Goal: Information Seeking & Learning: Learn about a topic

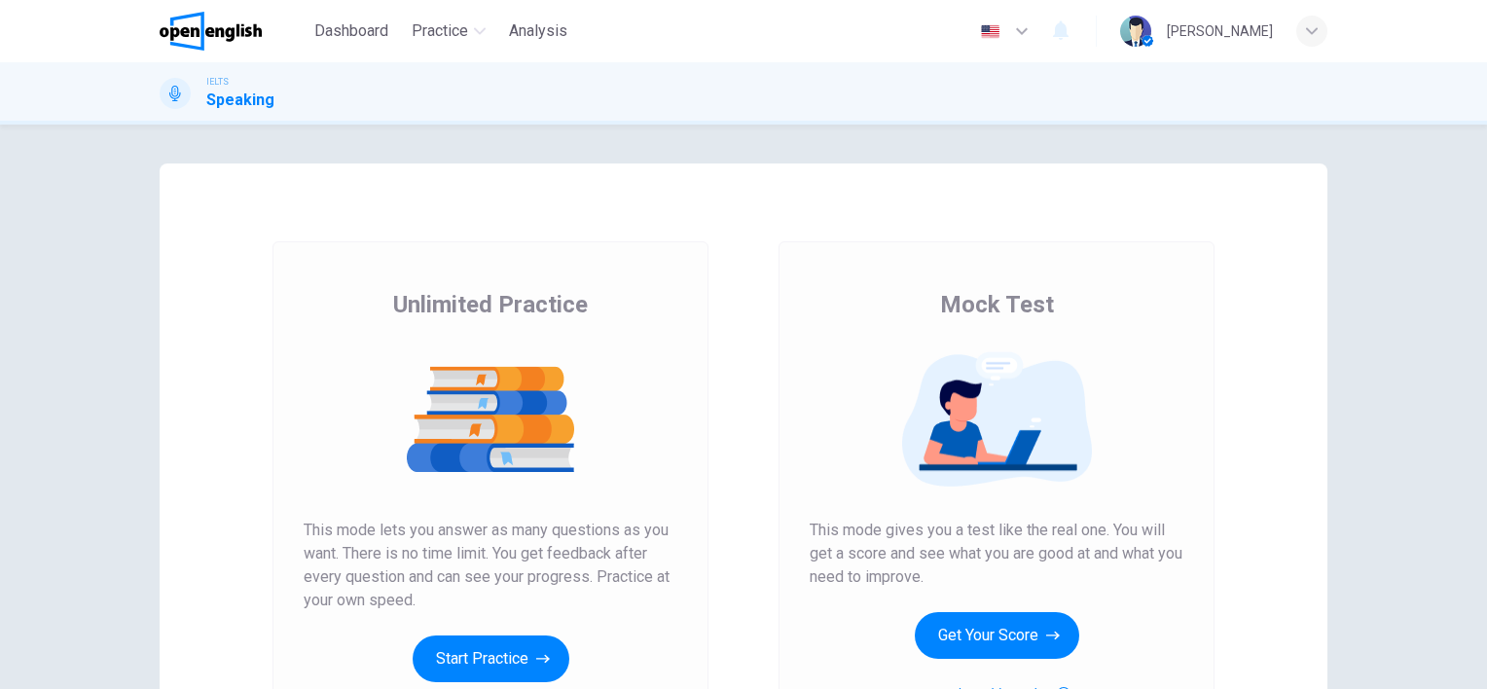
scroll to position [195, 0]
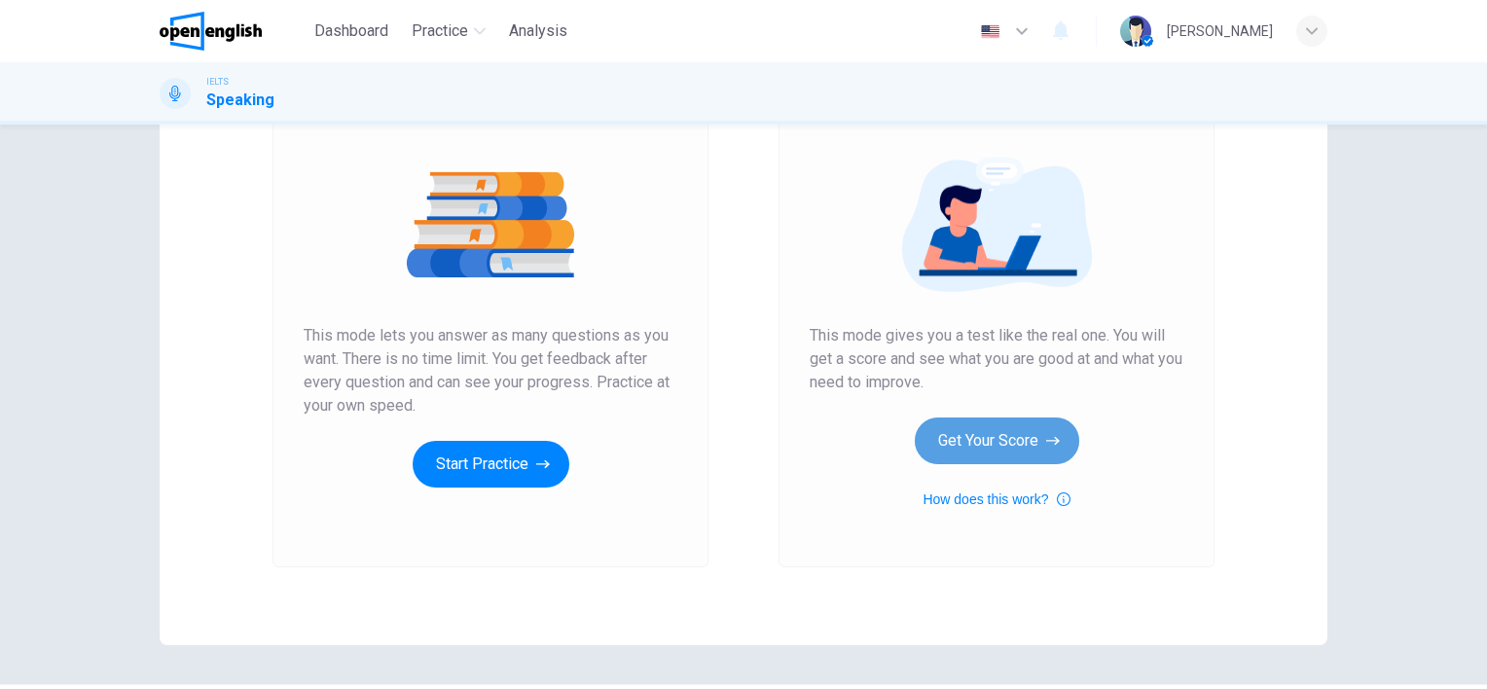
click at [965, 440] on button "Get Your Score" at bounding box center [996, 440] width 164 height 47
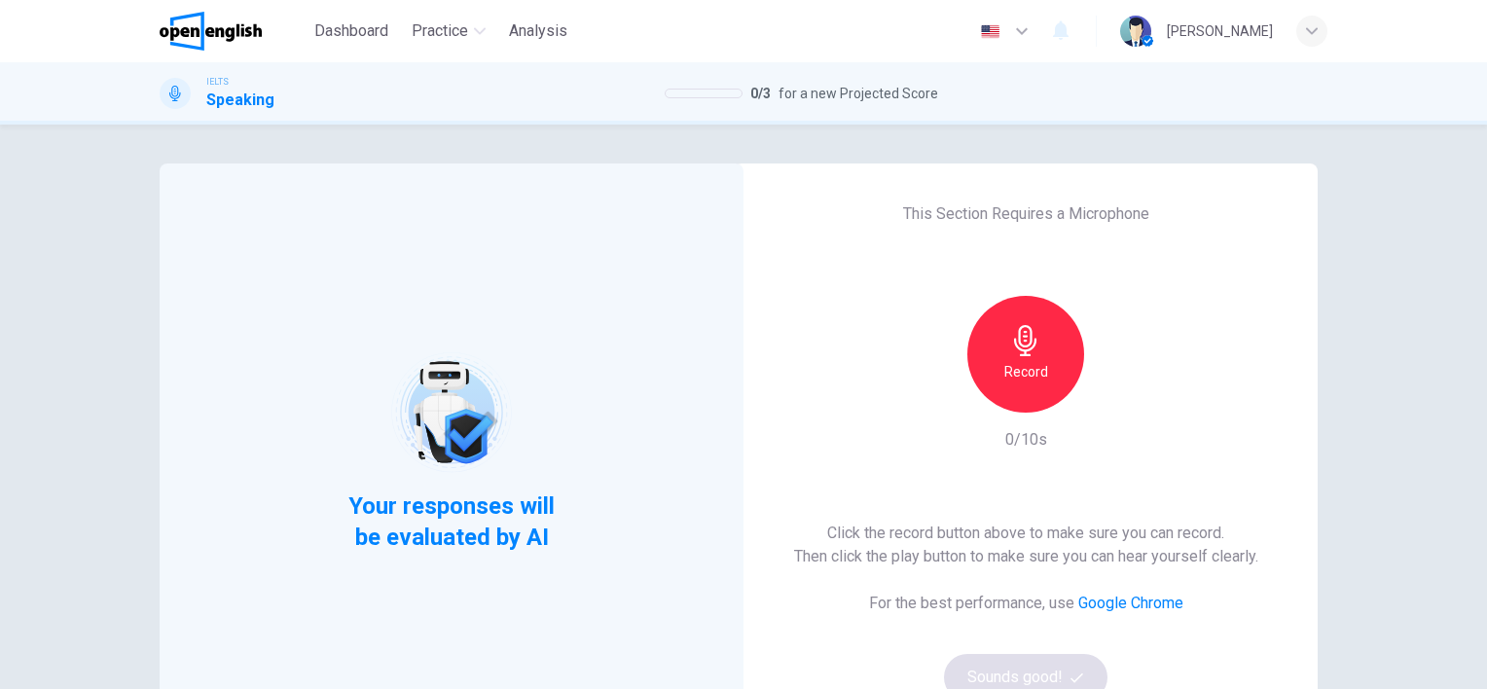
click at [1002, 350] on div "Record" at bounding box center [1025, 354] width 117 height 117
click at [1434, 556] on div "Your responses will be evaluated by AI This Section Requires a Microphone Stop …" at bounding box center [743, 407] width 1487 height 564
click at [1038, 669] on button "Sounds good!" at bounding box center [1025, 677] width 163 height 47
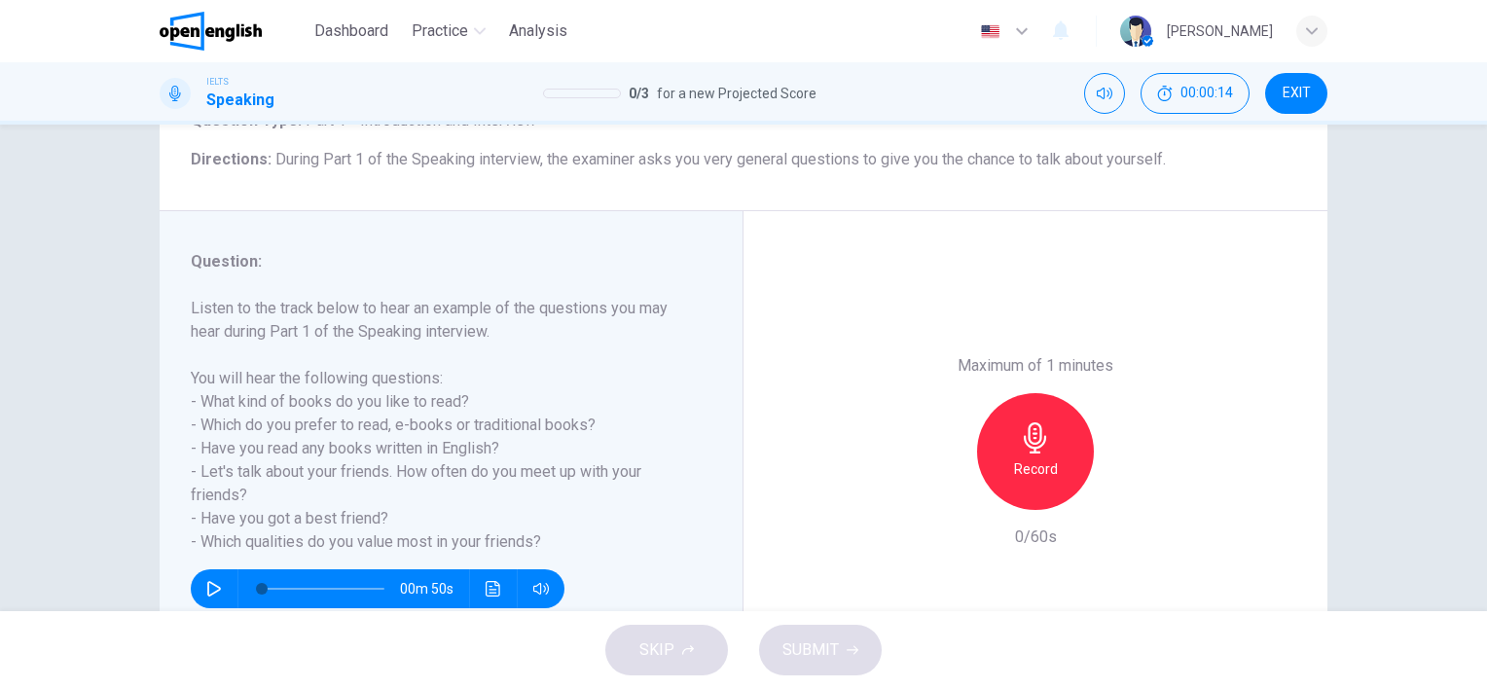
scroll to position [195, 0]
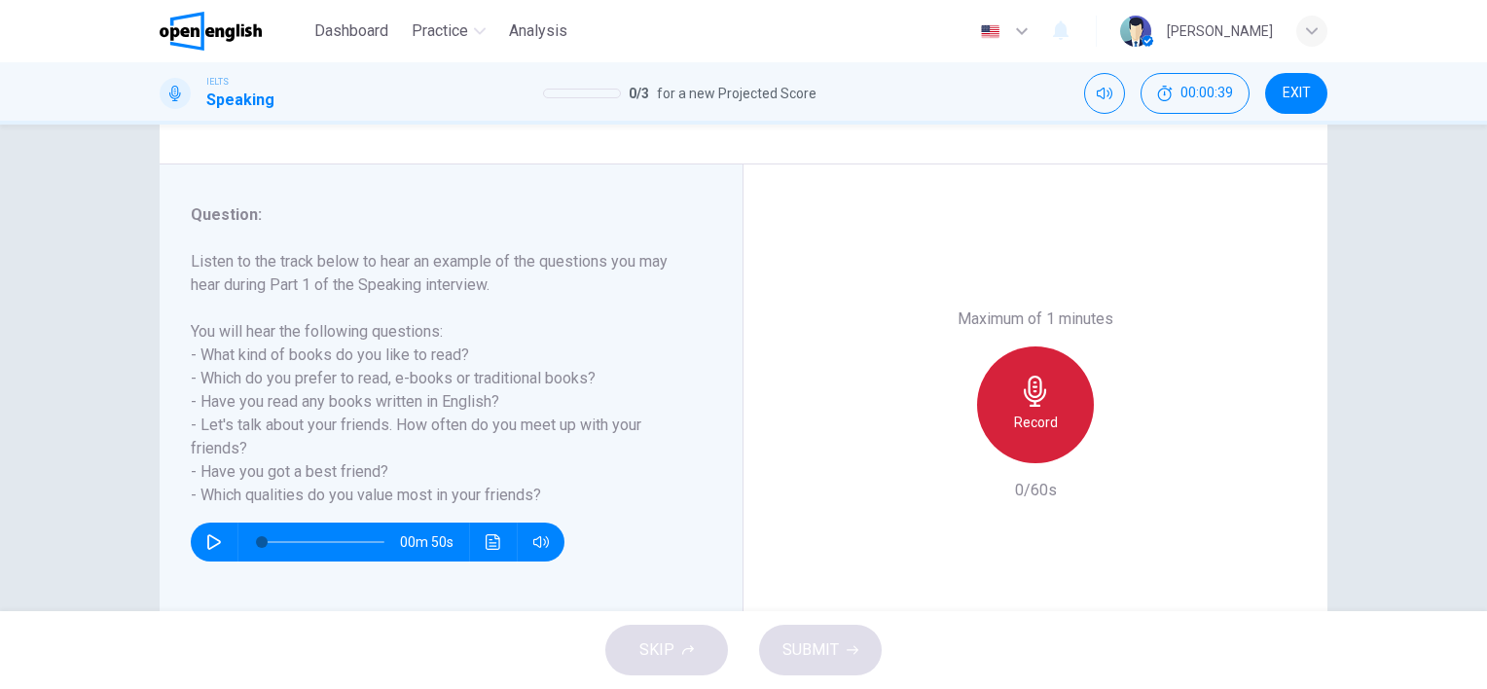
click at [1029, 397] on icon "button" at bounding box center [1034, 391] width 22 height 31
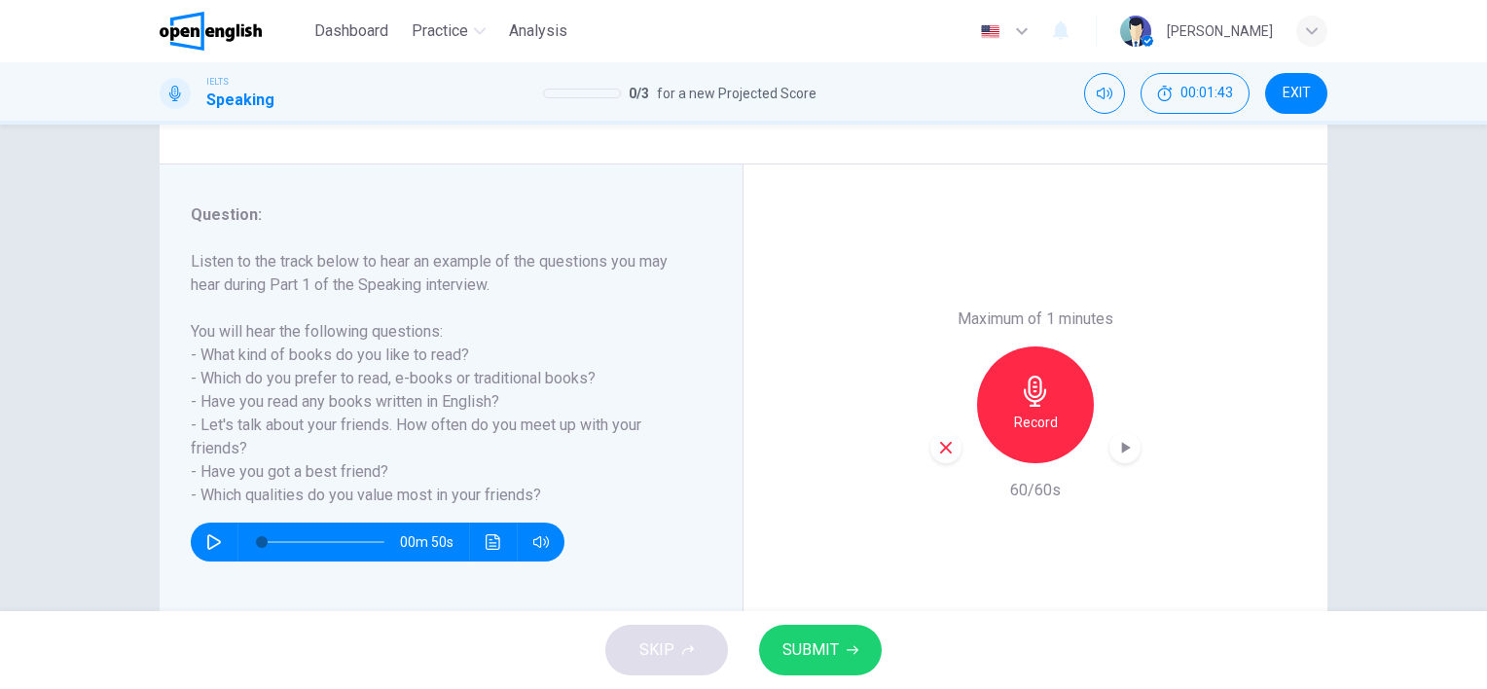
click at [817, 626] on button "SUBMIT" at bounding box center [820, 650] width 123 height 51
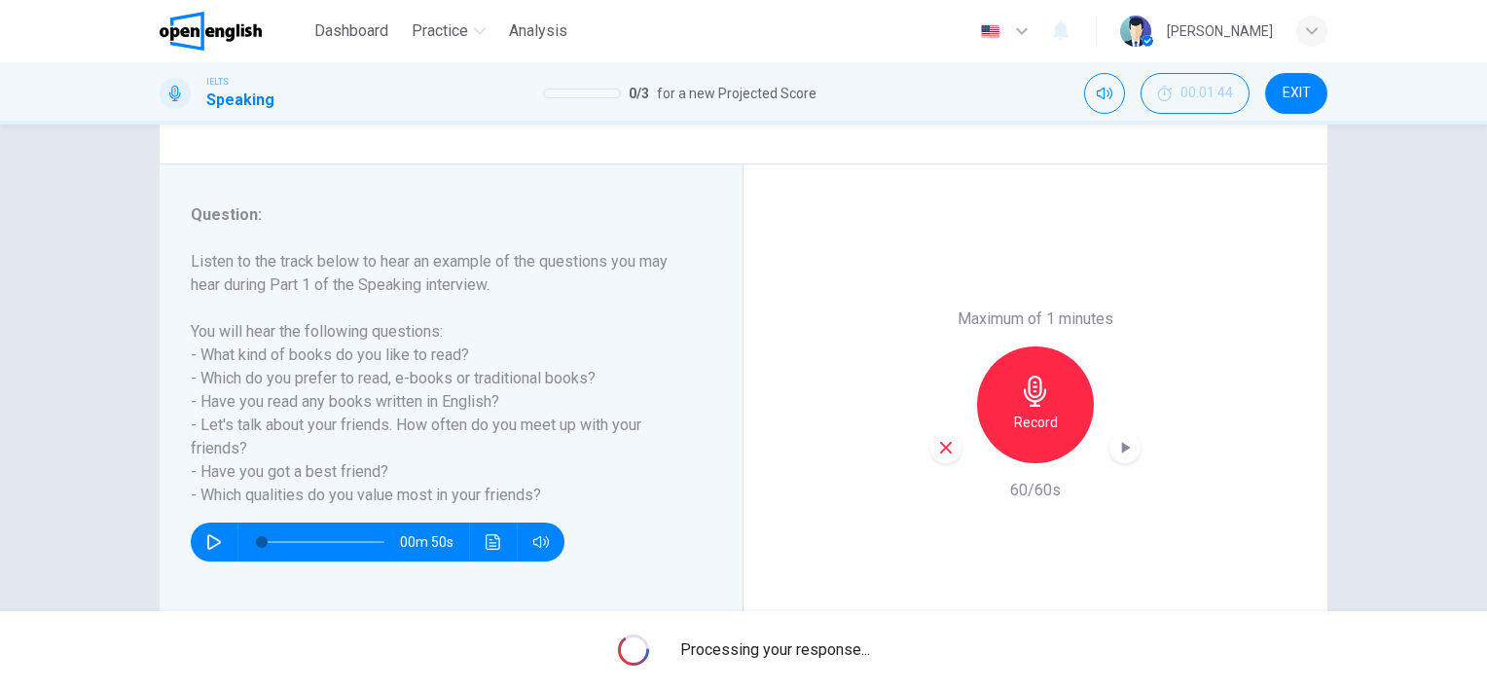
click at [207, 543] on icon "button" at bounding box center [214, 542] width 14 height 16
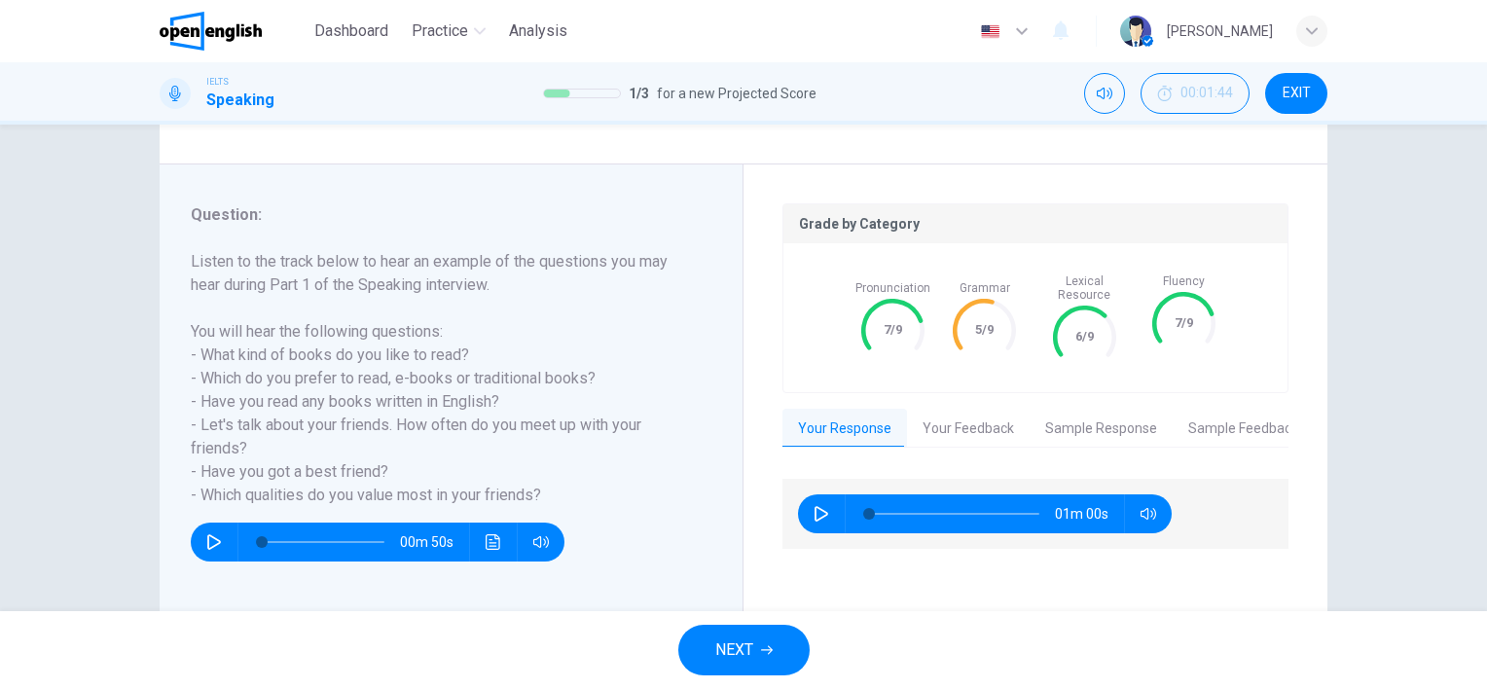
click at [206, 545] on icon "button" at bounding box center [214, 542] width 16 height 16
type input "*"
click at [735, 662] on span "NEXT" at bounding box center [734, 649] width 38 height 27
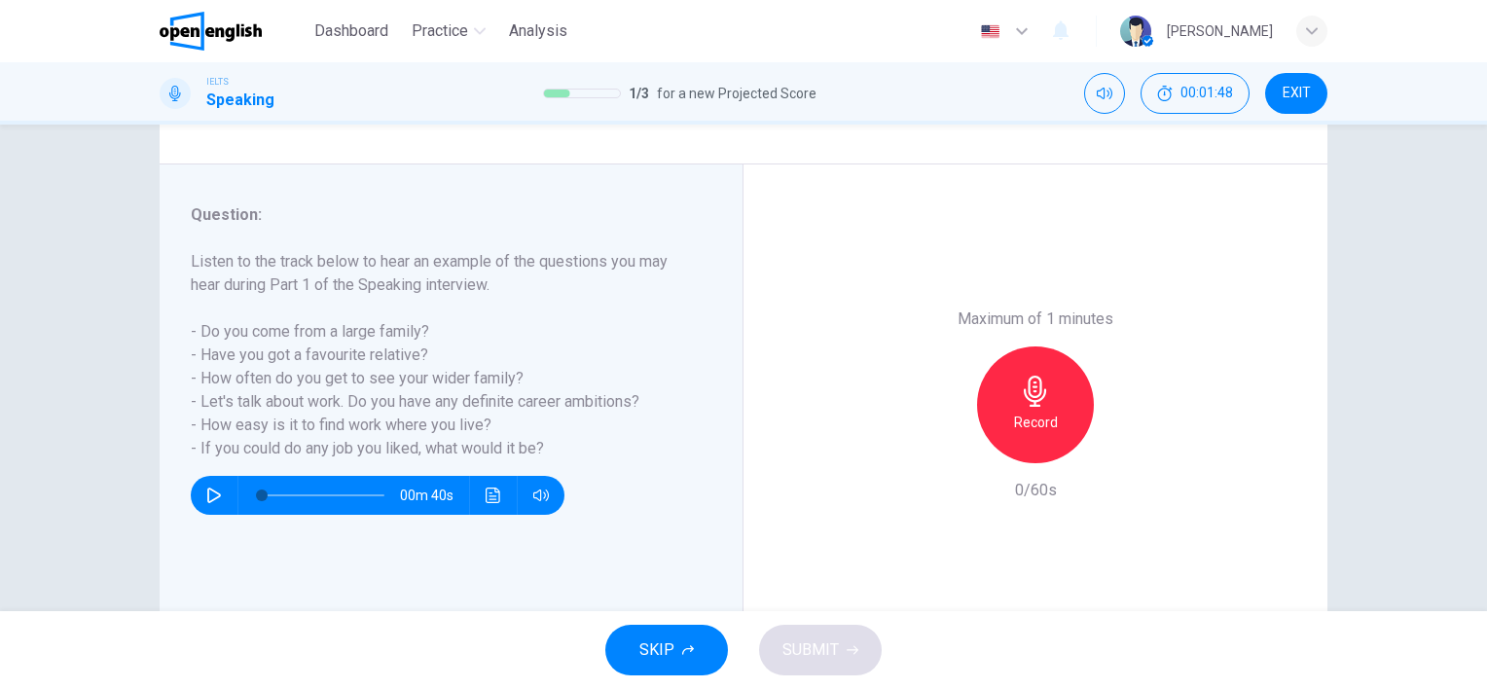
click at [206, 496] on icon "button" at bounding box center [214, 495] width 16 height 16
click at [208, 499] on icon "button" at bounding box center [213, 495] width 11 height 12
click at [1023, 411] on h6 "Record" at bounding box center [1036, 422] width 44 height 23
click at [207, 499] on icon "button" at bounding box center [214, 495] width 14 height 16
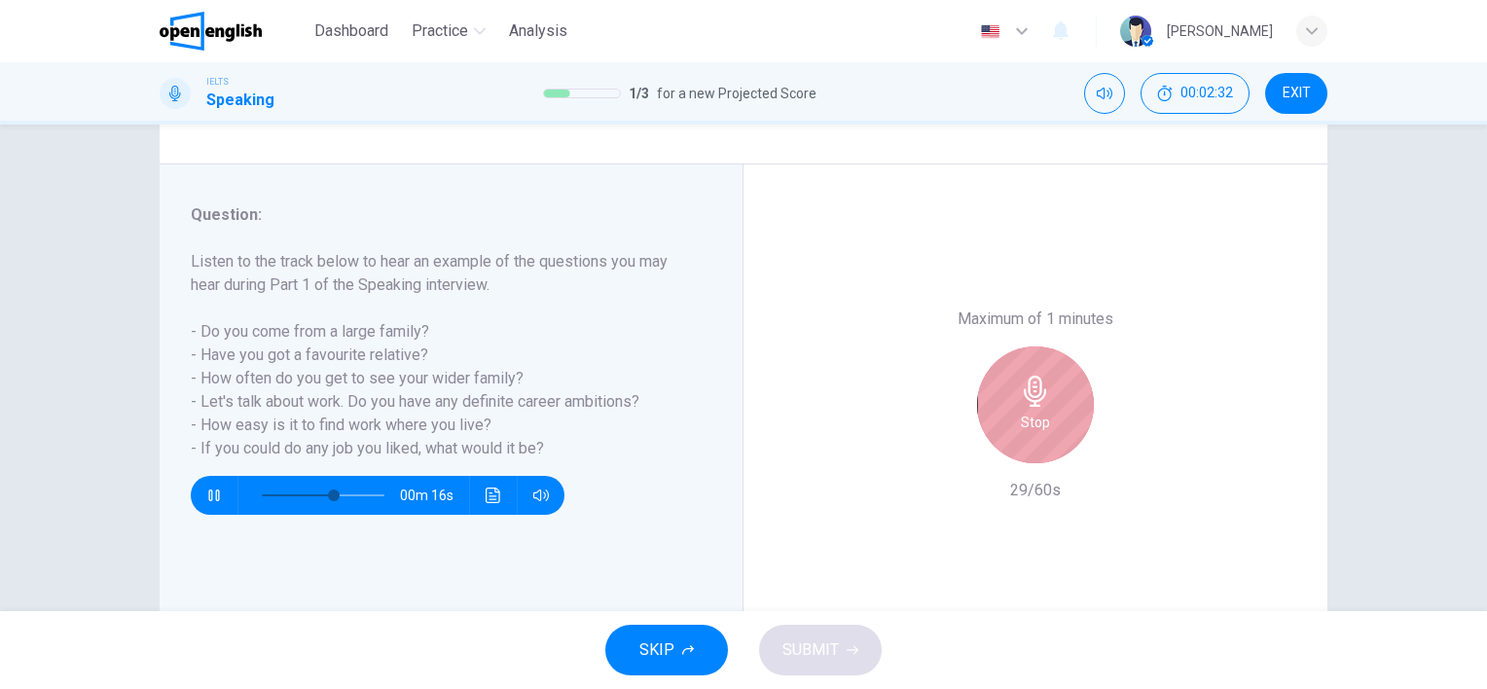
click at [1039, 412] on h6 "Stop" at bounding box center [1035, 422] width 29 height 23
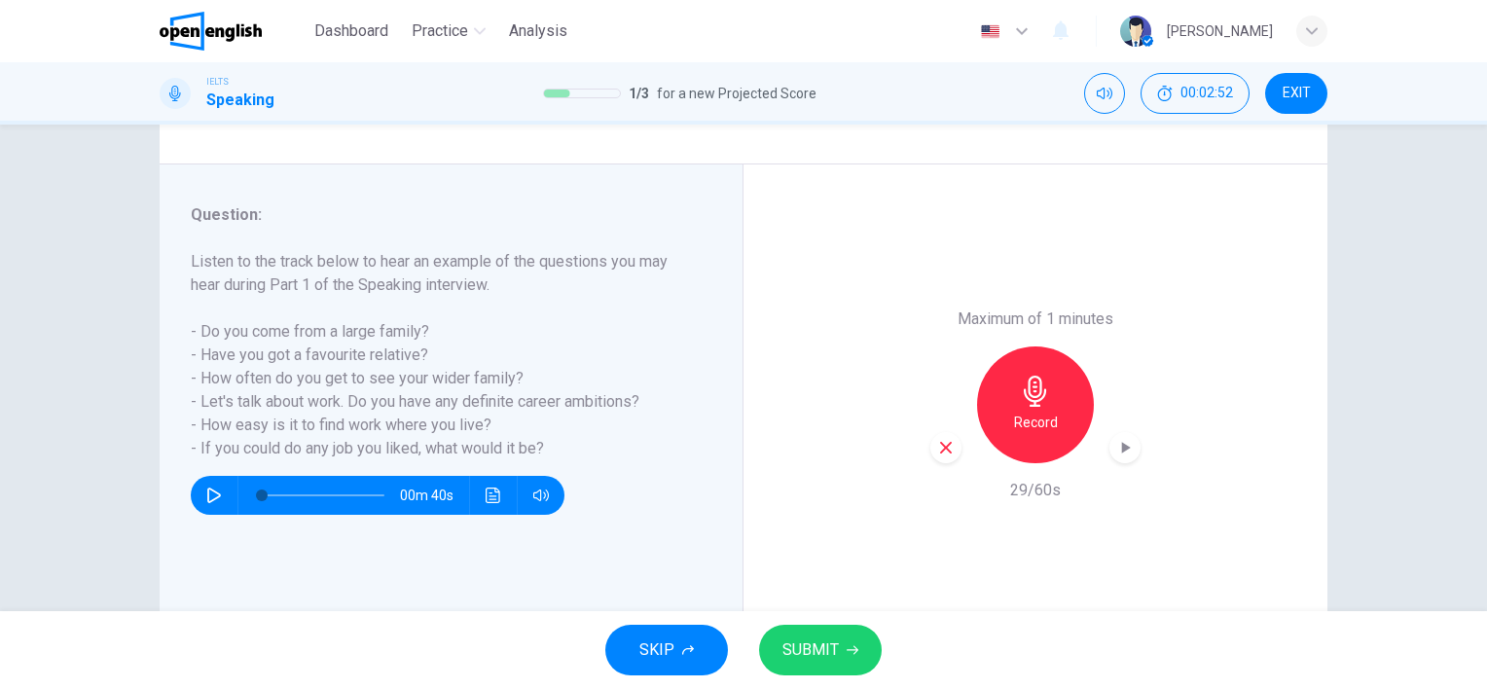
click at [940, 450] on icon "button" at bounding box center [946, 448] width 12 height 12
click at [208, 493] on icon "button" at bounding box center [214, 495] width 16 height 16
click at [209, 497] on icon "button" at bounding box center [214, 495] width 16 height 16
click at [1048, 422] on h6 "Record" at bounding box center [1036, 422] width 44 height 23
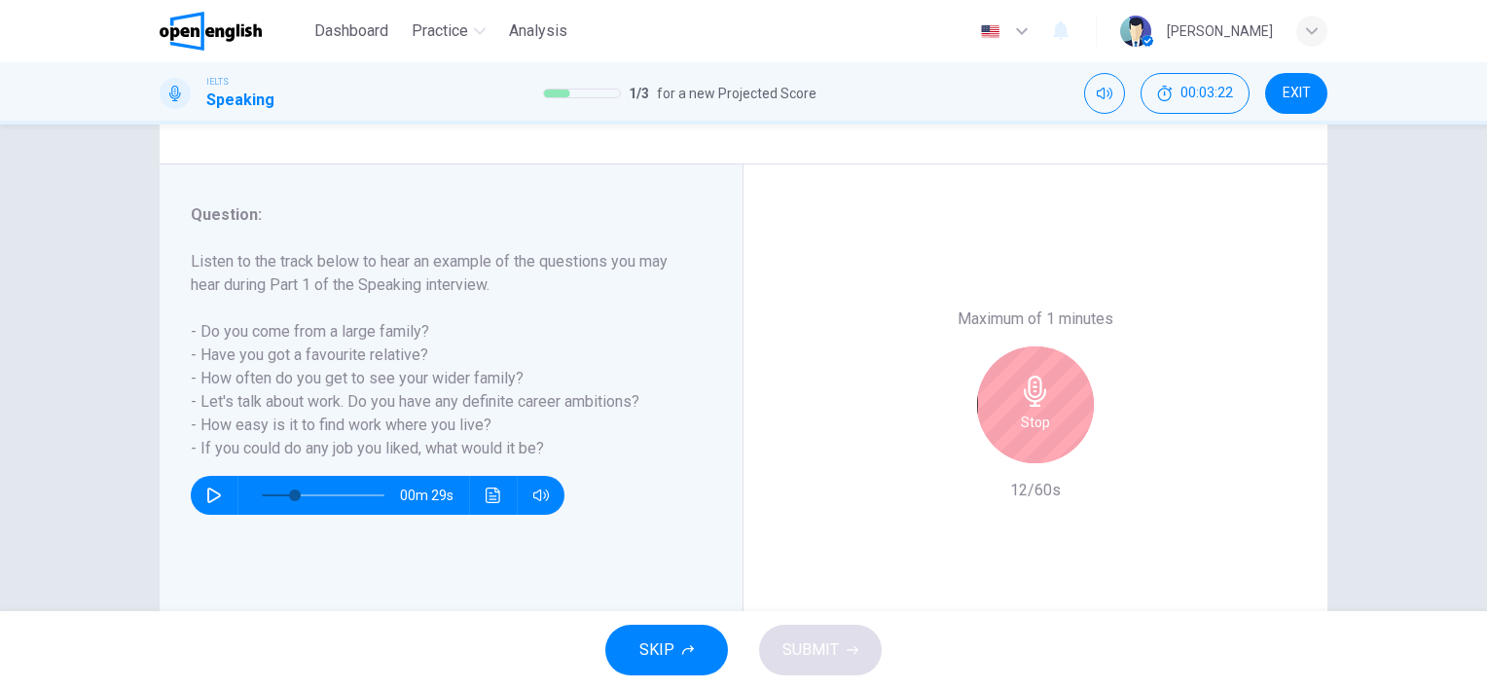
click at [1038, 398] on icon "button" at bounding box center [1035, 391] width 31 height 31
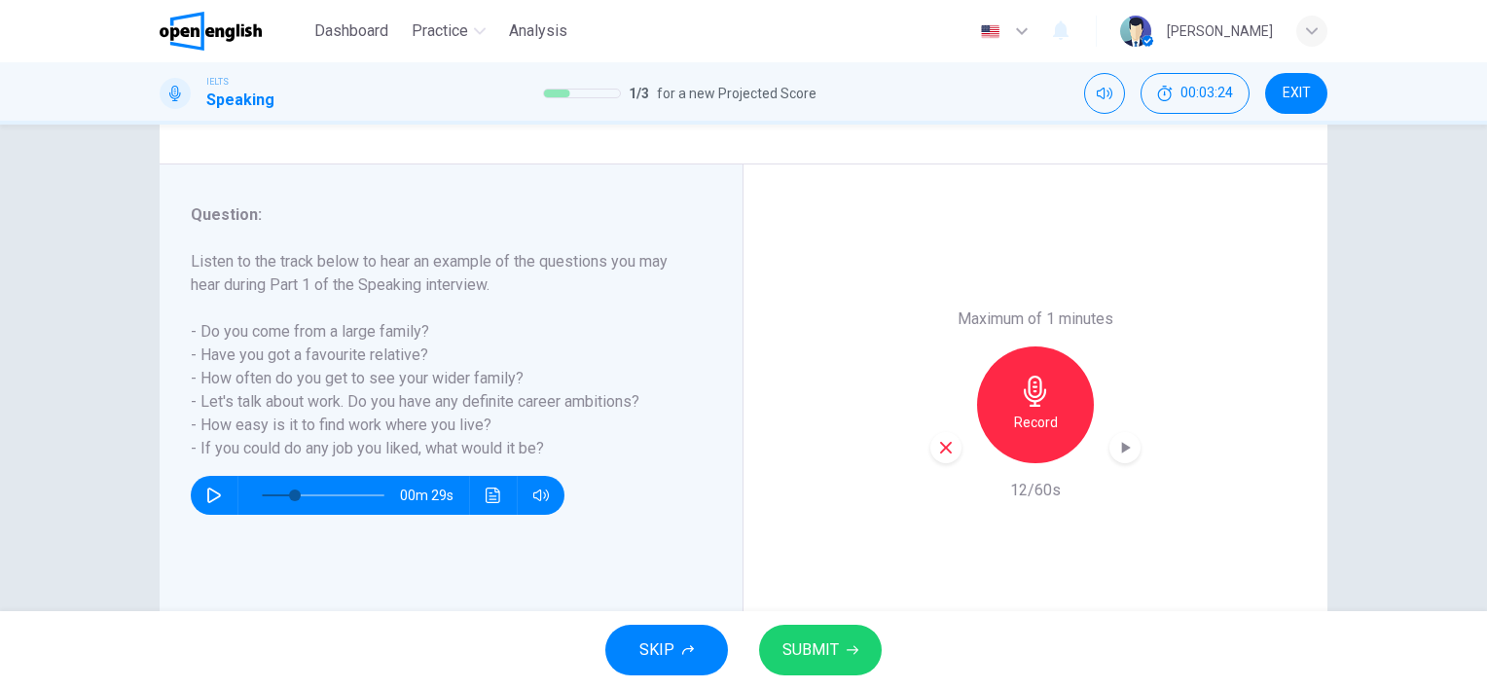
click at [207, 494] on icon "button" at bounding box center [214, 495] width 14 height 16
click at [199, 488] on button "button" at bounding box center [213, 495] width 31 height 39
click at [1047, 398] on div "Record" at bounding box center [1035, 404] width 117 height 117
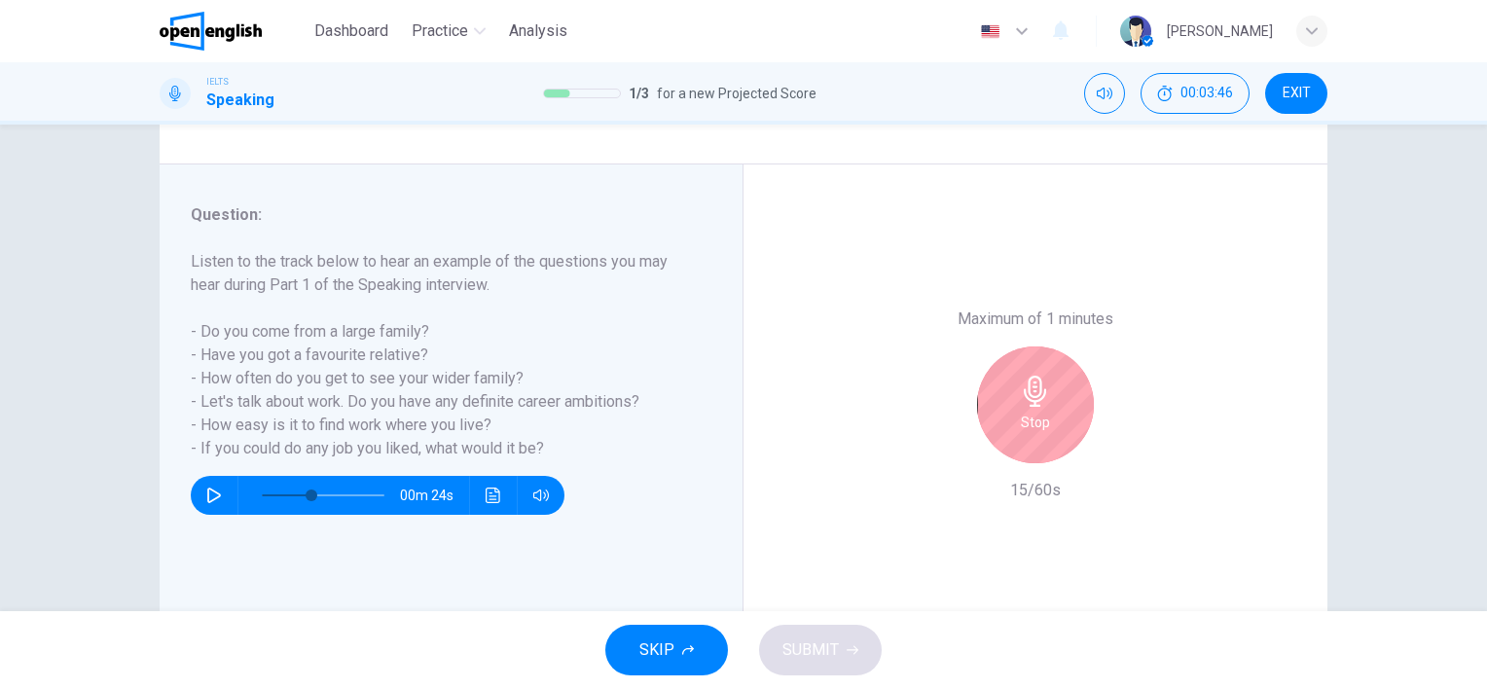
click at [206, 494] on icon "button" at bounding box center [214, 495] width 16 height 16
click at [214, 497] on icon "button" at bounding box center [214, 495] width 16 height 16
click at [1044, 407] on div "Stop" at bounding box center [1035, 404] width 117 height 117
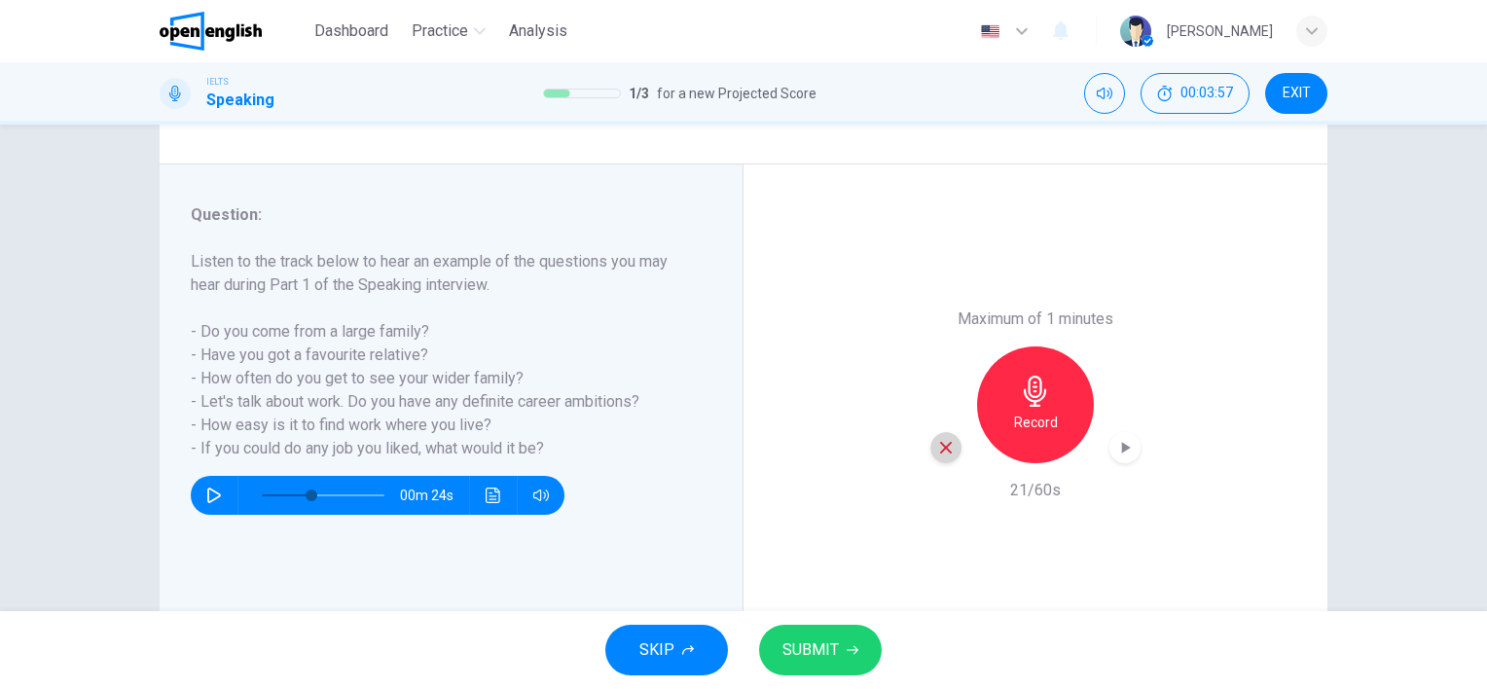
click at [938, 443] on icon "button" at bounding box center [946, 448] width 18 height 18
drag, startPoint x: 304, startPoint y: 499, endPoint x: 222, endPoint y: 493, distance: 81.9
click at [222, 493] on div "00m 40s" at bounding box center [378, 495] width 374 height 39
click at [208, 497] on icon "button" at bounding box center [214, 495] width 16 height 16
click at [211, 500] on icon "button" at bounding box center [213, 495] width 11 height 12
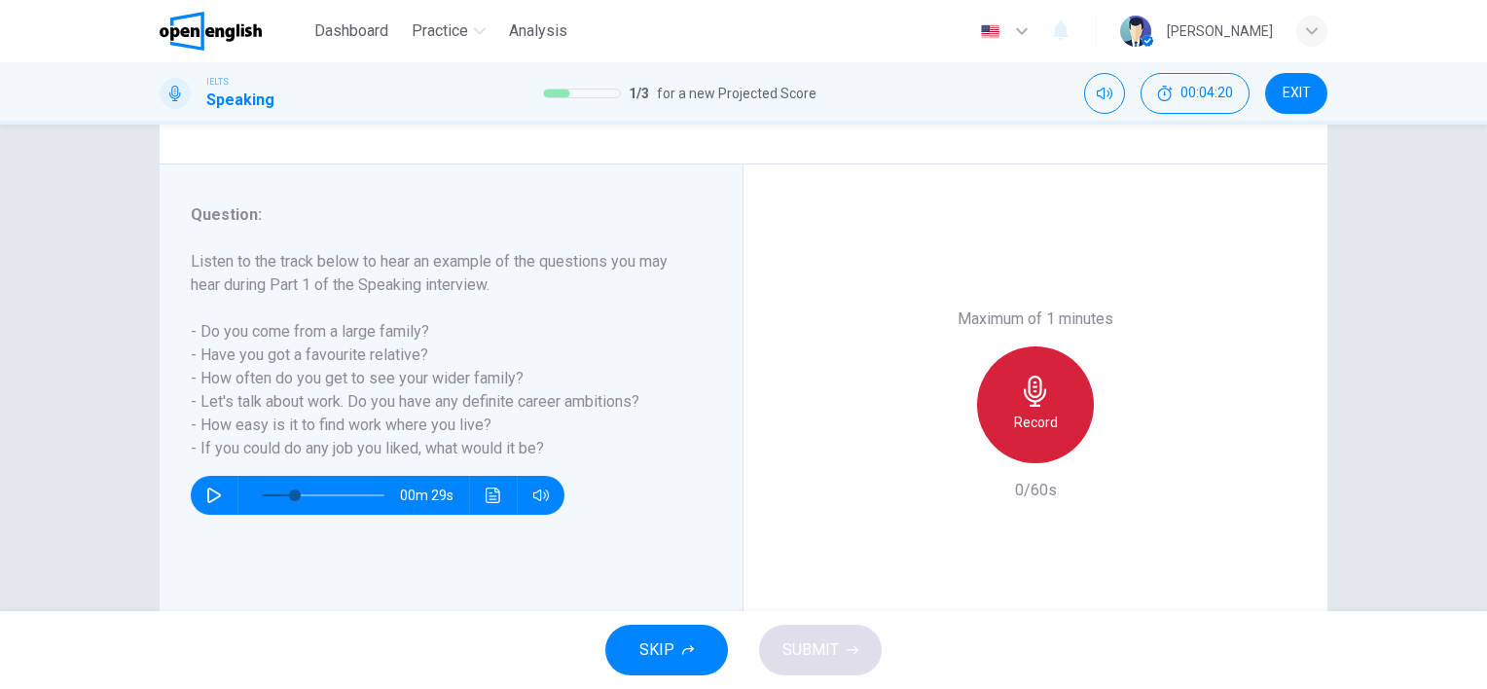
click at [1031, 404] on icon "button" at bounding box center [1035, 391] width 31 height 31
click at [1038, 417] on h6 "Stop" at bounding box center [1035, 422] width 29 height 23
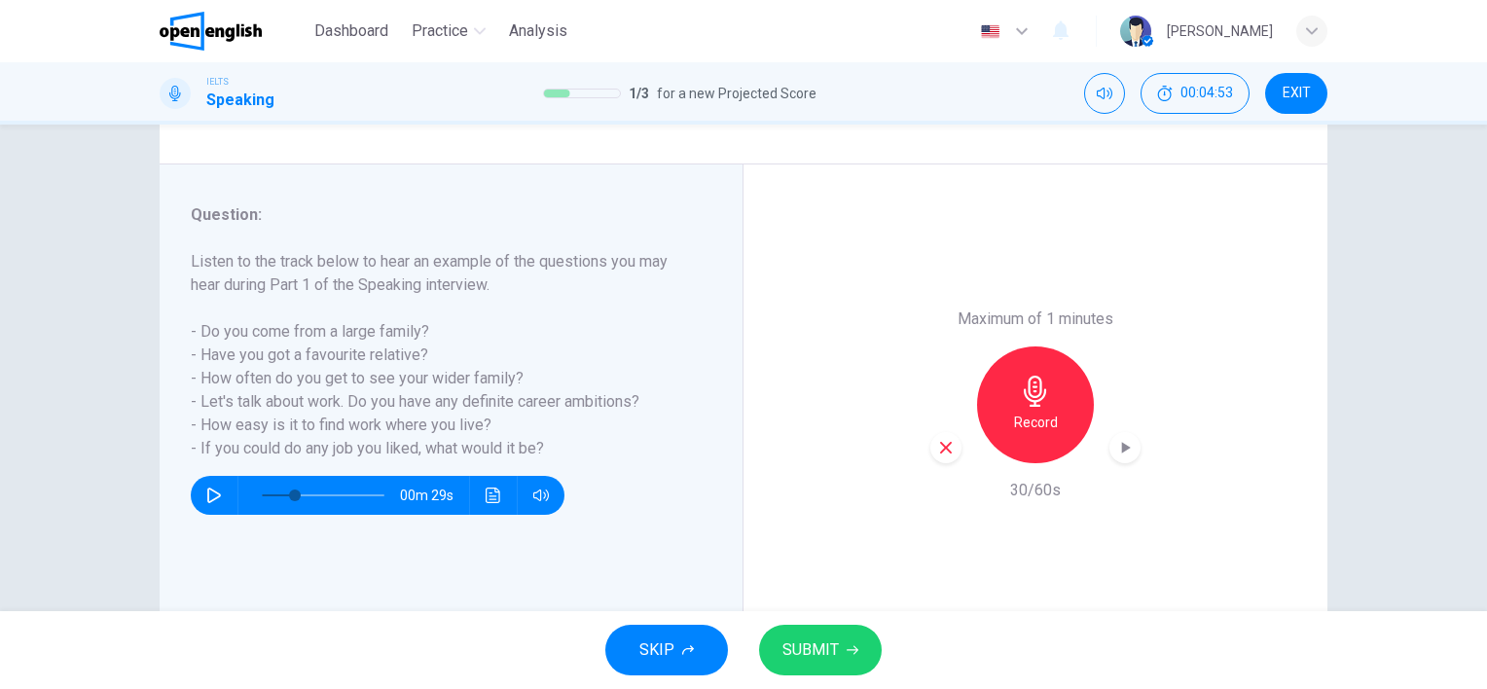
click at [942, 452] on icon "button" at bounding box center [946, 448] width 18 height 18
drag, startPoint x: 285, startPoint y: 501, endPoint x: 226, endPoint y: 507, distance: 59.6
click at [226, 507] on div "00m 40s" at bounding box center [378, 495] width 374 height 39
click at [206, 490] on icon "button" at bounding box center [214, 495] width 16 height 16
click at [210, 499] on icon "button" at bounding box center [213, 495] width 11 height 12
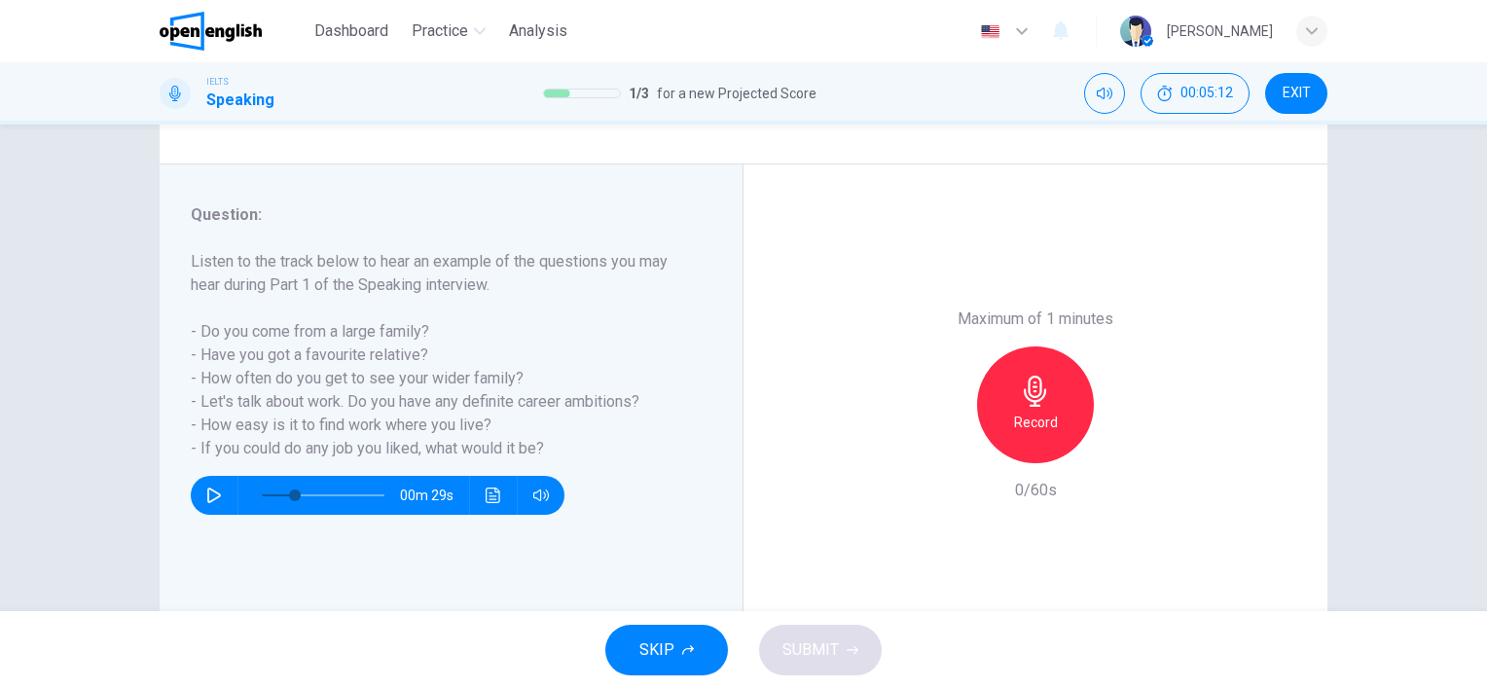
click at [1034, 397] on icon "button" at bounding box center [1035, 391] width 31 height 31
click at [806, 650] on span "SUBMIT" at bounding box center [810, 649] width 56 height 27
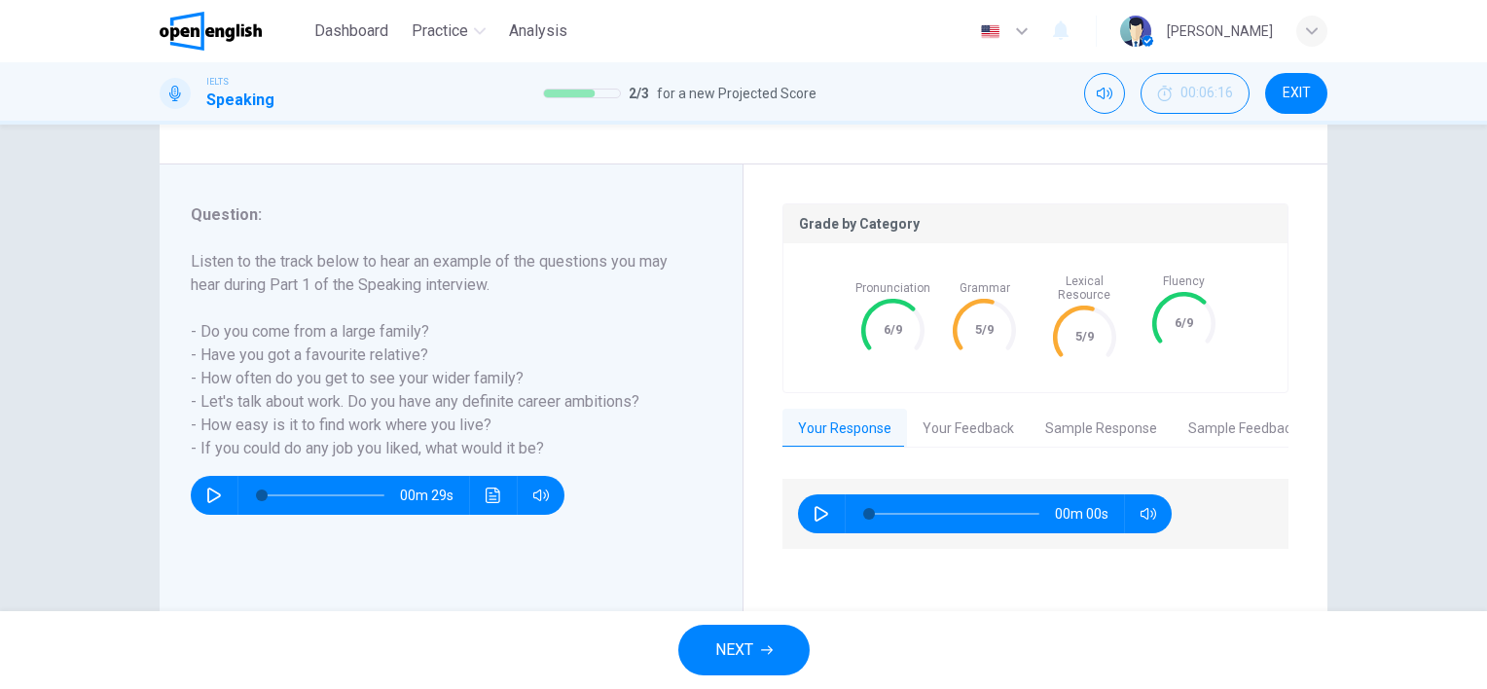
type input "*"
click at [740, 650] on span "NEXT" at bounding box center [734, 649] width 38 height 27
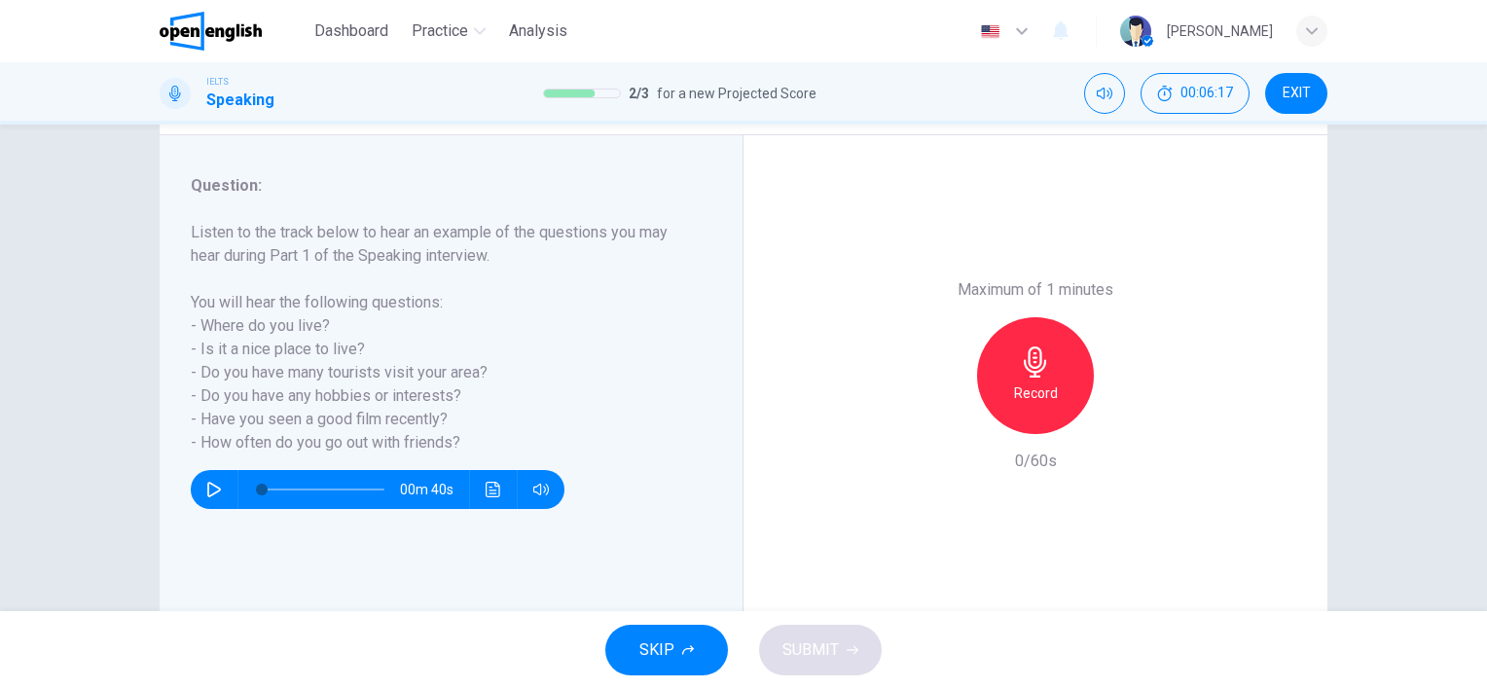
scroll to position [268, 0]
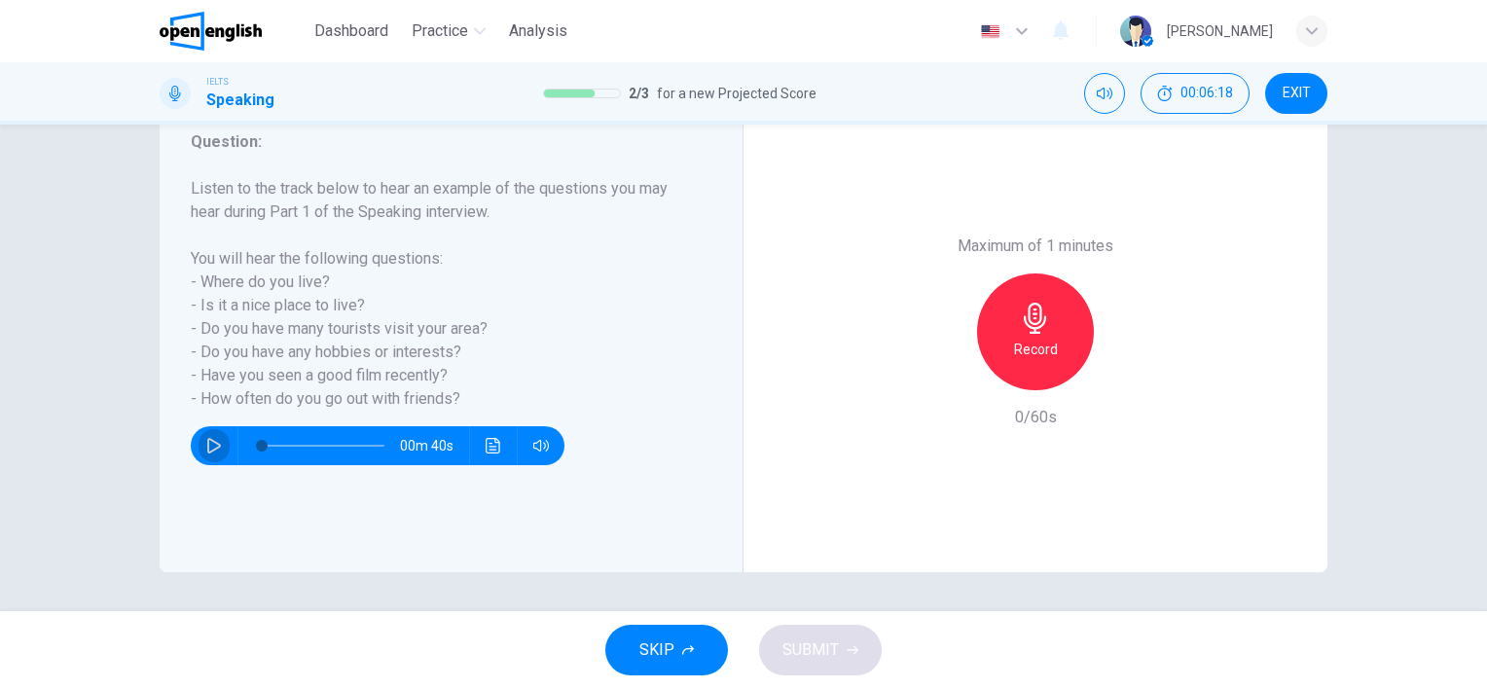
click at [206, 442] on icon "button" at bounding box center [214, 446] width 16 height 16
click at [208, 442] on icon "button" at bounding box center [213, 446] width 11 height 12
click at [1000, 324] on div "Record" at bounding box center [1035, 331] width 117 height 117
click at [942, 373] on icon "button" at bounding box center [946, 375] width 12 height 12
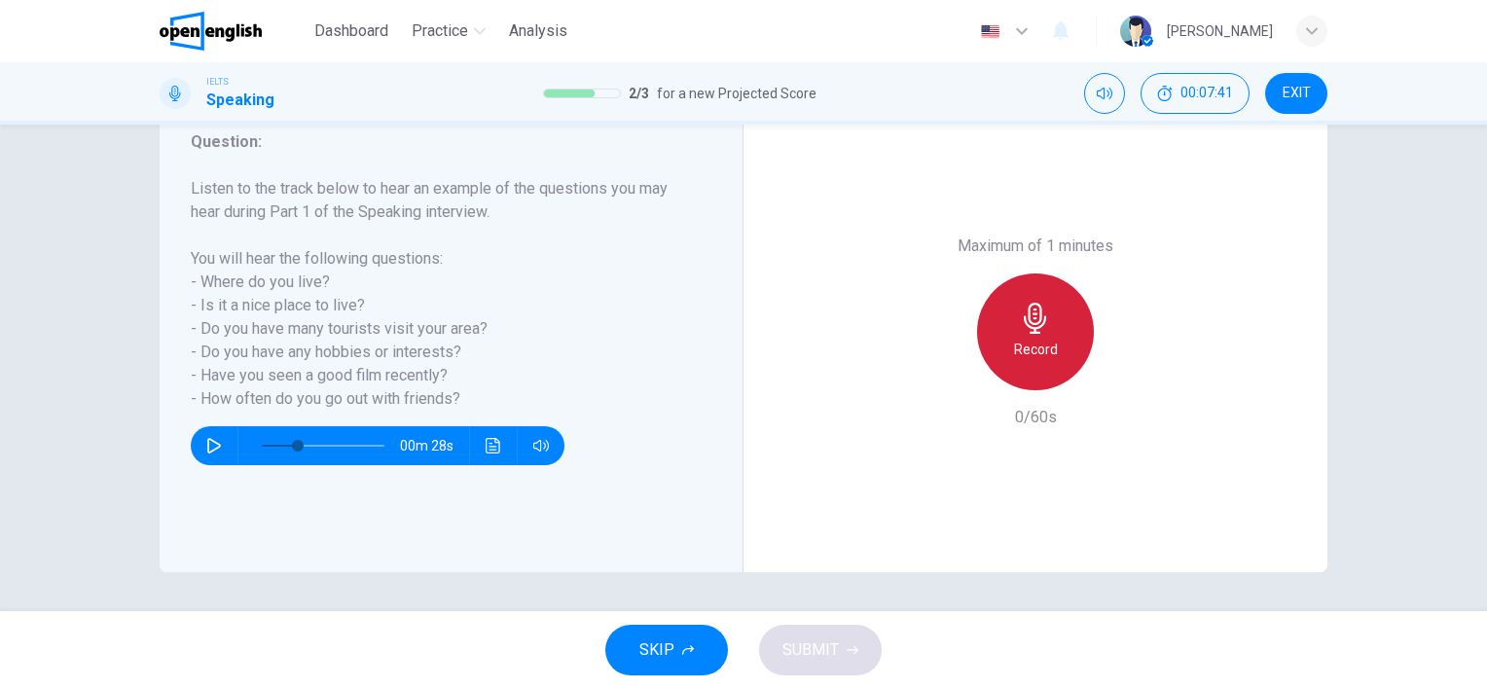
click at [1034, 329] on icon "button" at bounding box center [1035, 318] width 31 height 31
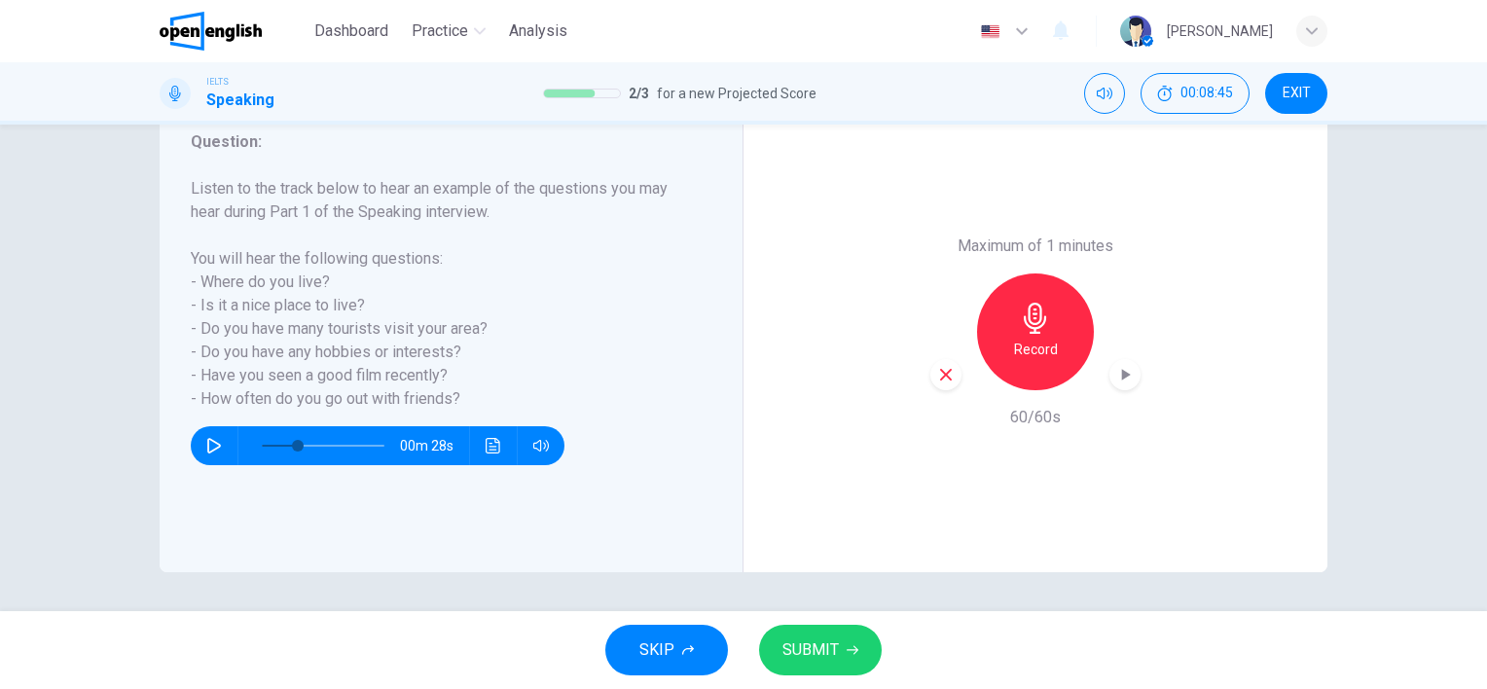
click at [790, 644] on span "SUBMIT" at bounding box center [810, 649] width 56 height 27
type input "**"
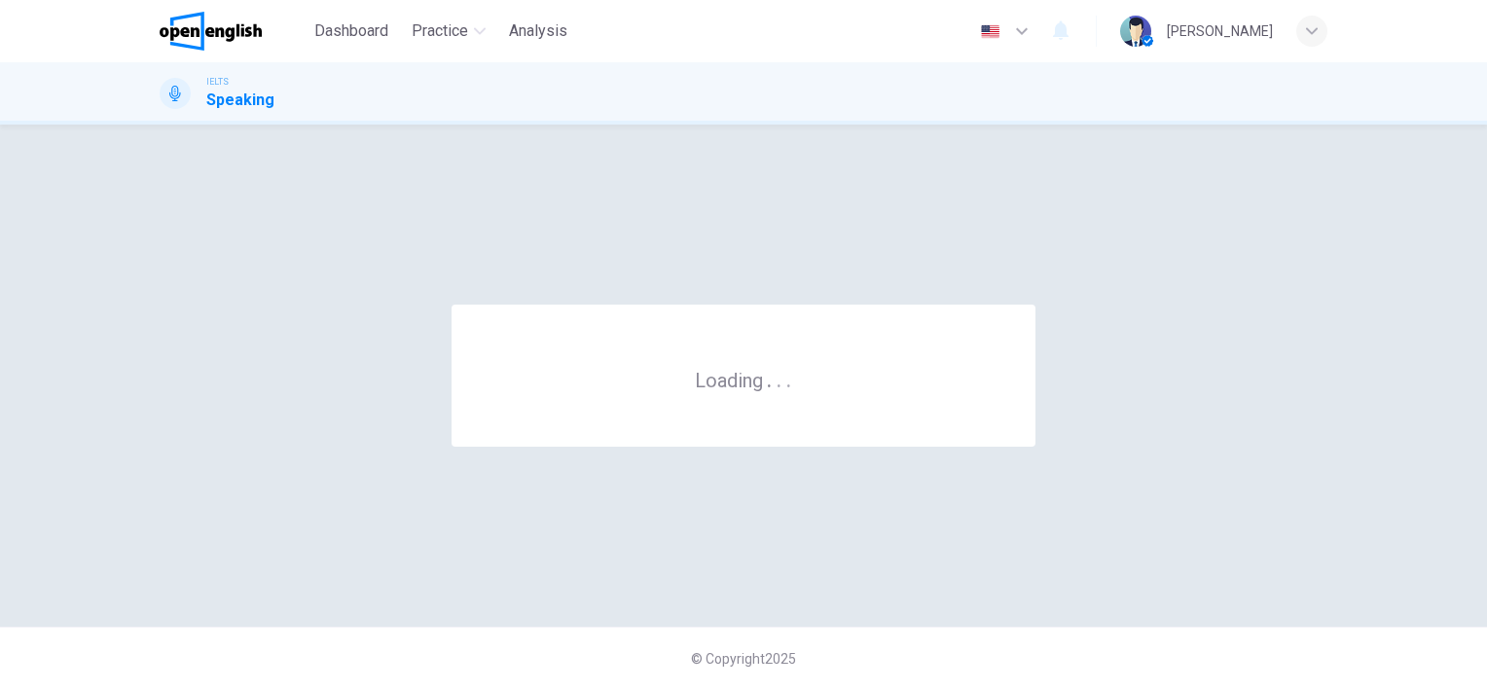
scroll to position [0, 0]
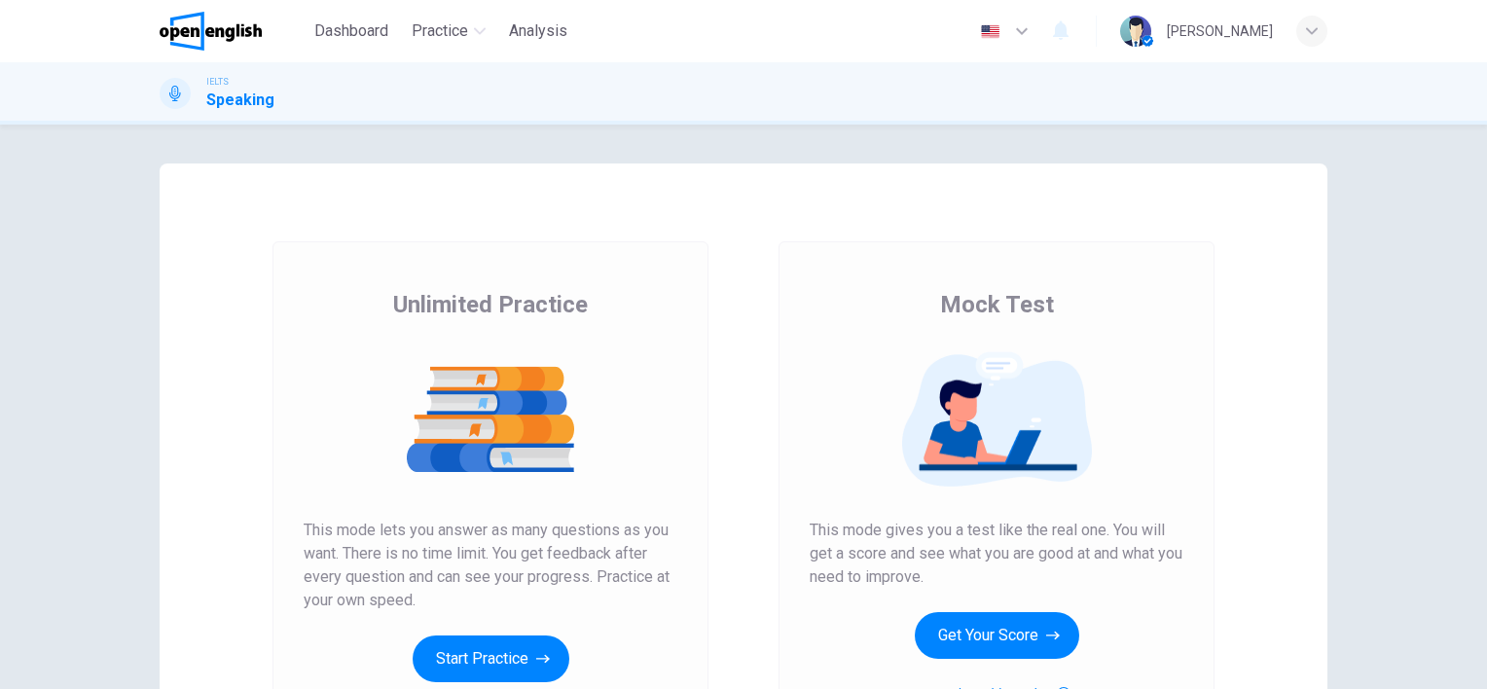
scroll to position [97, 0]
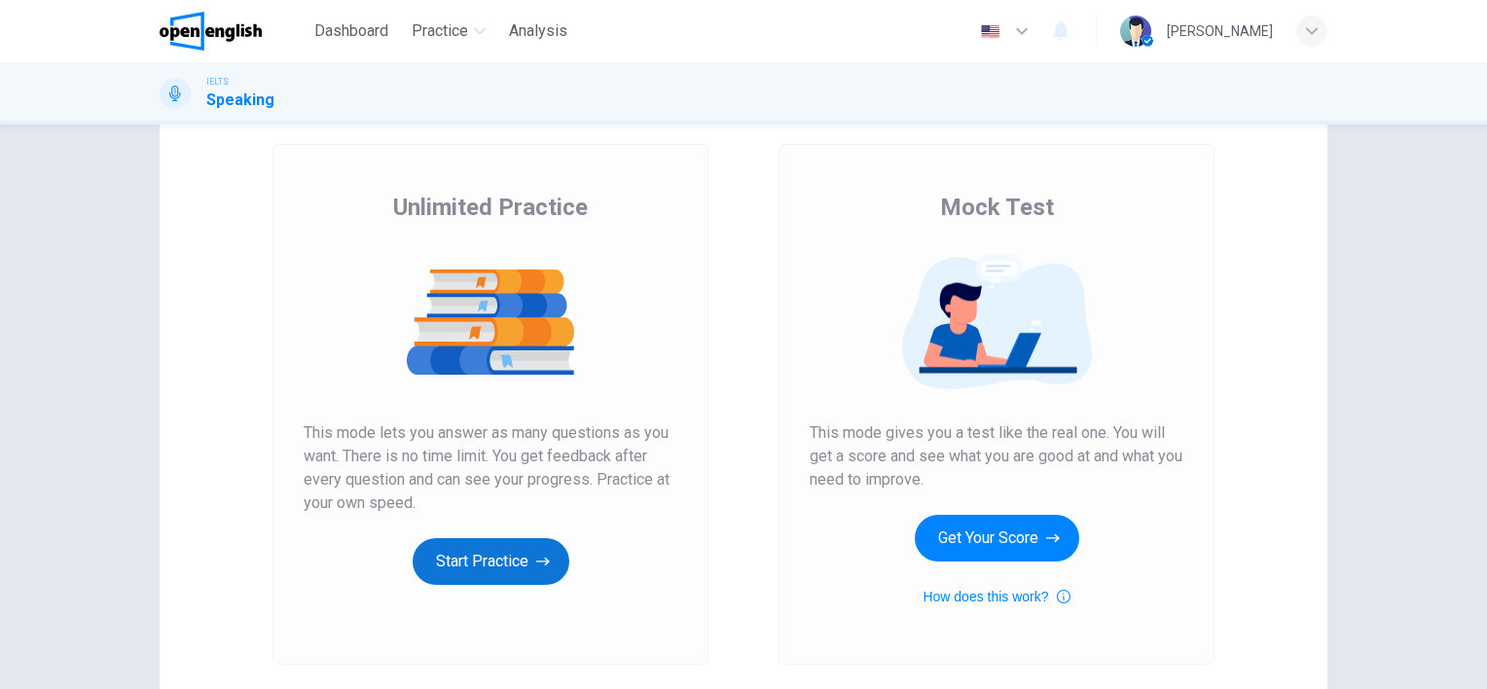
click at [439, 557] on button "Start Practice" at bounding box center [490, 561] width 157 height 47
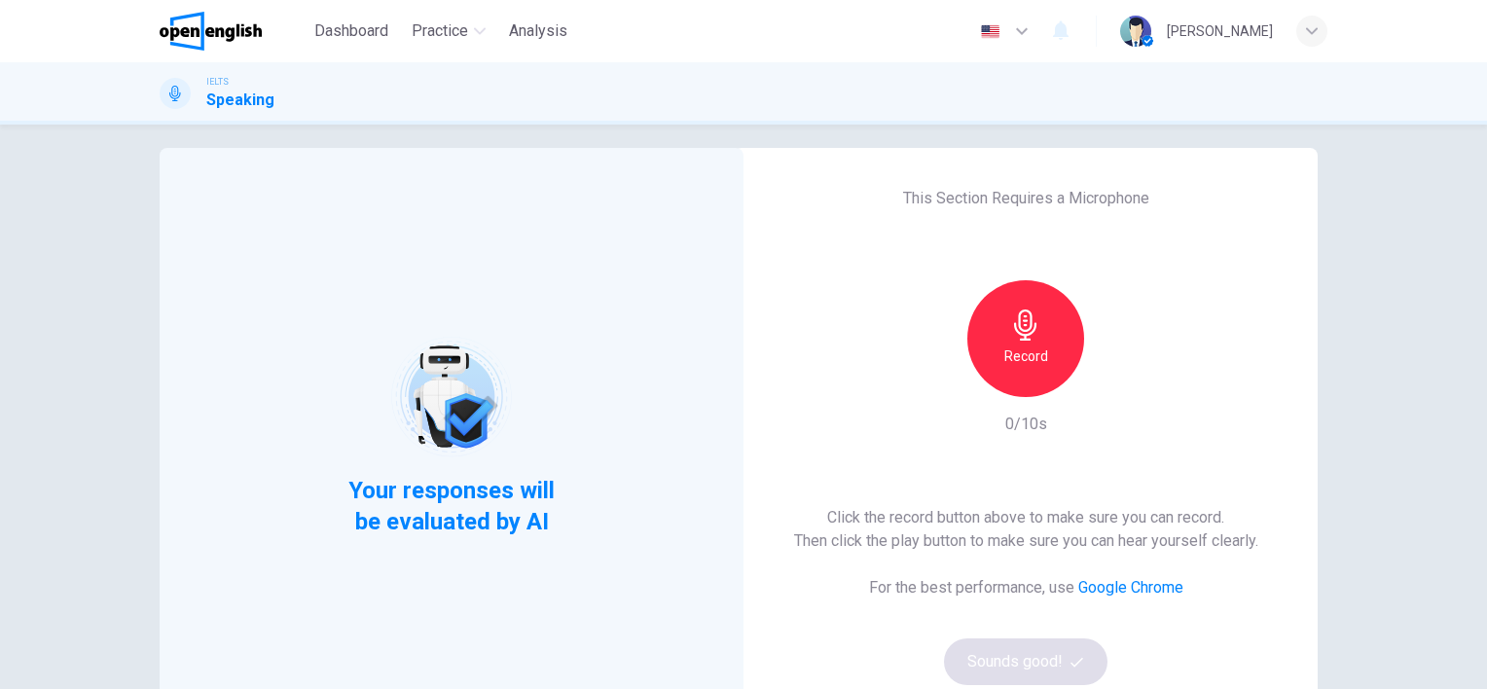
scroll to position [0, 0]
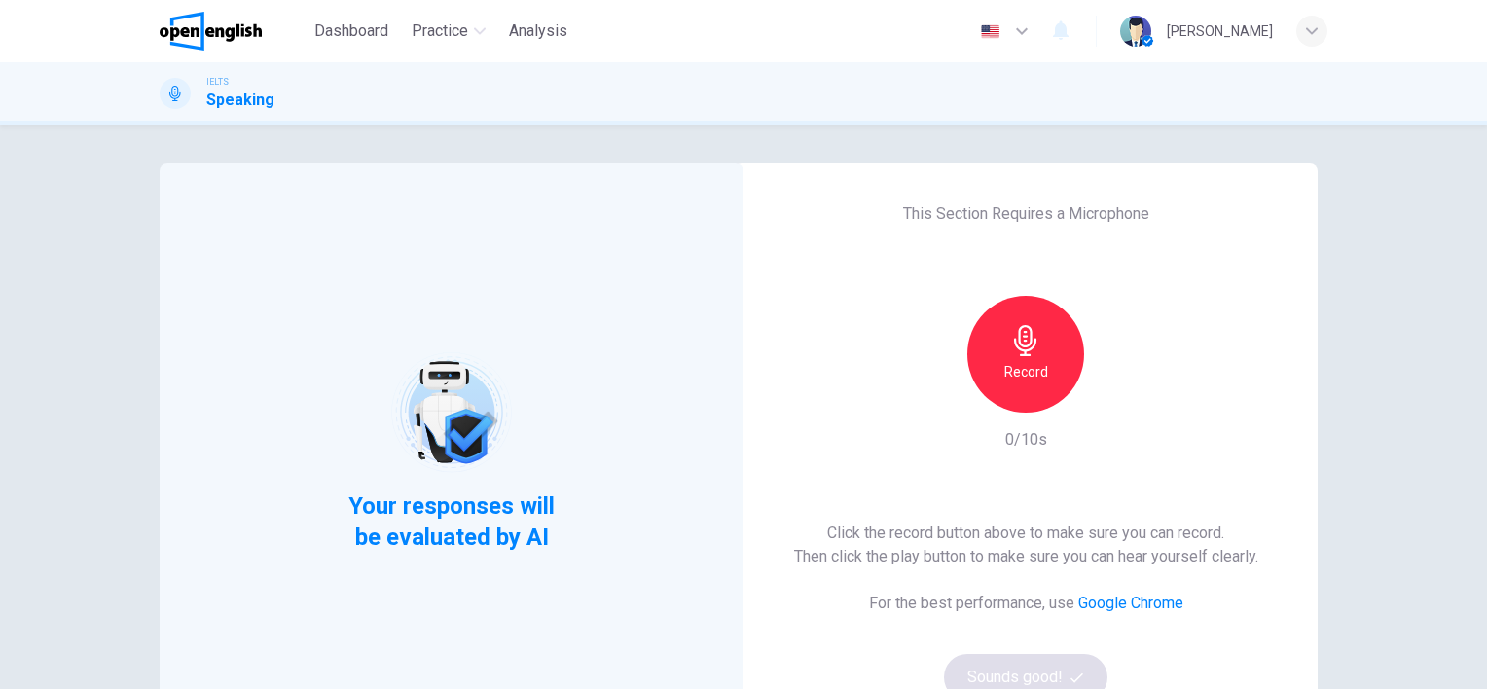
click at [1000, 355] on div "Record" at bounding box center [1025, 354] width 117 height 117
click at [1112, 396] on icon "button" at bounding box center [1116, 397] width 9 height 12
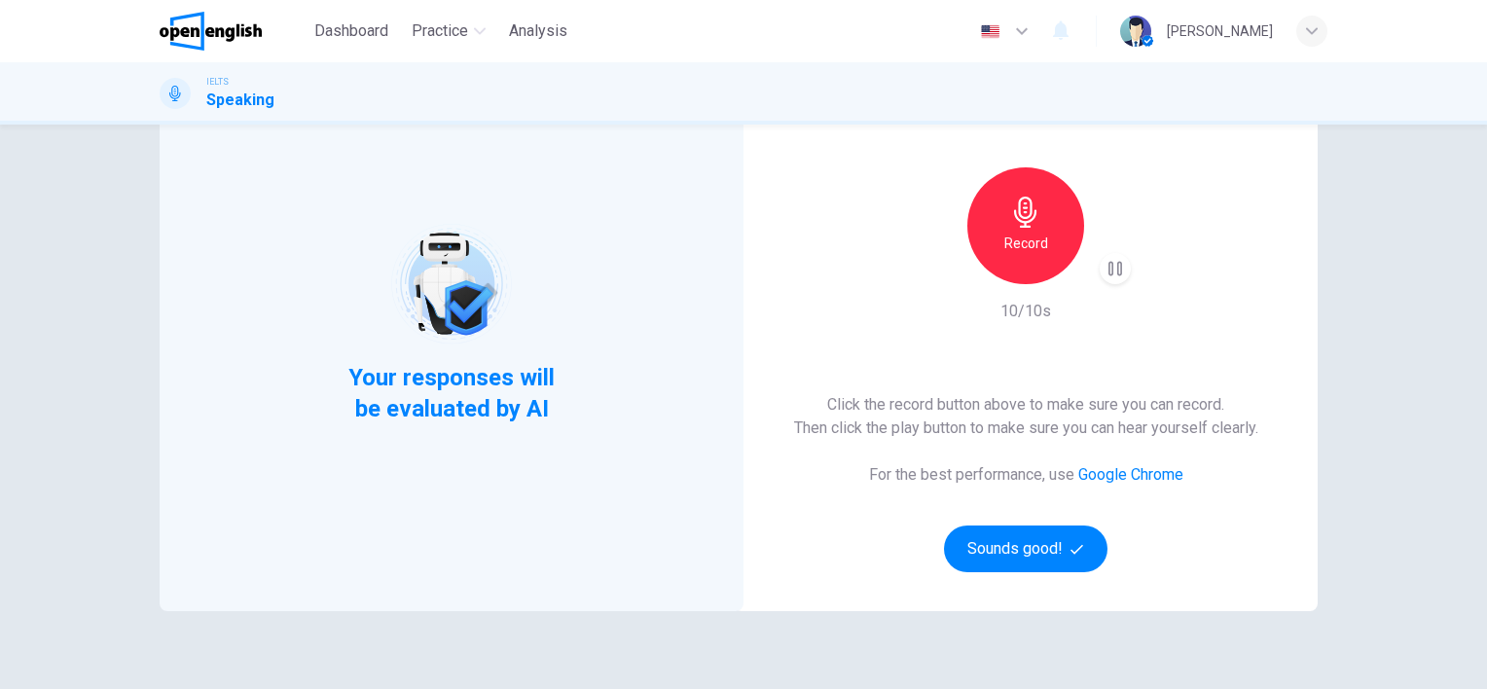
scroll to position [97, 0]
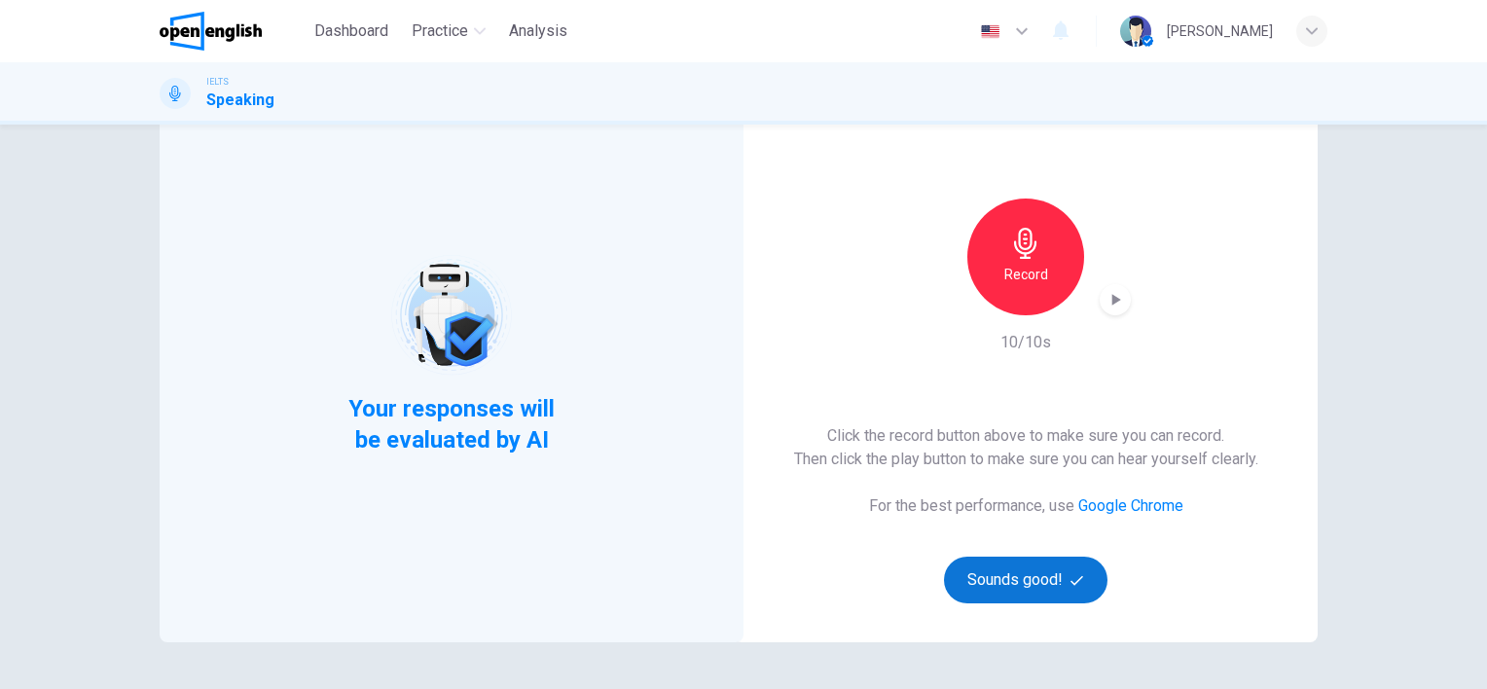
click at [1004, 577] on button "Sounds good!" at bounding box center [1025, 579] width 163 height 47
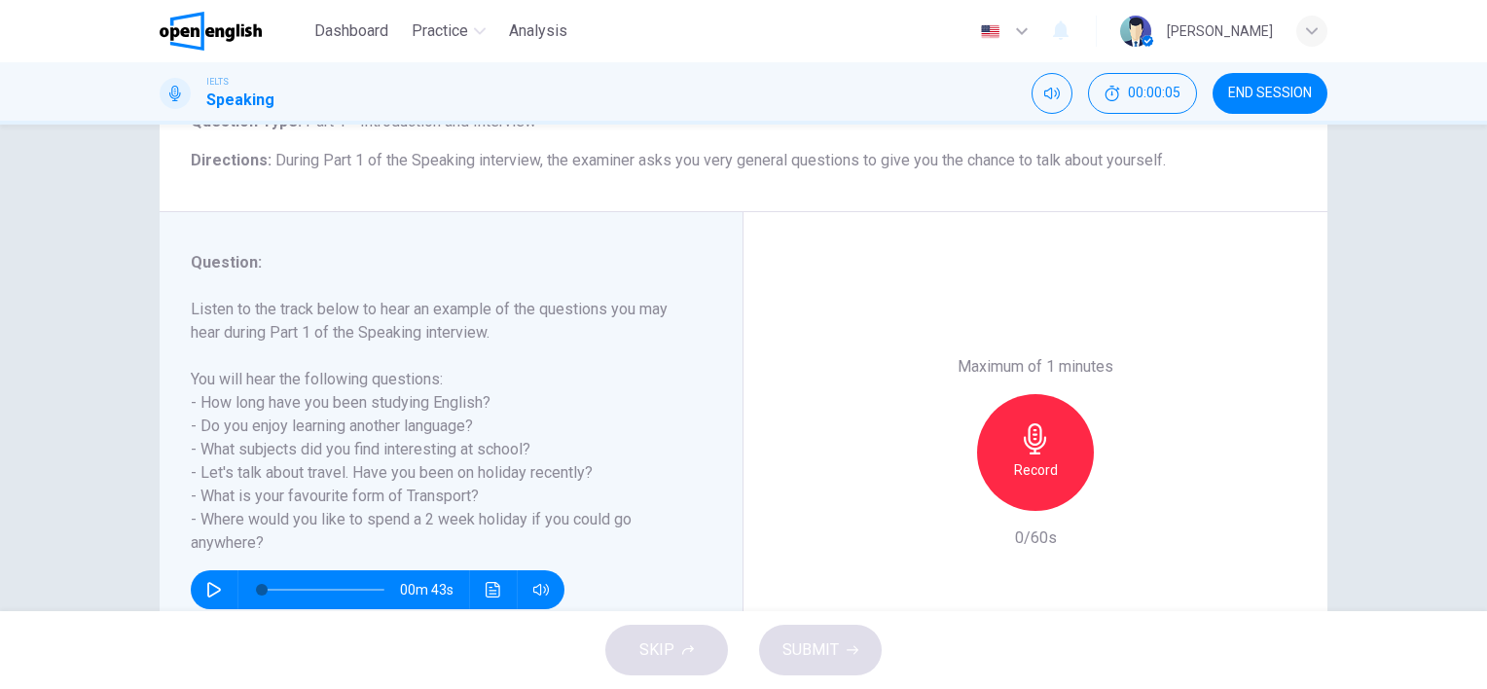
scroll to position [195, 0]
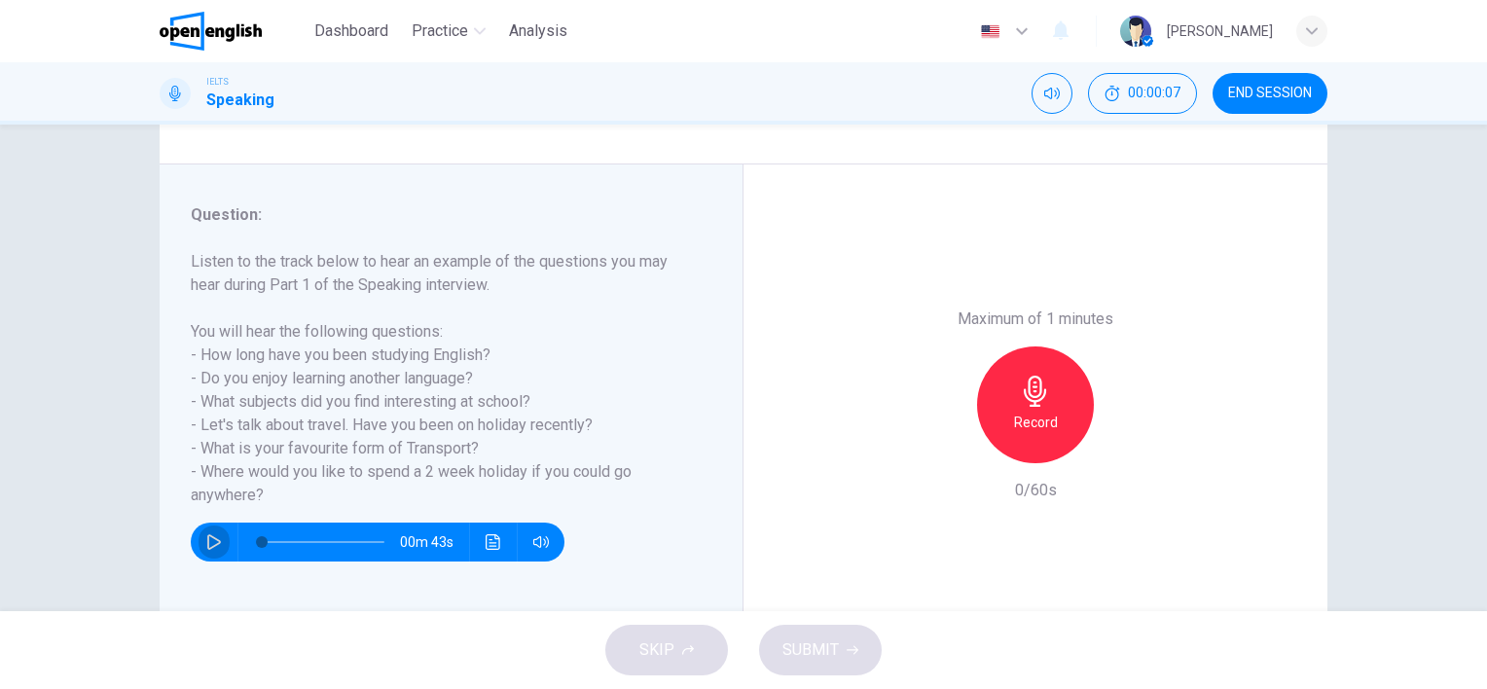
click at [207, 537] on icon "button" at bounding box center [214, 542] width 14 height 16
click at [198, 546] on button "button" at bounding box center [213, 541] width 31 height 39
click at [1014, 406] on div "Record" at bounding box center [1035, 404] width 117 height 117
click at [805, 658] on span "SUBMIT" at bounding box center [810, 649] width 56 height 27
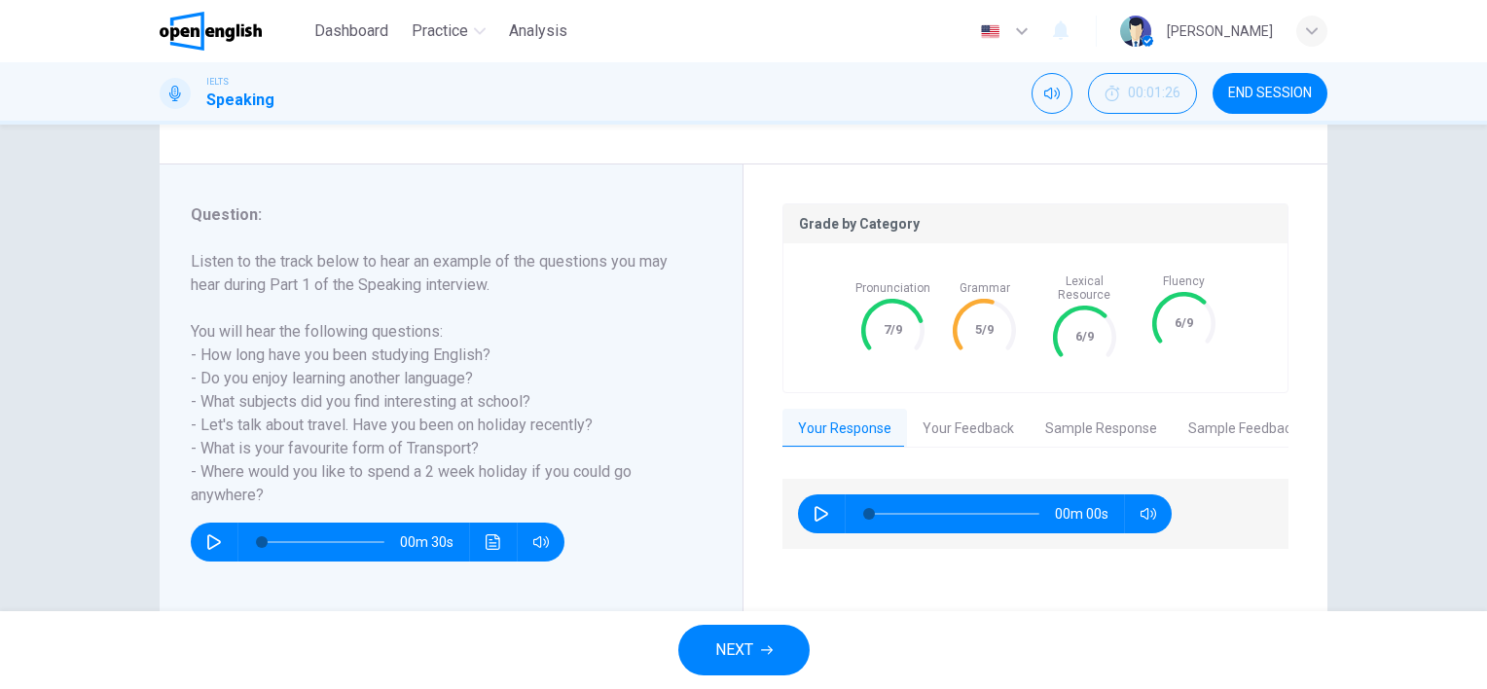
type input "*"
click at [744, 644] on span "NEXT" at bounding box center [734, 649] width 38 height 27
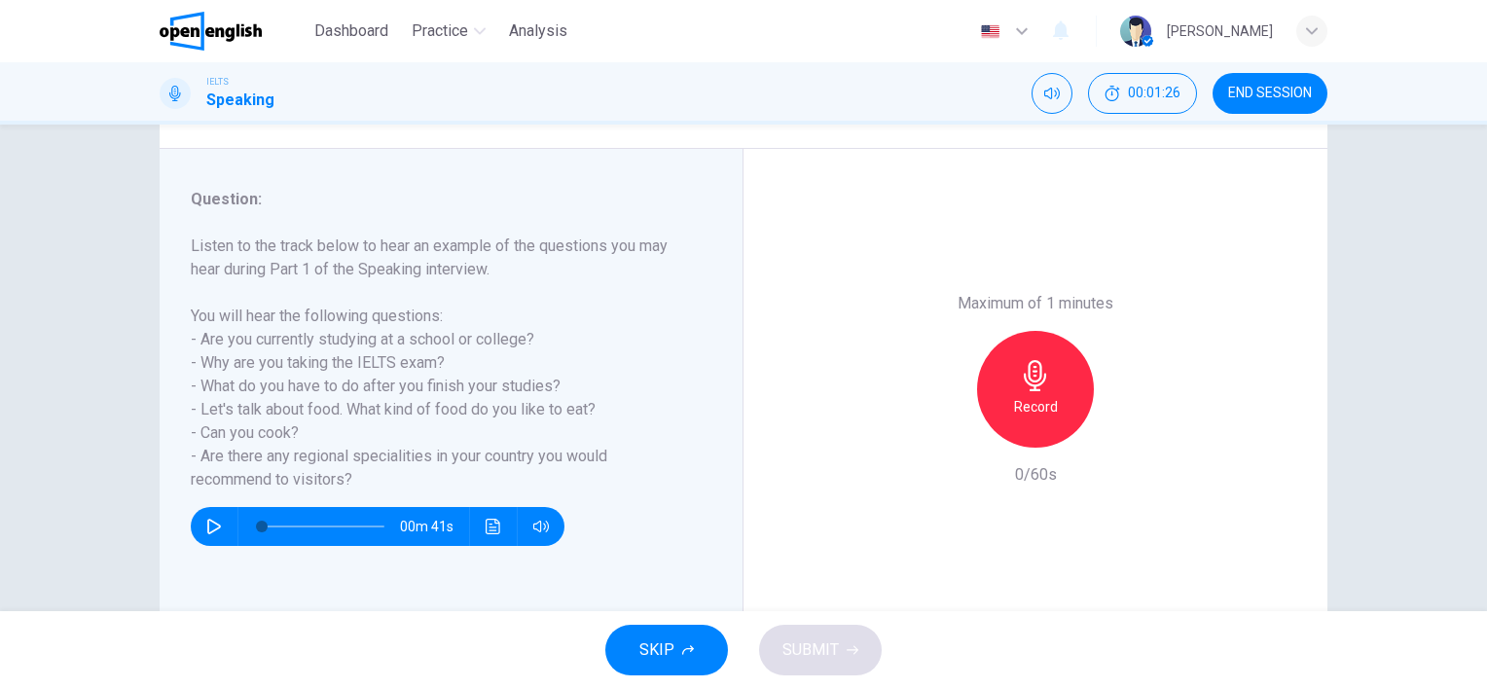
scroll to position [268, 0]
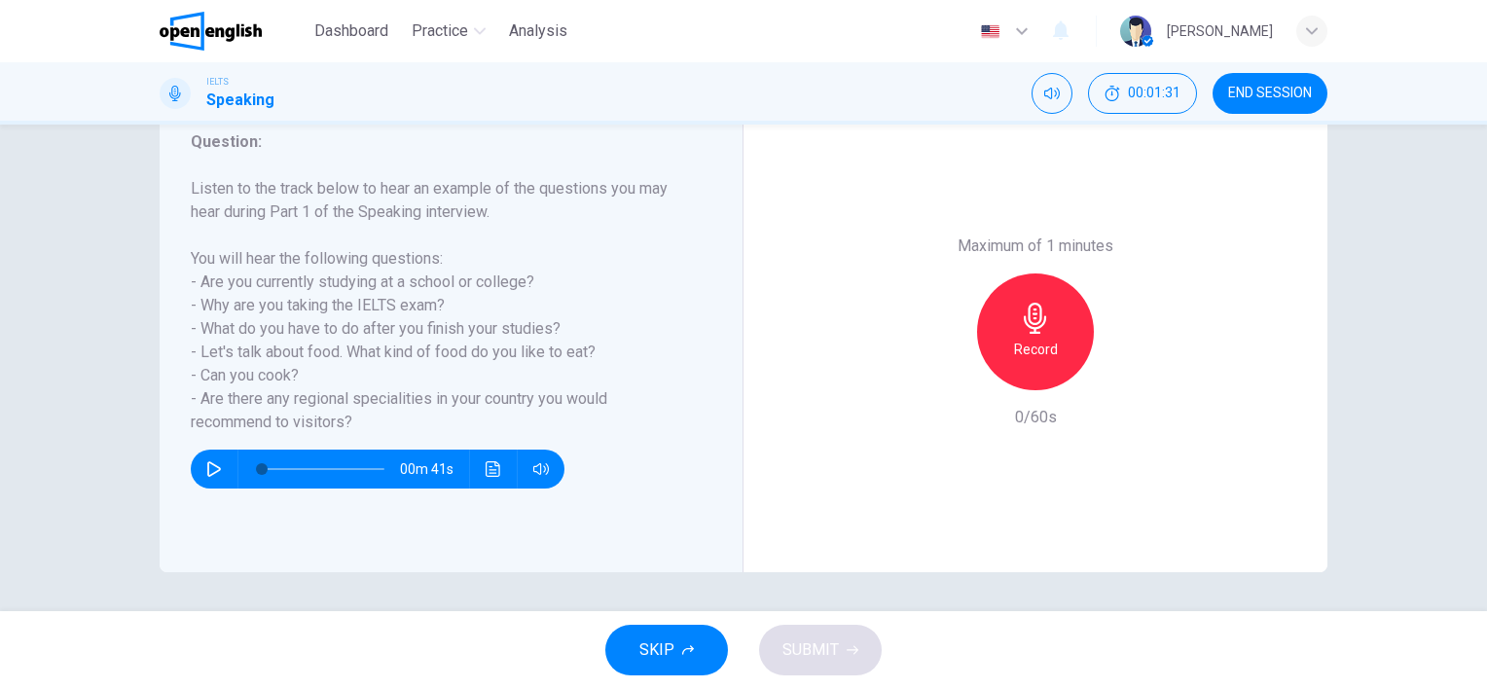
click at [1042, 338] on h6 "Record" at bounding box center [1036, 349] width 44 height 23
click at [790, 661] on span "SUBMIT" at bounding box center [810, 649] width 56 height 27
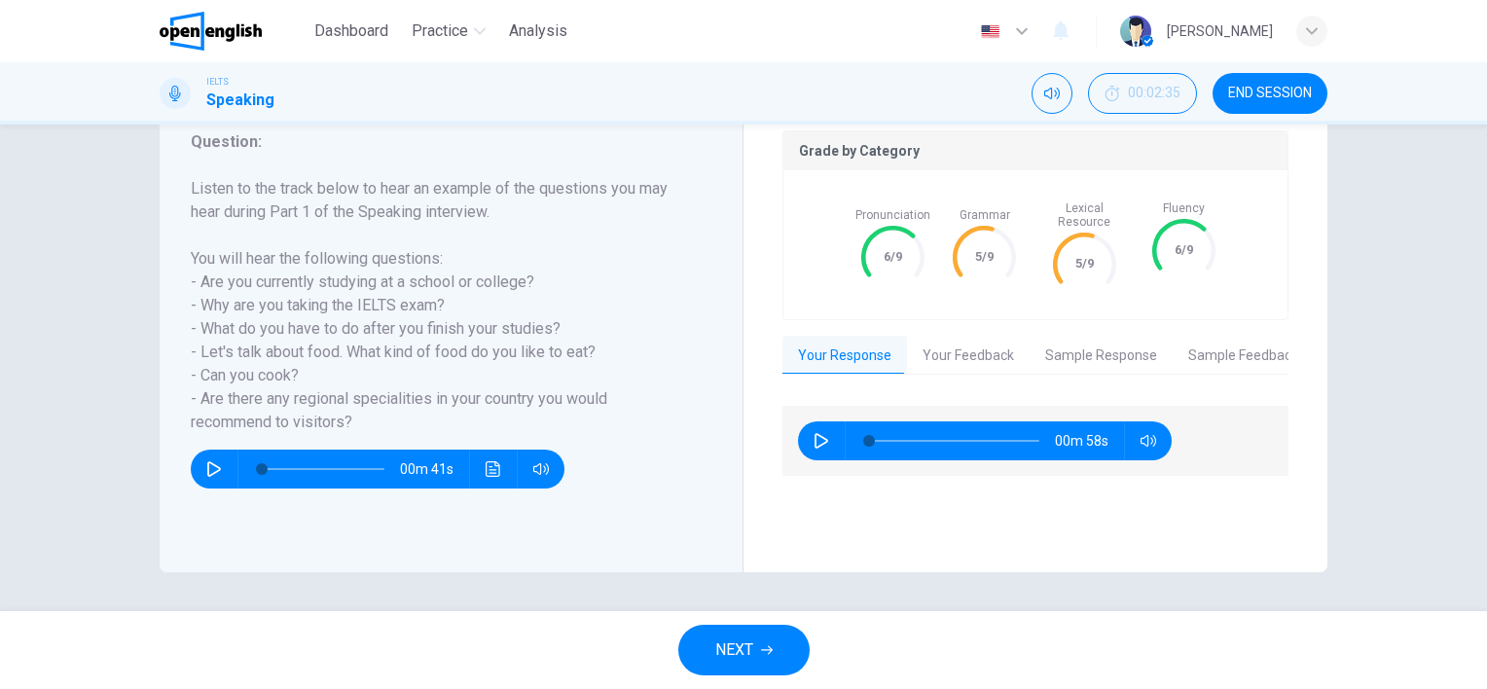
click at [735, 644] on span "NEXT" at bounding box center [734, 649] width 38 height 27
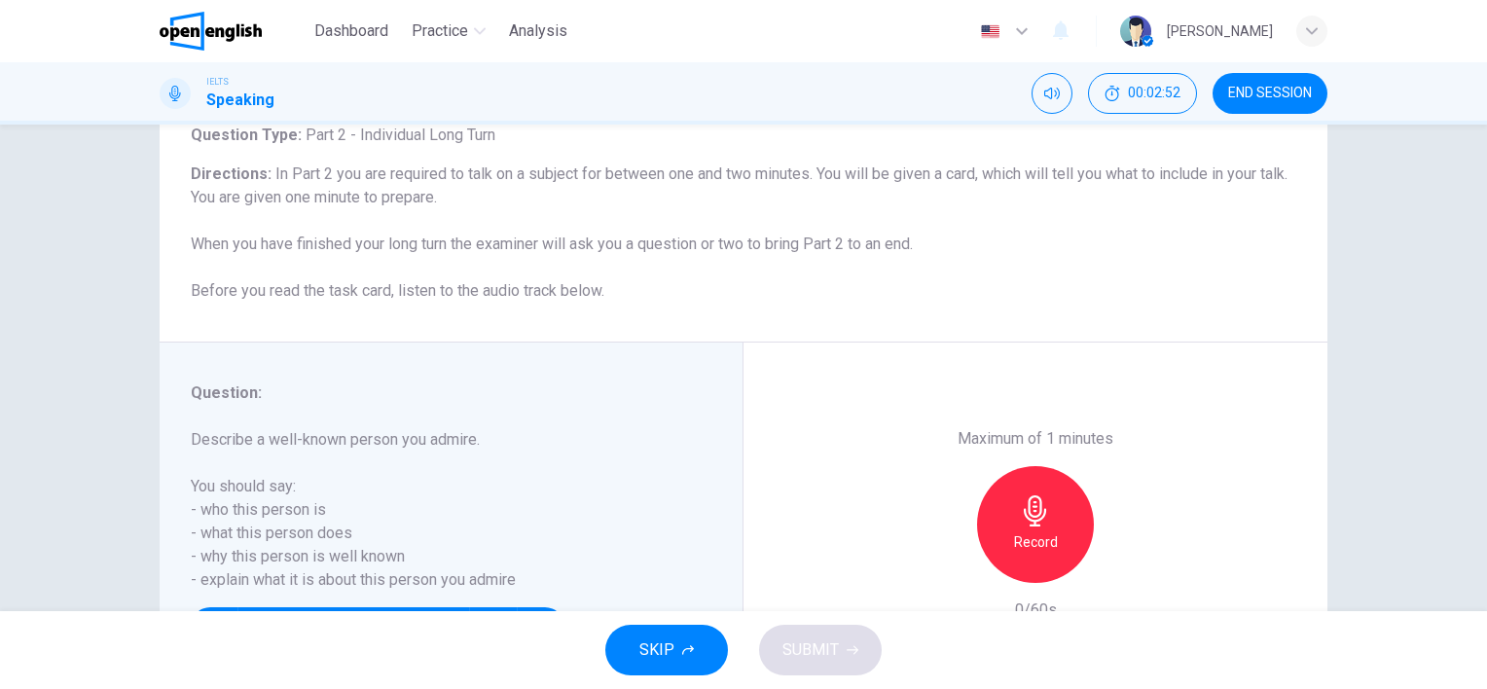
scroll to position [195, 0]
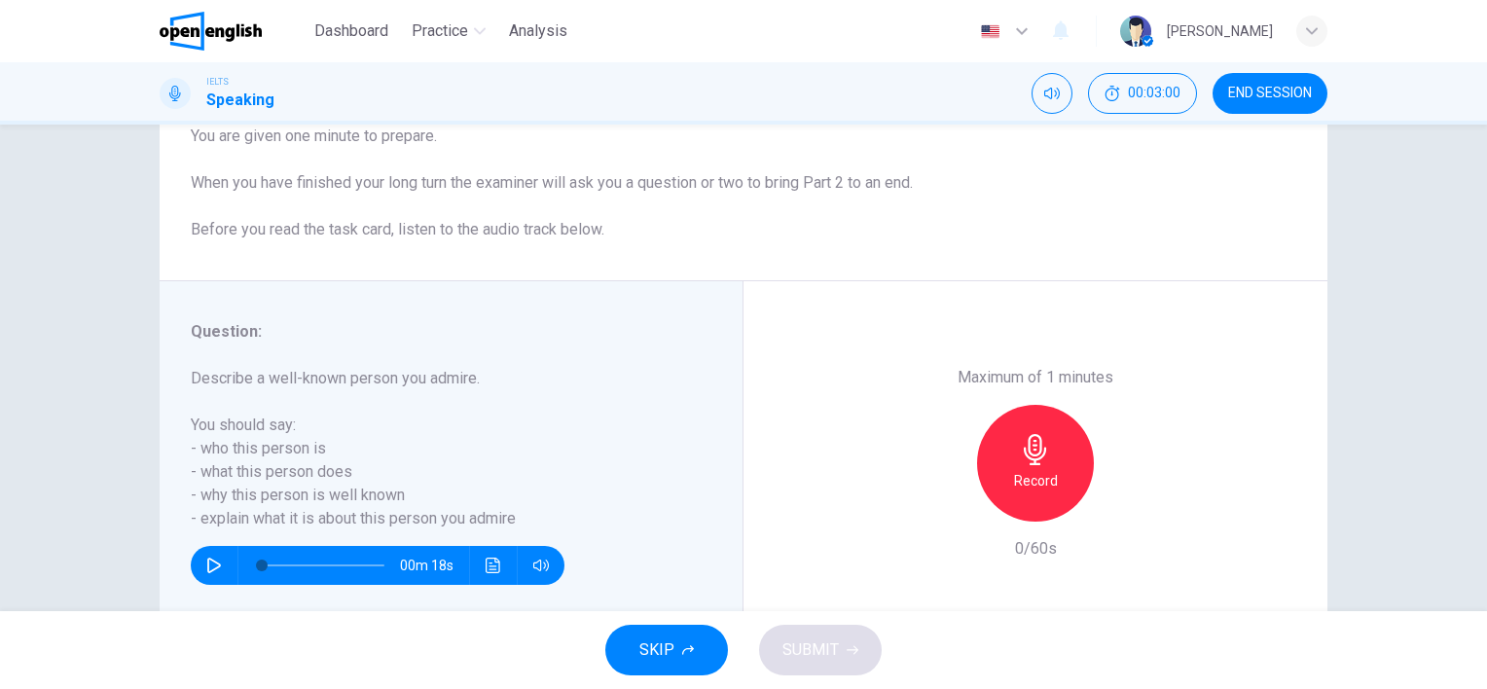
click at [206, 561] on icon "button" at bounding box center [214, 565] width 16 height 16
type input "*"
drag, startPoint x: 1032, startPoint y: 459, endPoint x: 1268, endPoint y: 532, distance: 246.5
click at [1032, 459] on icon "button" at bounding box center [1034, 449] width 22 height 31
click at [1070, 442] on div "Stop" at bounding box center [1035, 463] width 117 height 117
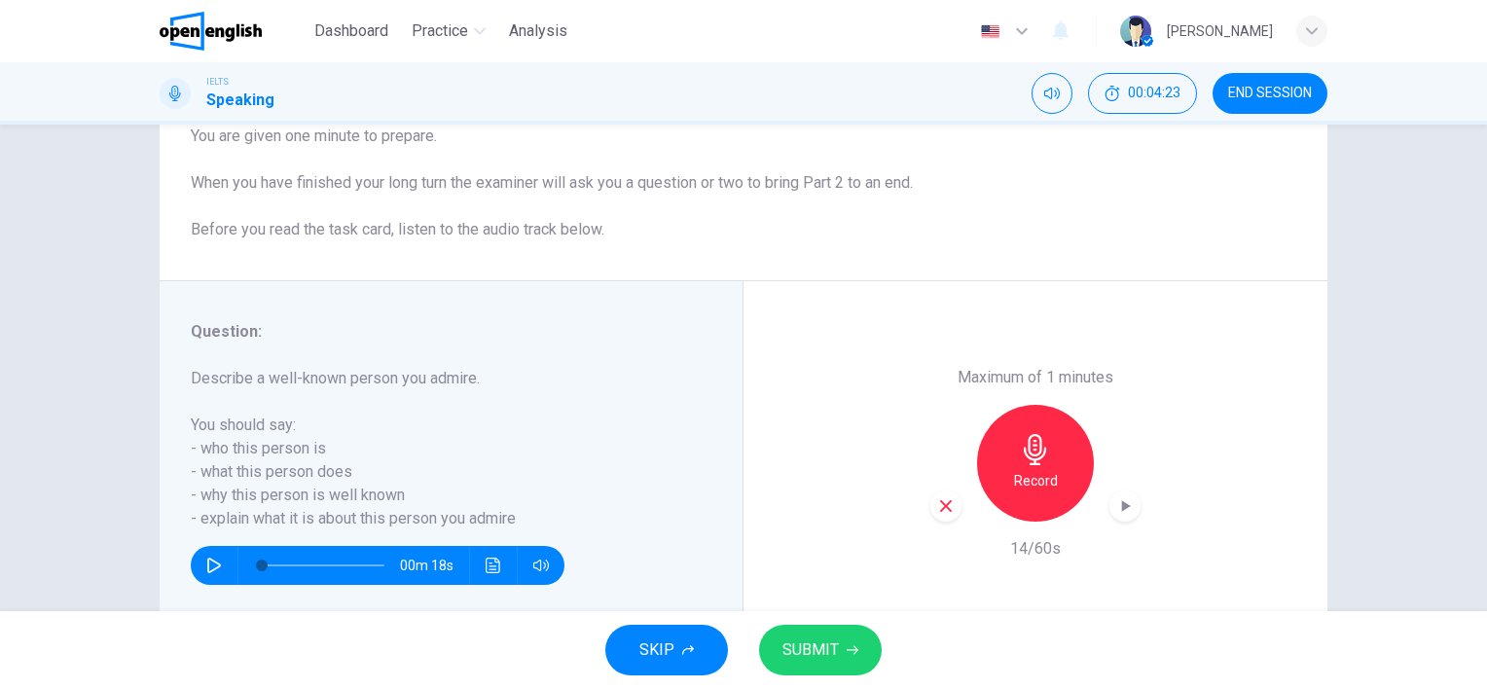
click at [937, 508] on icon "button" at bounding box center [946, 506] width 18 height 18
drag, startPoint x: 1034, startPoint y: 460, endPoint x: 1033, endPoint y: 490, distance: 30.2
click at [1034, 460] on icon "button" at bounding box center [1035, 449] width 31 height 31
click at [937, 506] on icon "button" at bounding box center [946, 506] width 18 height 18
click at [1038, 467] on div "Record" at bounding box center [1035, 463] width 117 height 117
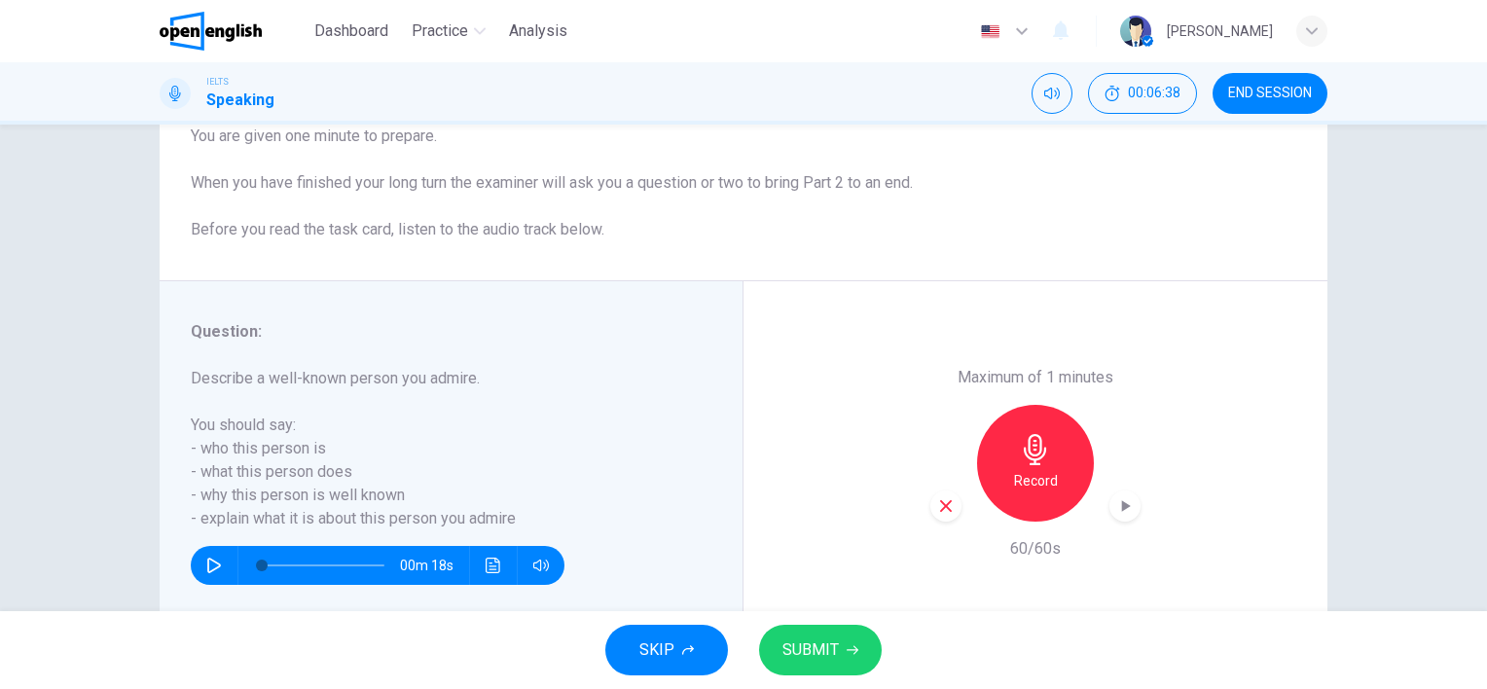
click at [800, 661] on span "SUBMIT" at bounding box center [810, 649] width 56 height 27
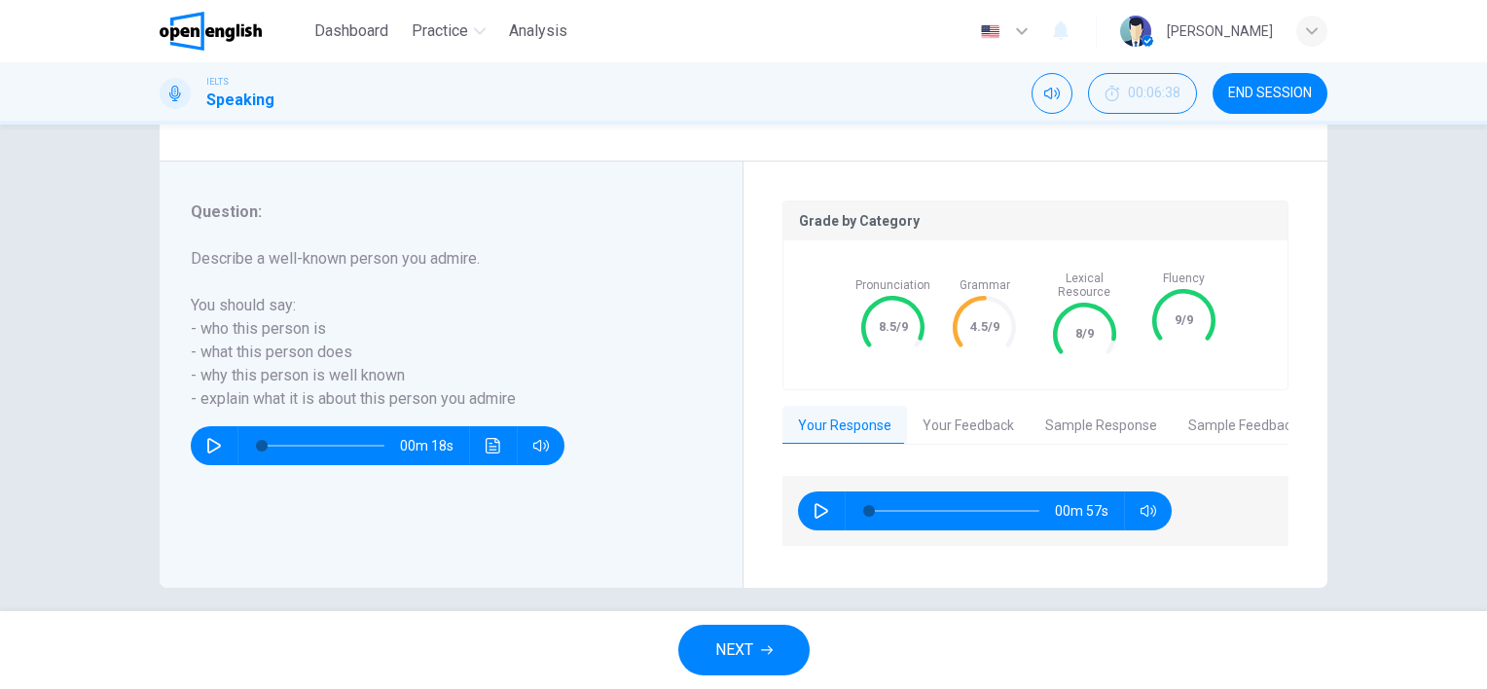
scroll to position [315, 0]
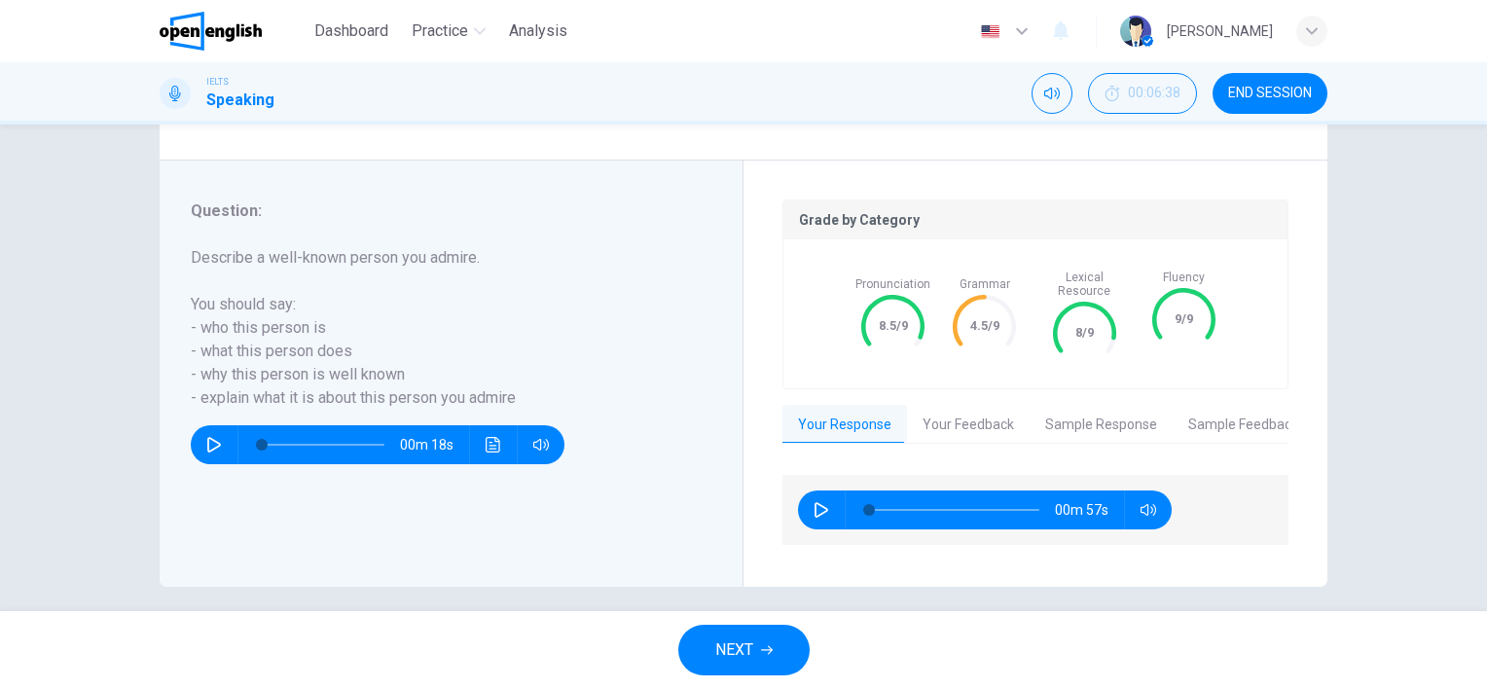
click at [947, 411] on button "Your Feedback" at bounding box center [968, 425] width 123 height 41
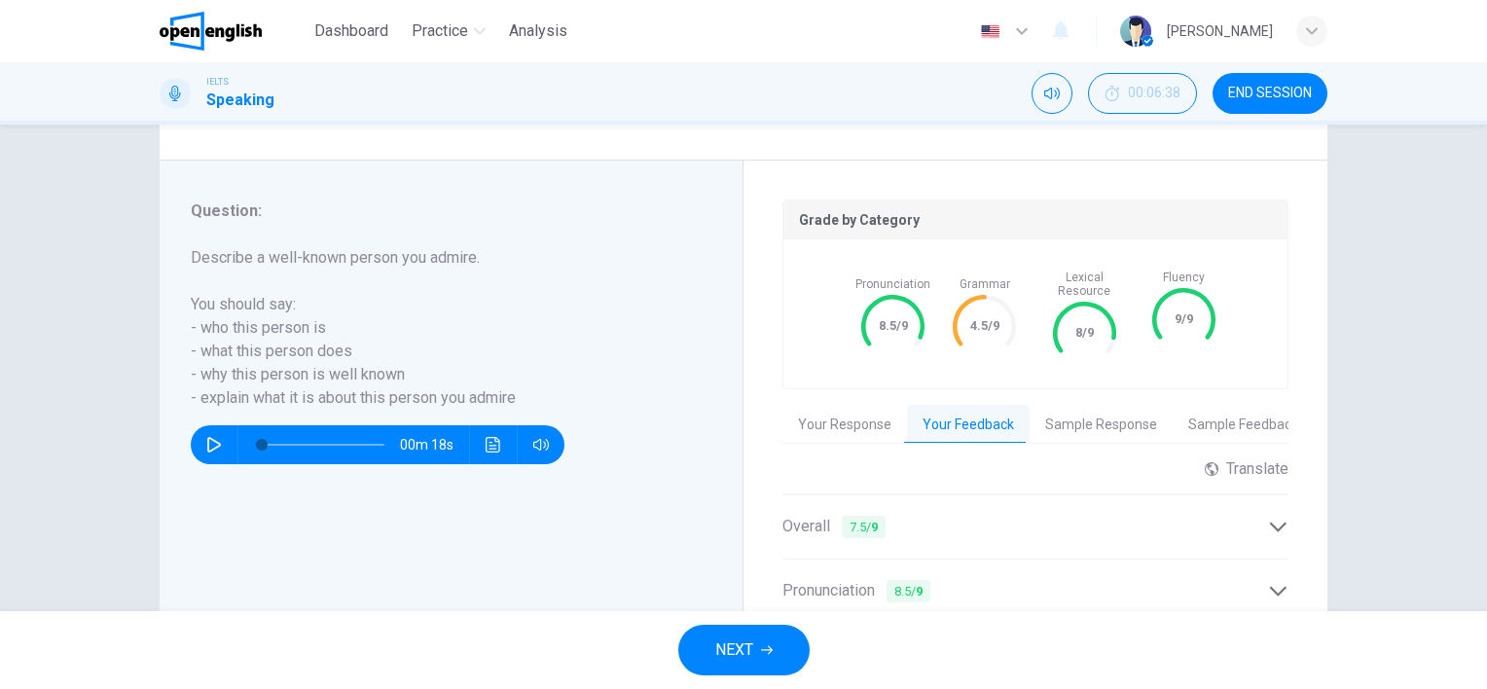
scroll to position [588, 0]
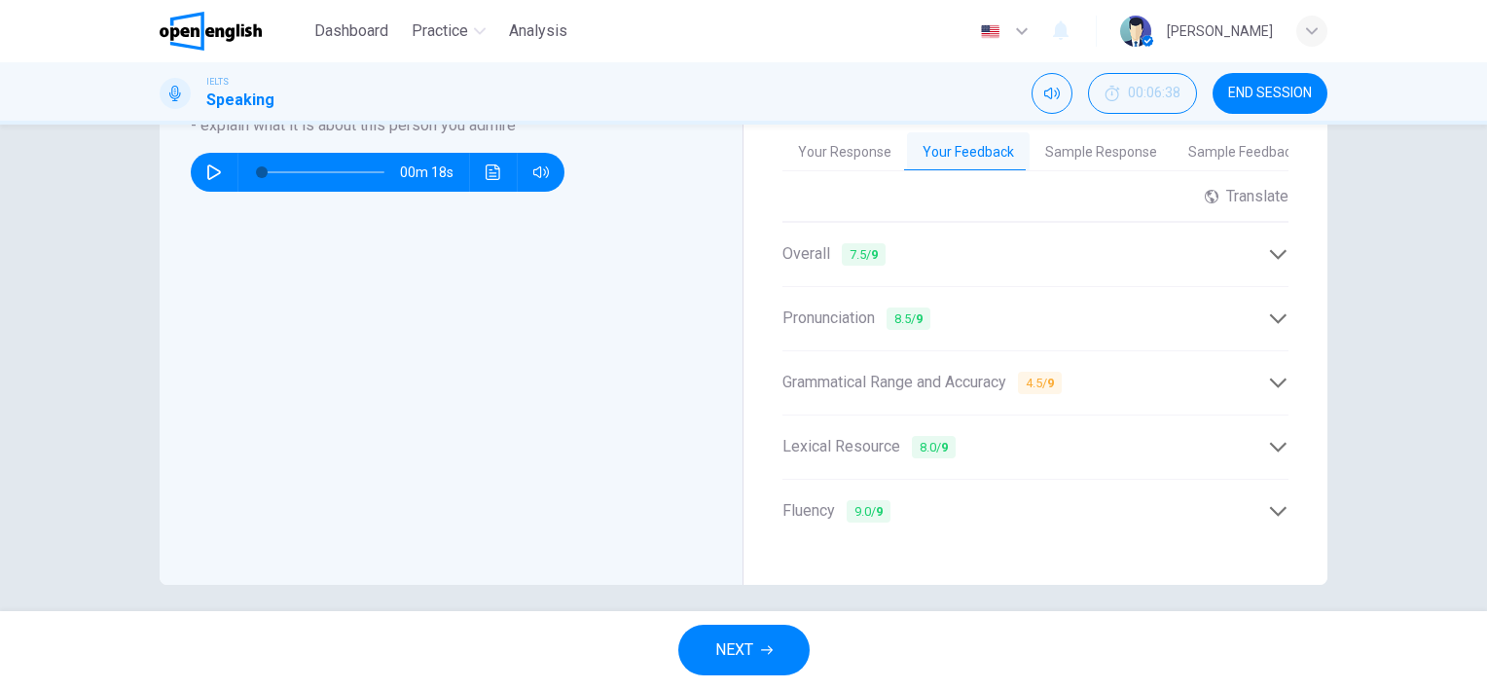
click at [1268, 373] on icon at bounding box center [1278, 383] width 20 height 20
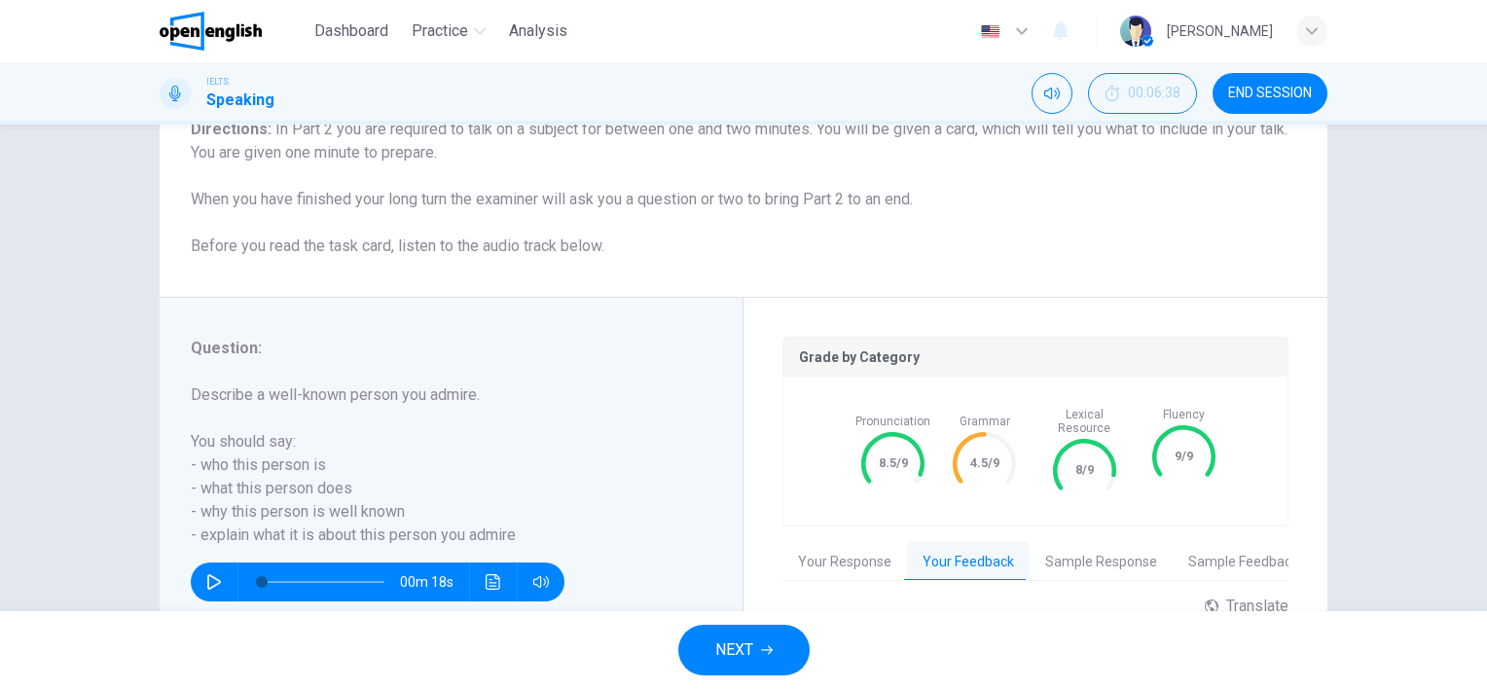
scroll to position [195, 0]
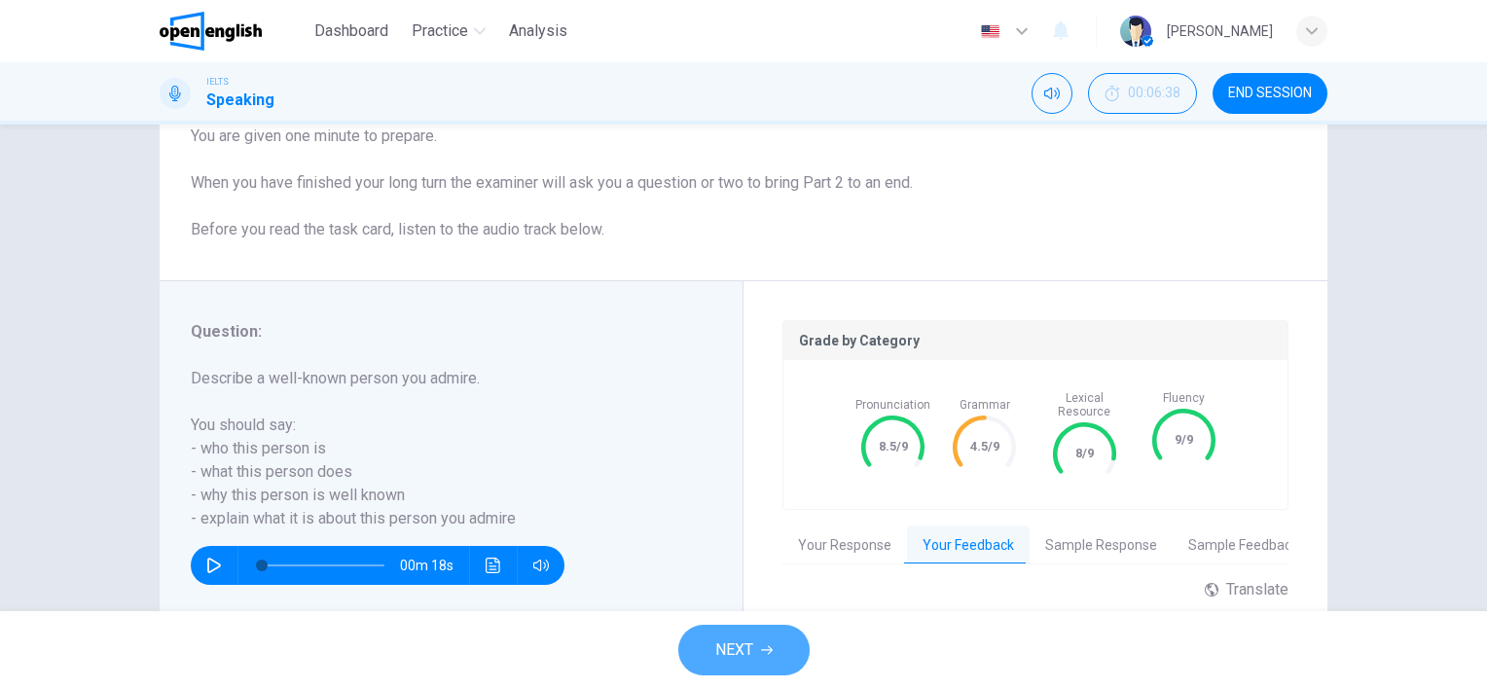
click at [745, 642] on span "NEXT" at bounding box center [734, 649] width 38 height 27
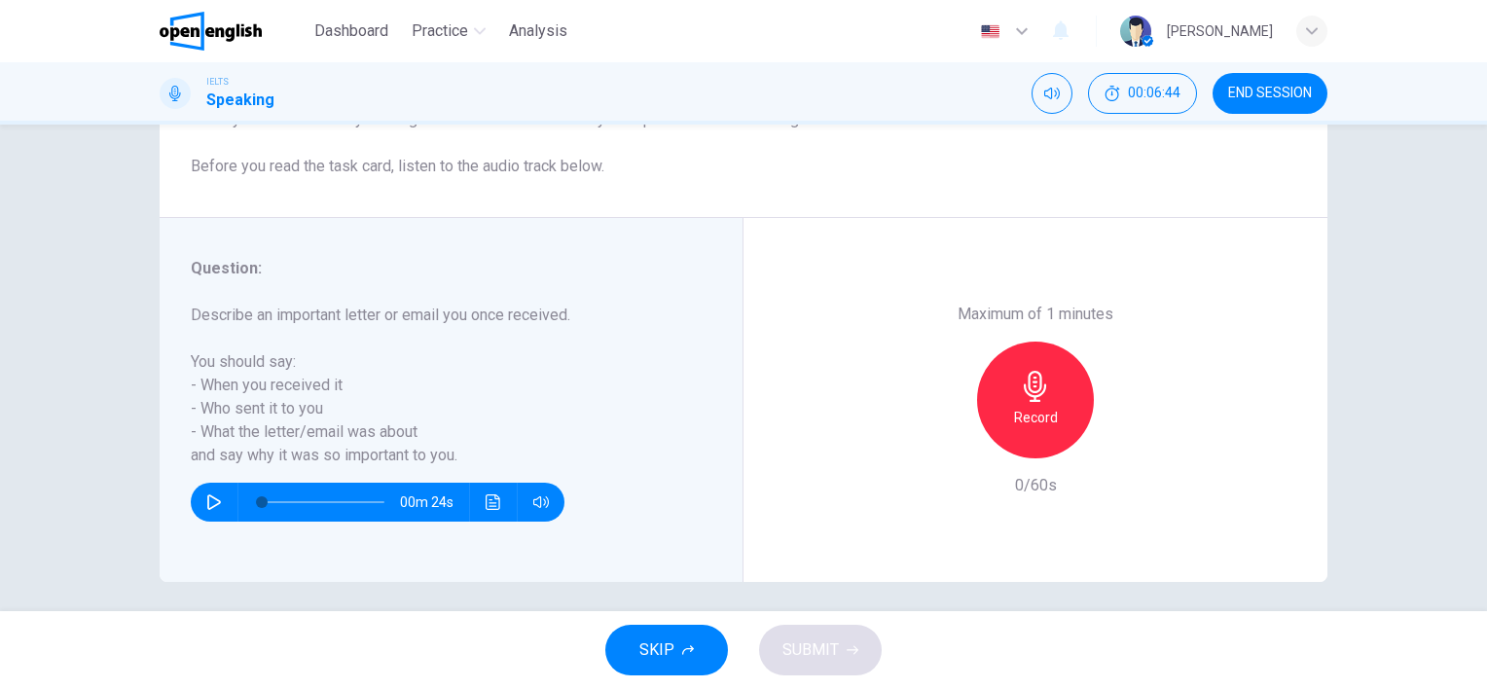
scroll to position [268, 0]
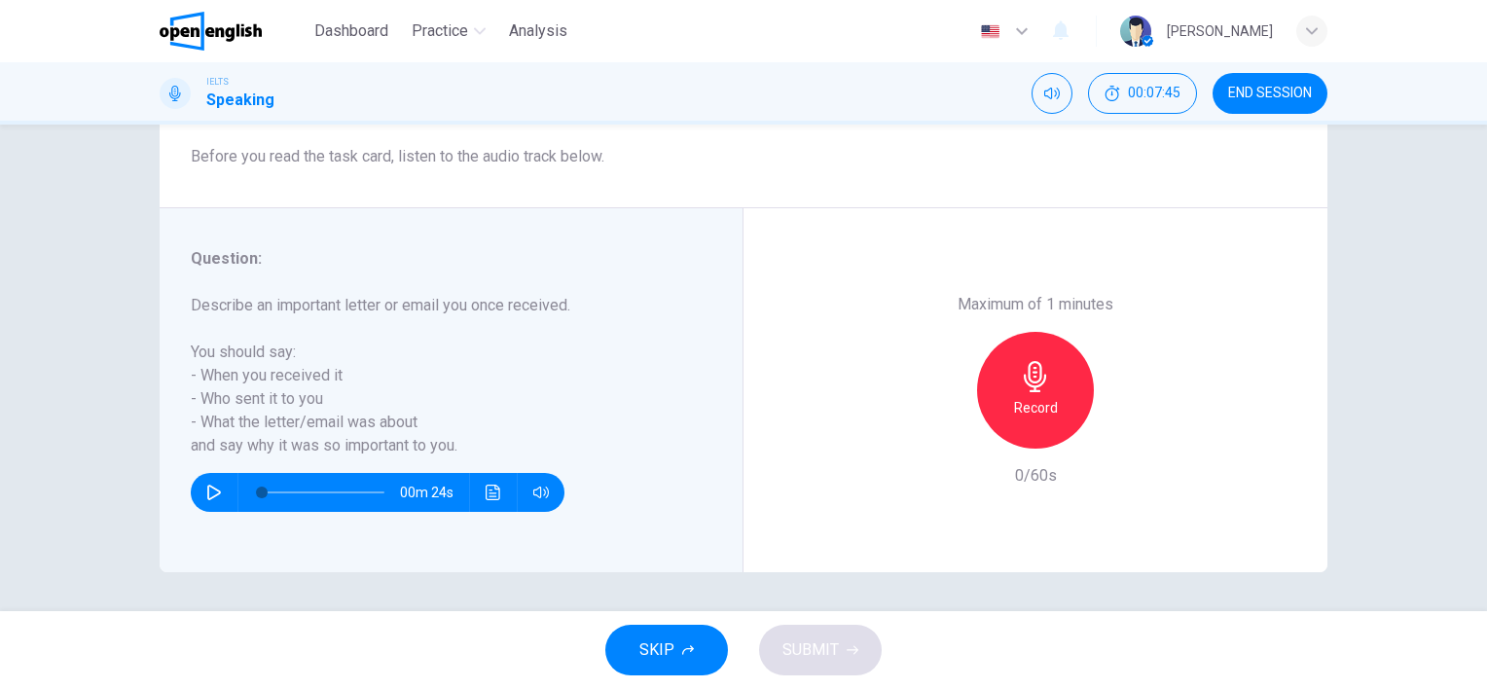
drag, startPoint x: 35, startPoint y: 426, endPoint x: 190, endPoint y: 451, distance: 156.7
click at [35, 426] on div "Question 4 Question Type : Part 2 - Individual Long Turn Directions : In Part 2…" at bounding box center [743, 368] width 1487 height 486
drag, startPoint x: 1038, startPoint y: 388, endPoint x: 1027, endPoint y: 399, distance: 15.1
click at [1037, 388] on icon "button" at bounding box center [1035, 376] width 31 height 31
click at [1037, 405] on h6 "Stop" at bounding box center [1035, 407] width 29 height 23
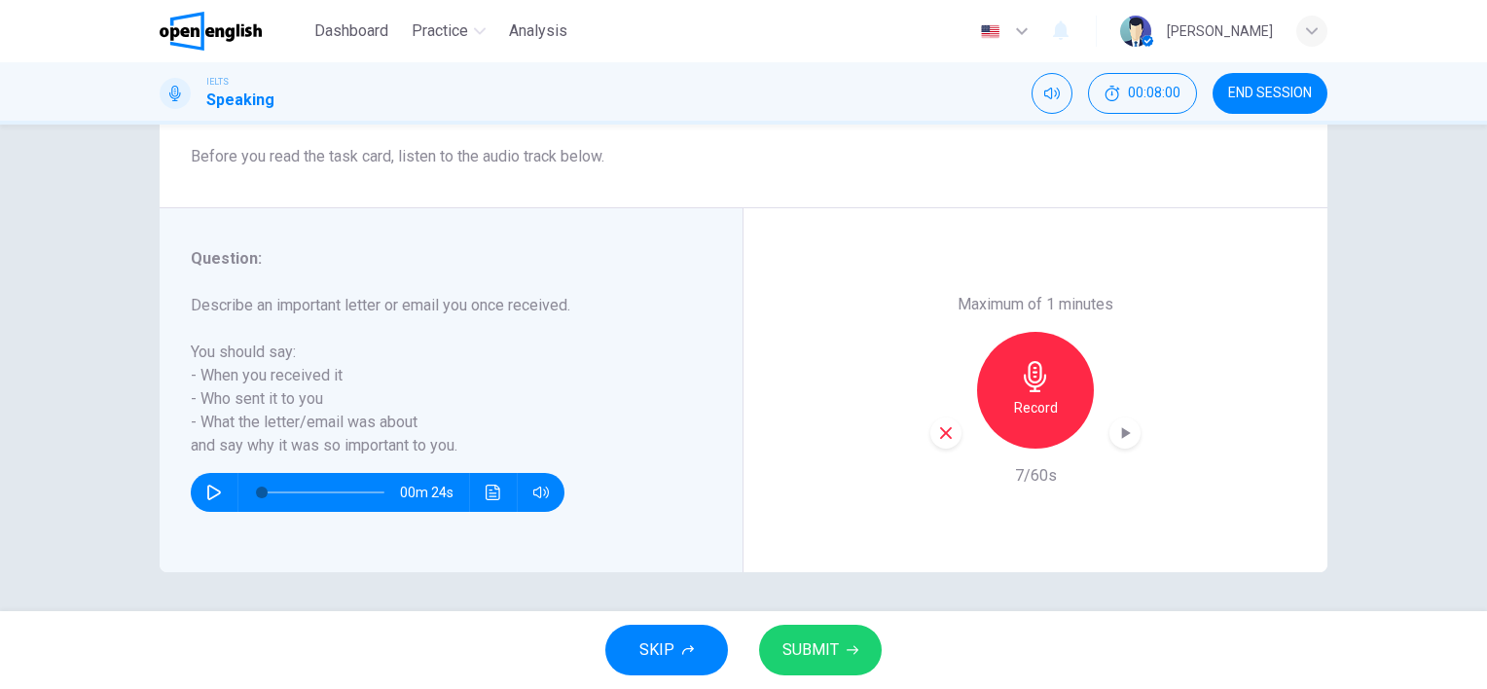
click at [937, 432] on icon "button" at bounding box center [946, 433] width 18 height 18
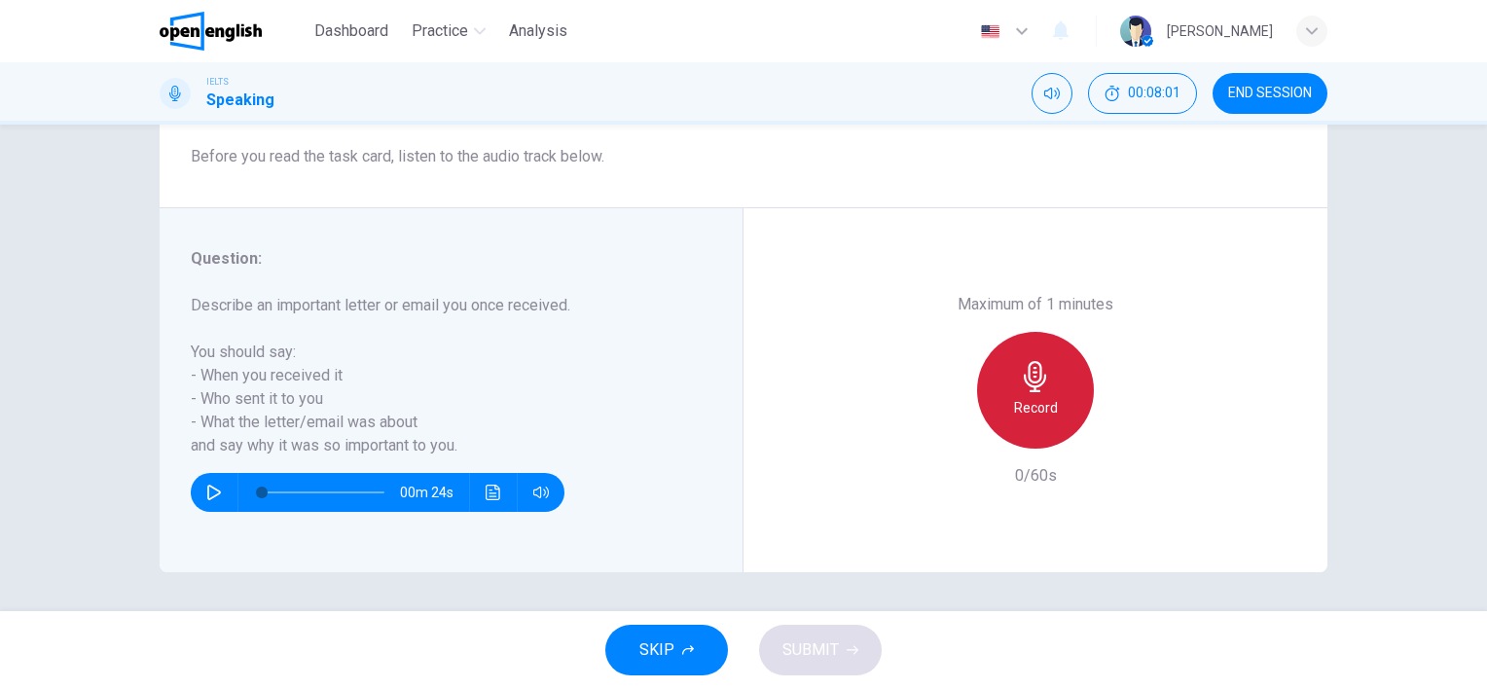
click at [1028, 397] on h6 "Record" at bounding box center [1036, 407] width 44 height 23
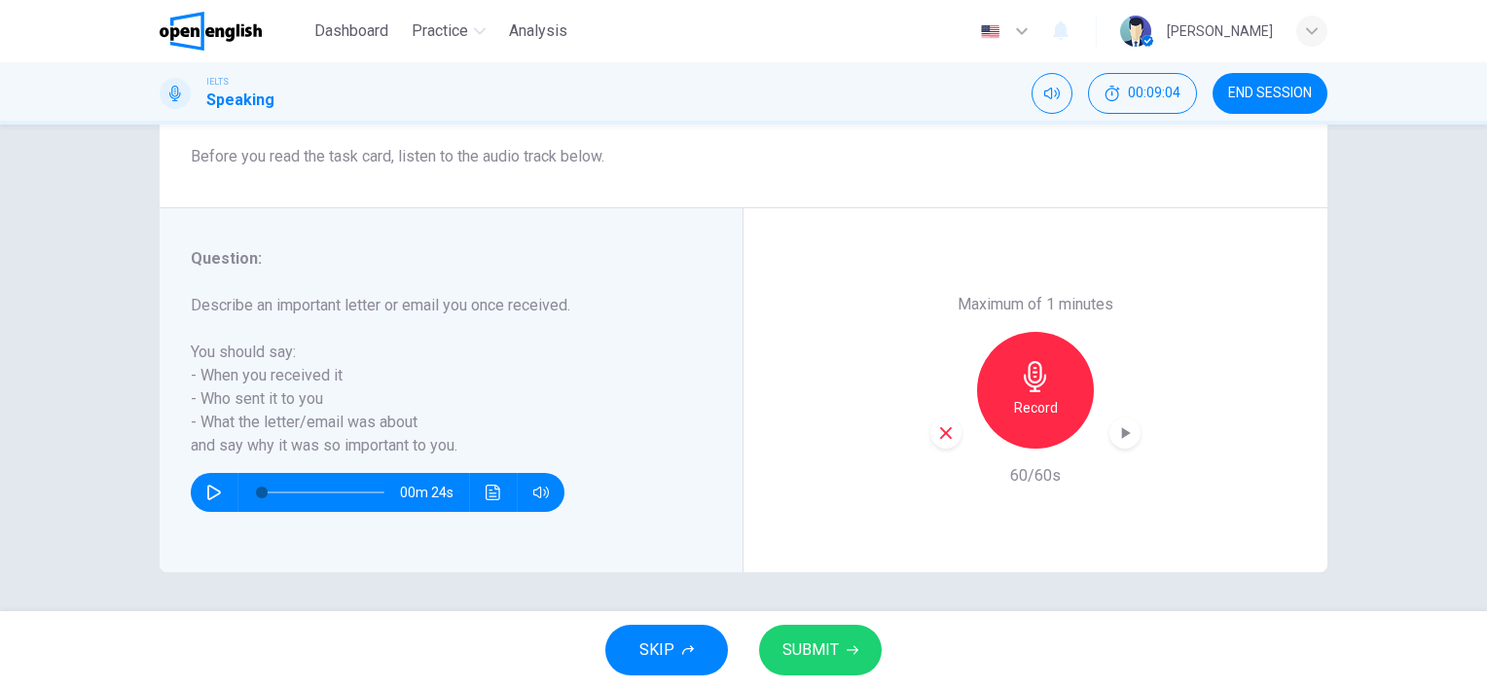
click at [848, 634] on button "SUBMIT" at bounding box center [820, 650] width 123 height 51
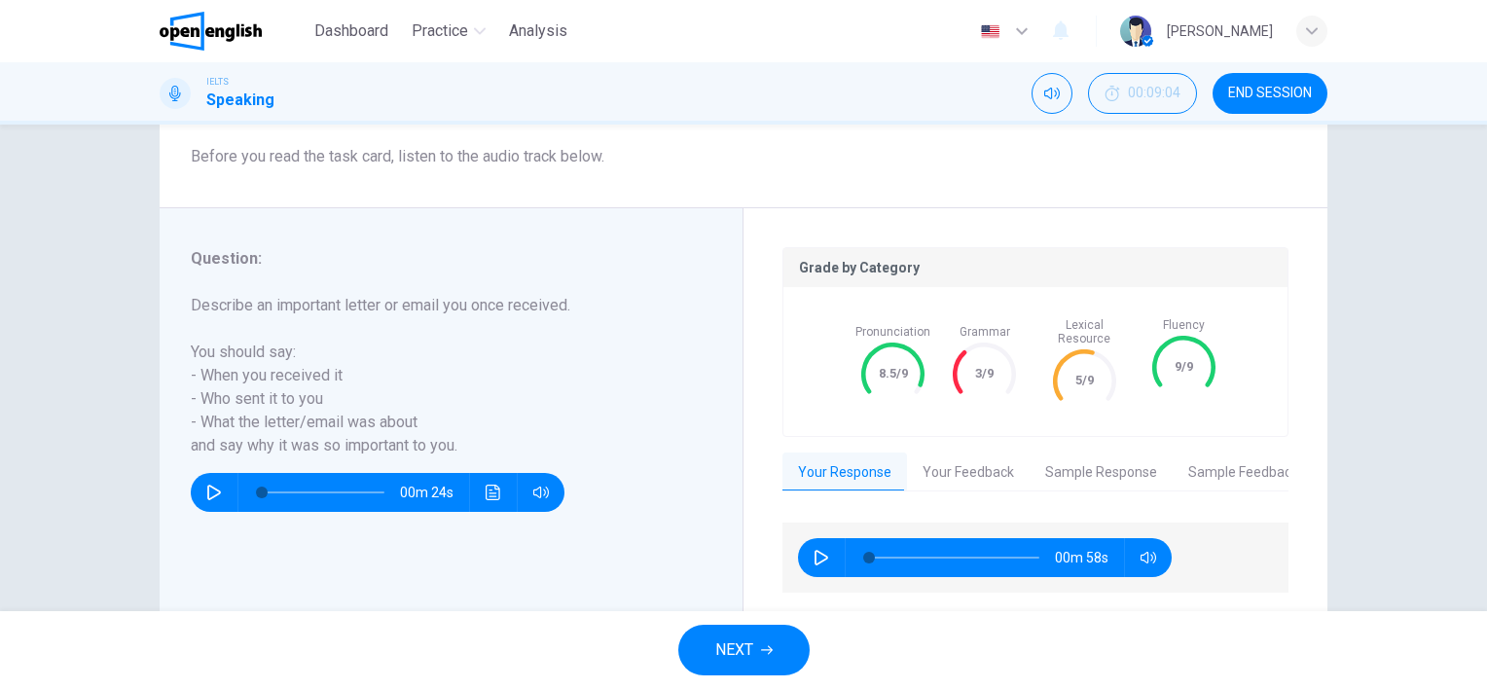
click at [757, 656] on button "NEXT" at bounding box center [743, 650] width 131 height 51
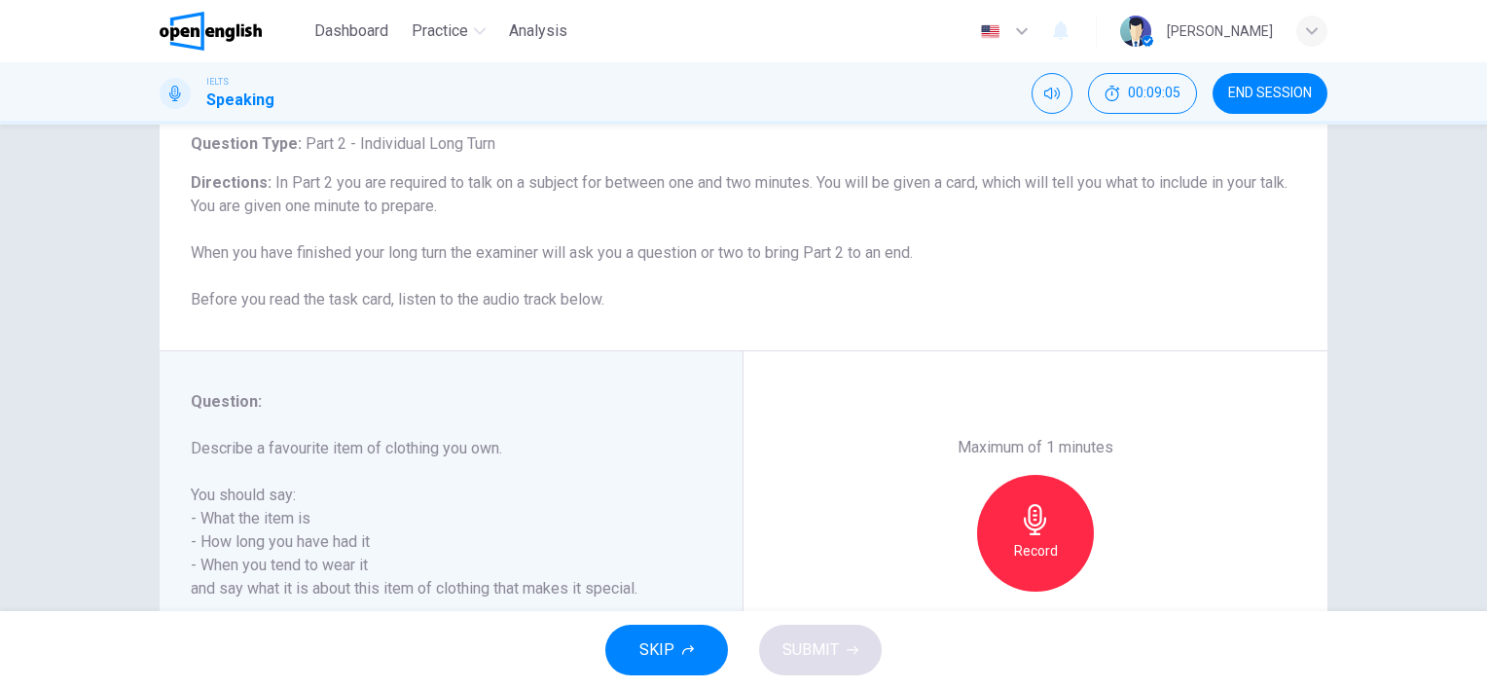
scroll to position [195, 0]
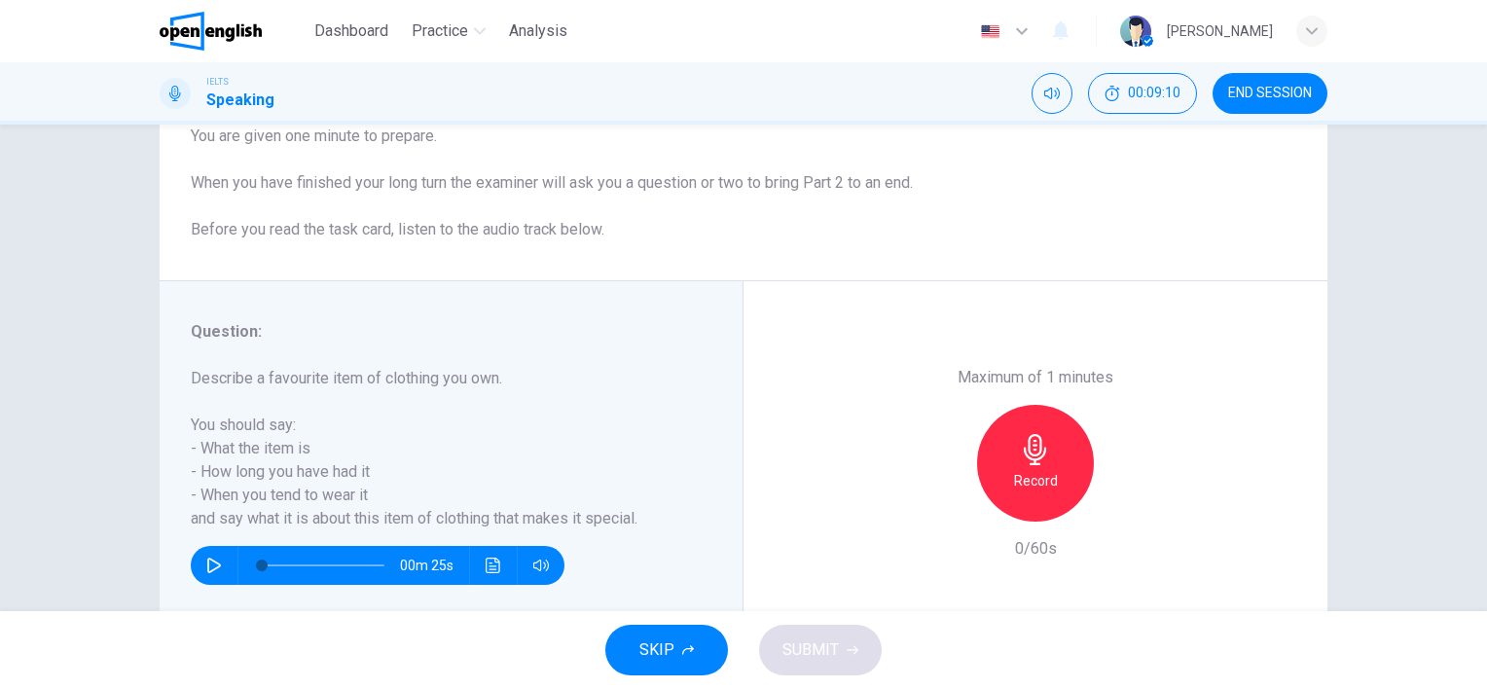
click at [1038, 464] on icon "button" at bounding box center [1035, 449] width 31 height 31
click at [1061, 475] on div "Stop" at bounding box center [1035, 463] width 117 height 117
click at [937, 504] on icon "button" at bounding box center [946, 506] width 18 height 18
drag, startPoint x: 1035, startPoint y: 461, endPoint x: 1062, endPoint y: 462, distance: 27.3
click at [1035, 461] on icon "button" at bounding box center [1035, 449] width 31 height 31
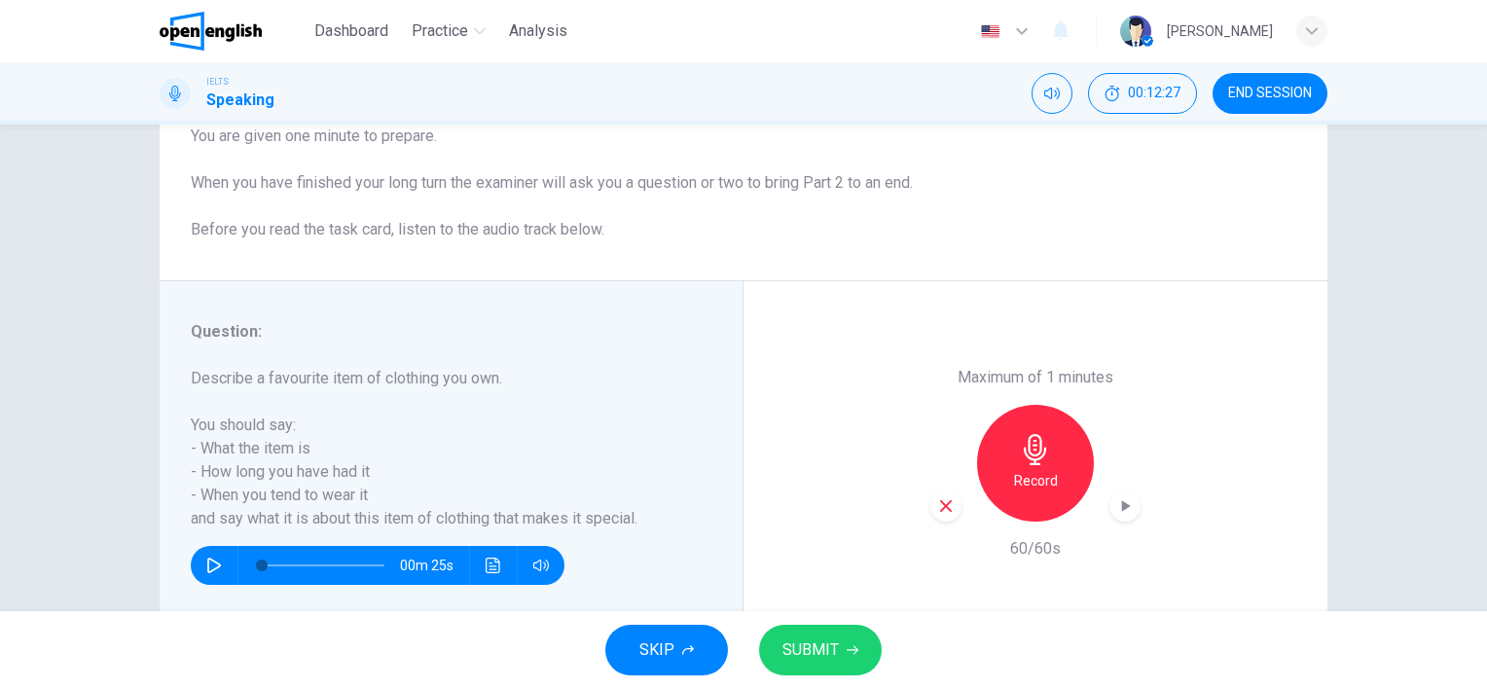
click at [1044, 446] on icon "button" at bounding box center [1035, 449] width 31 height 31
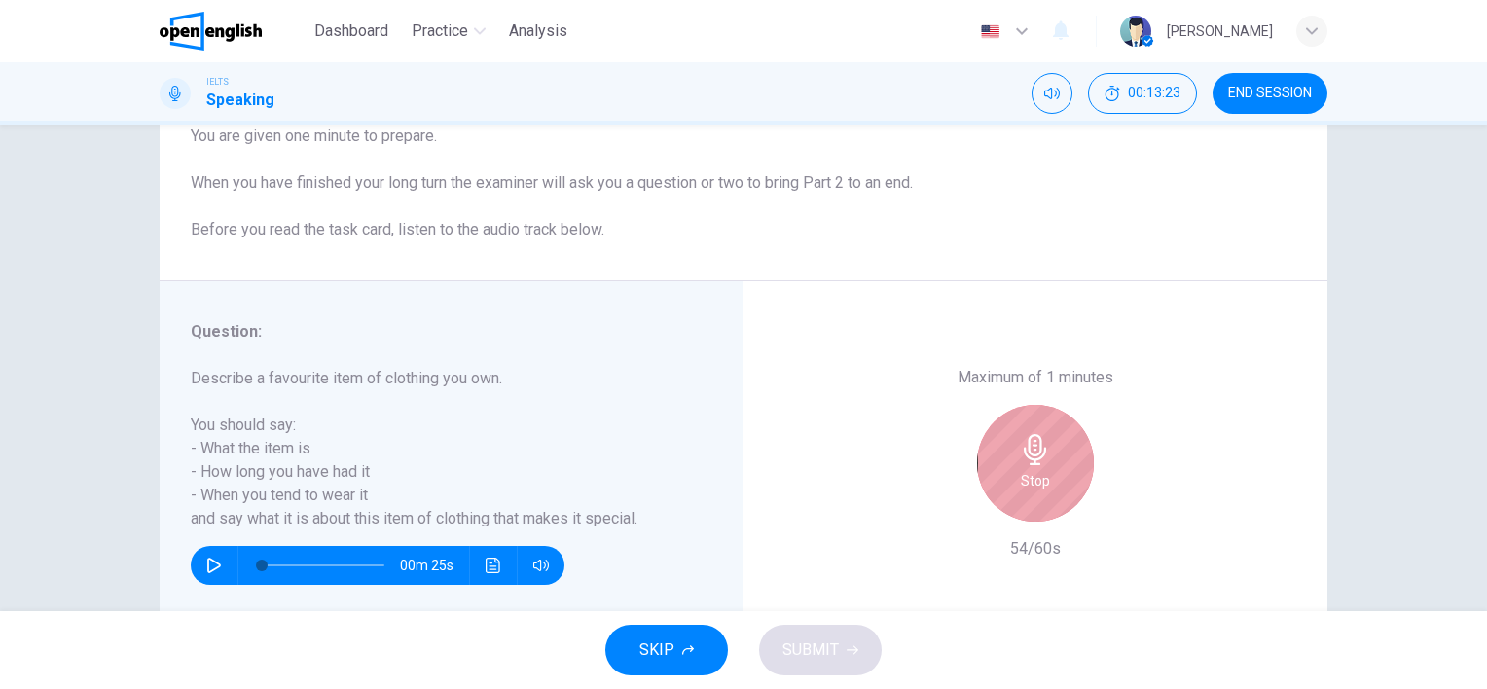
click at [1053, 471] on div "Stop" at bounding box center [1035, 463] width 117 height 117
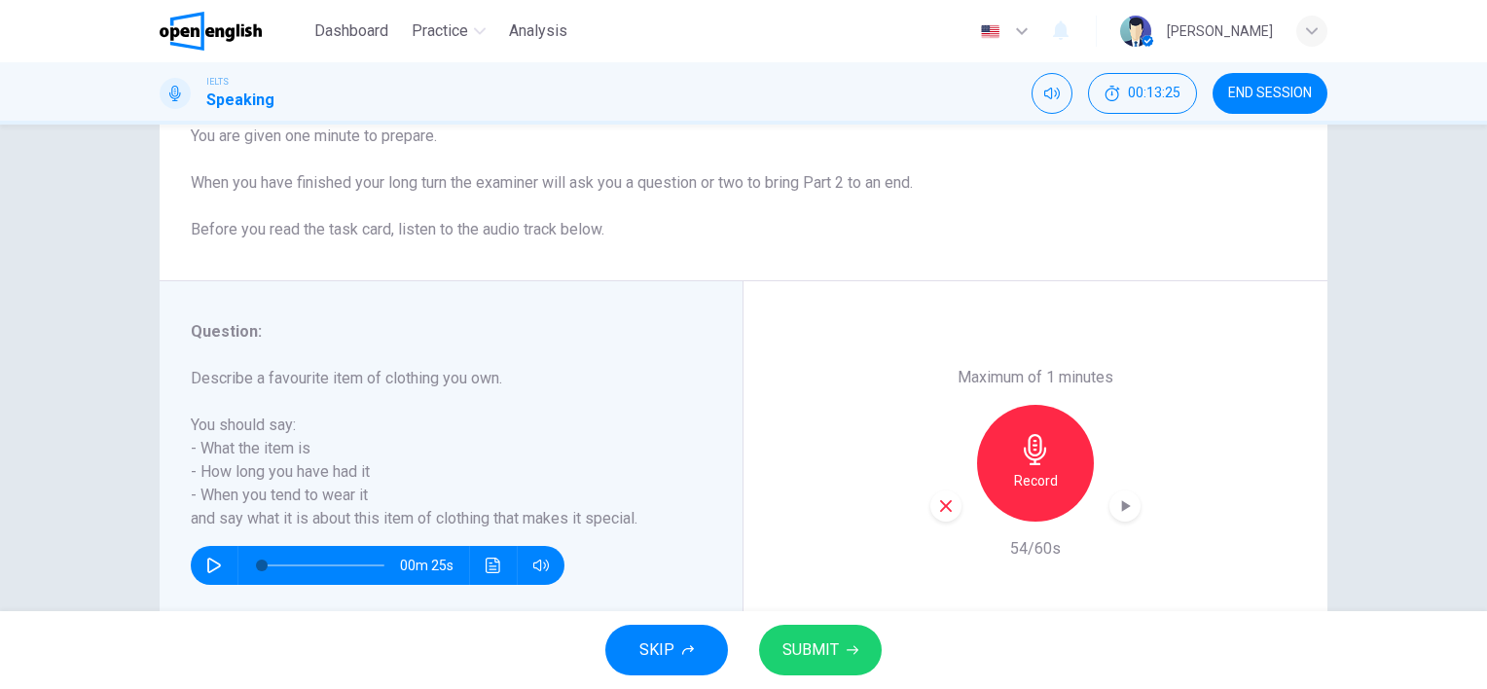
click at [1026, 459] on icon "button" at bounding box center [1034, 449] width 22 height 31
click at [815, 654] on span "SUBMIT" at bounding box center [810, 649] width 56 height 27
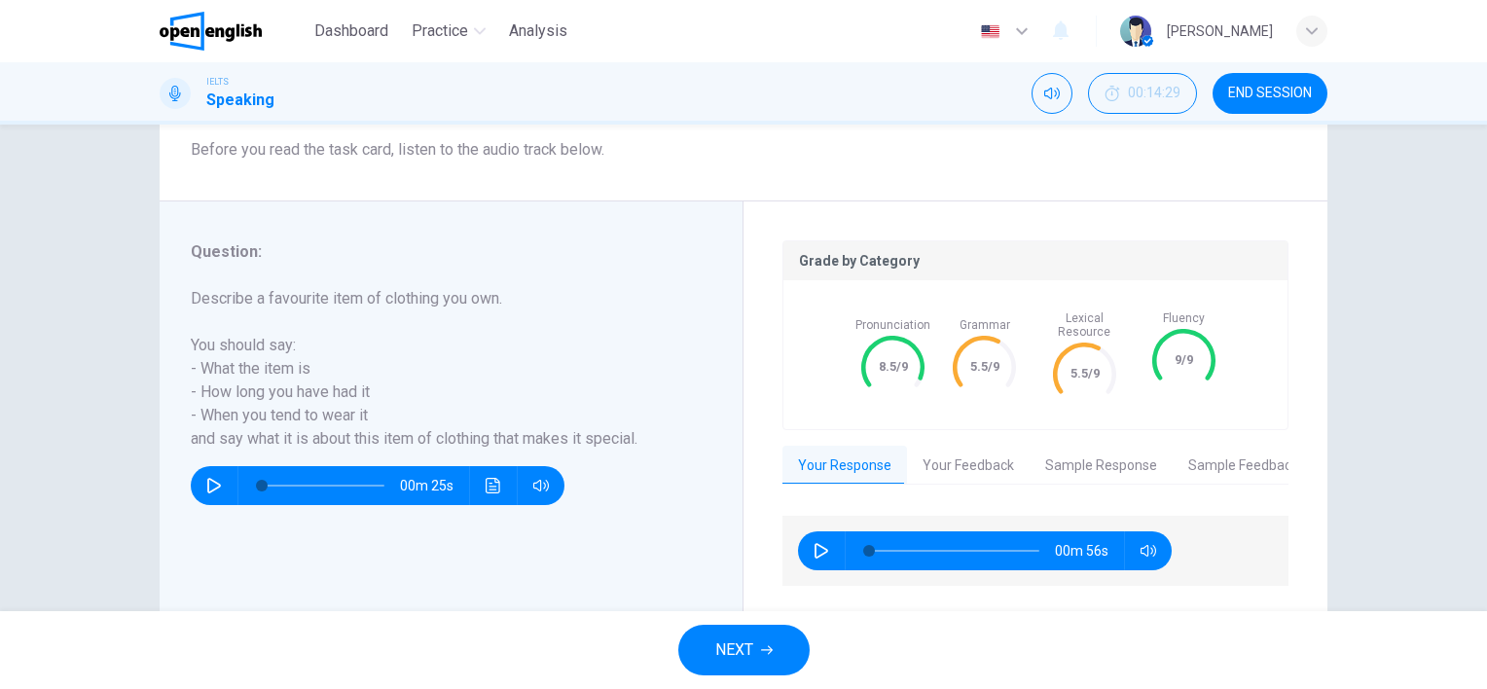
scroll to position [292, 0]
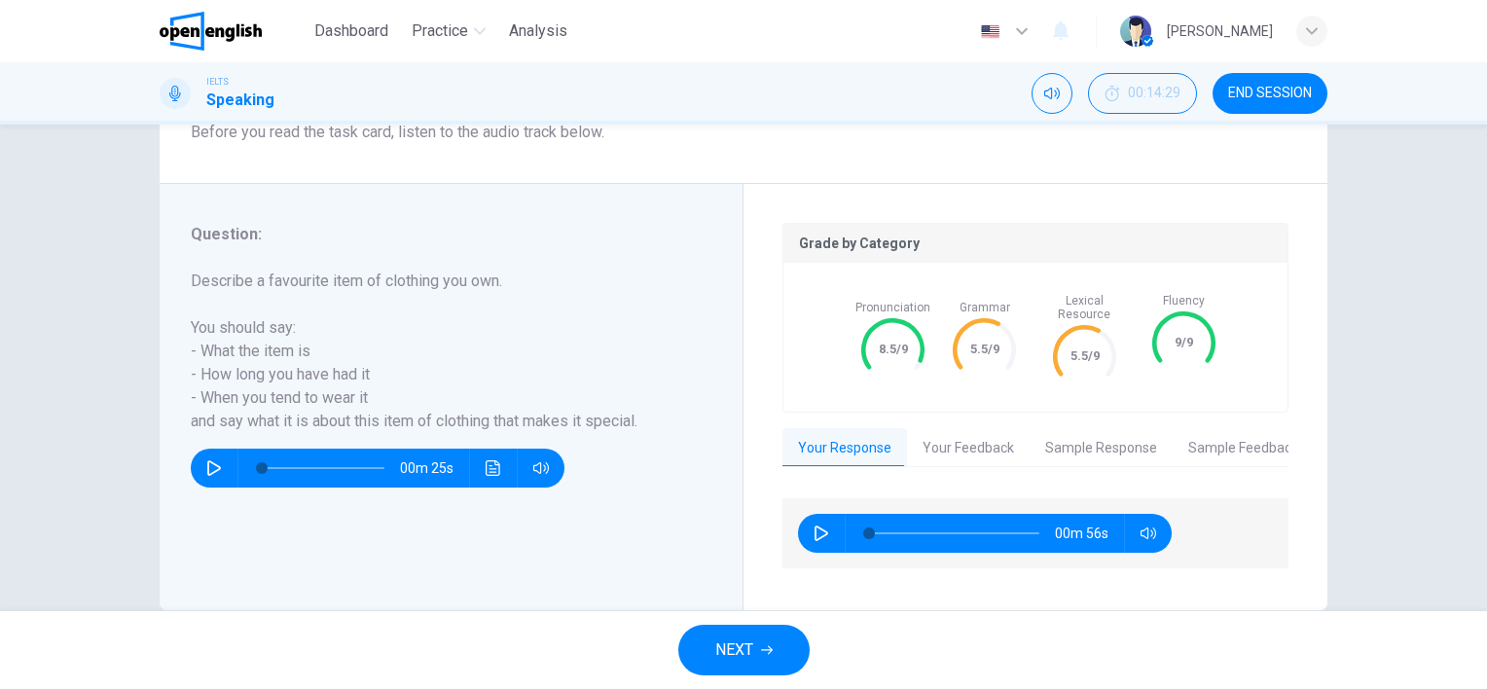
click at [747, 650] on span "NEXT" at bounding box center [734, 649] width 38 height 27
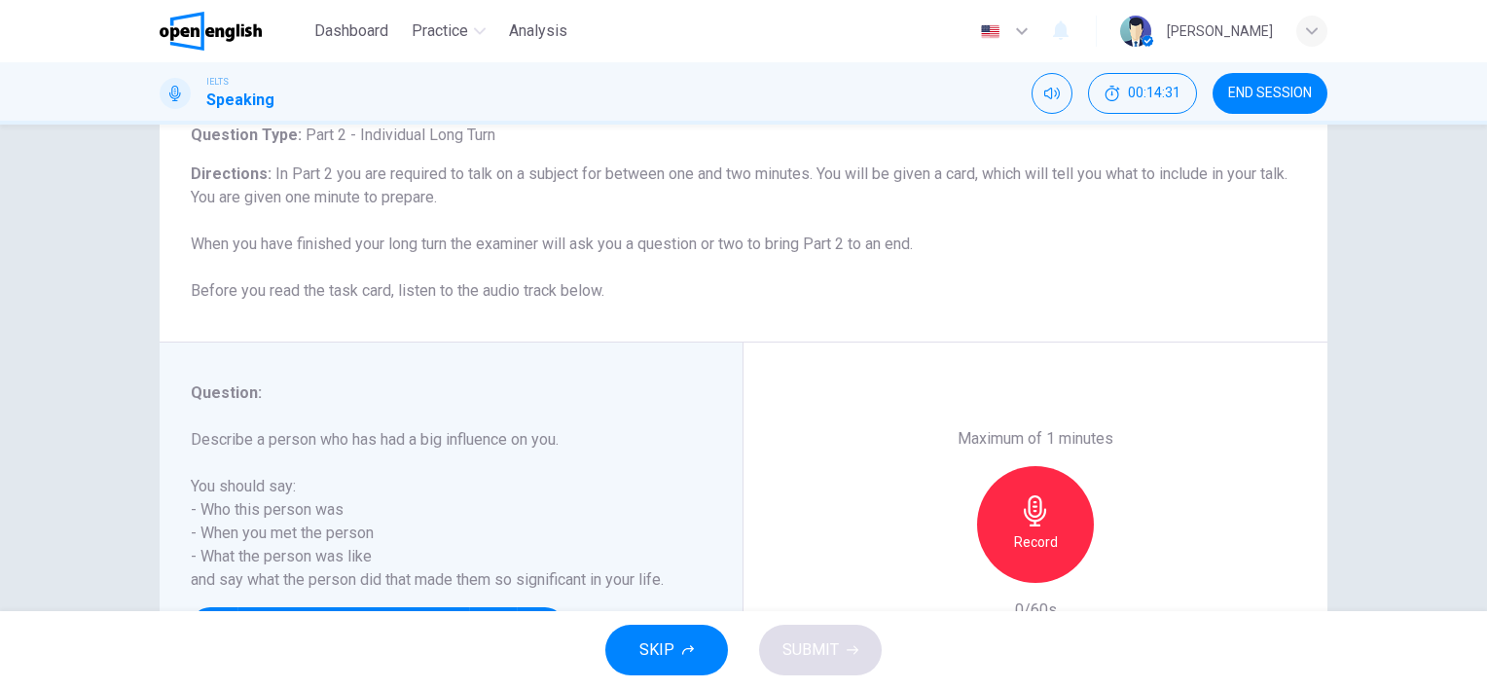
scroll to position [195, 0]
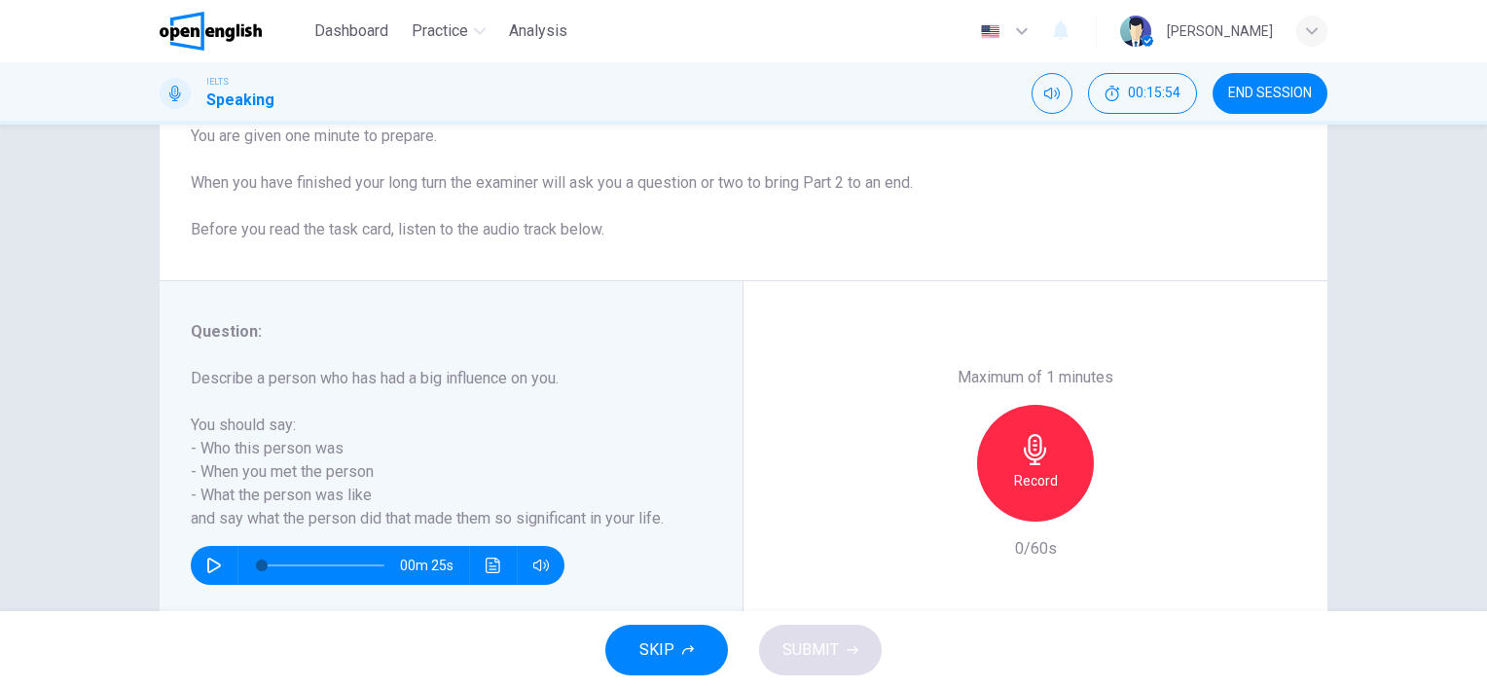
click at [1022, 471] on h6 "Record" at bounding box center [1036, 480] width 44 height 23
click at [1029, 470] on h6 "Record" at bounding box center [1036, 480] width 44 height 23
click at [823, 649] on span "SUBMIT" at bounding box center [810, 649] width 56 height 27
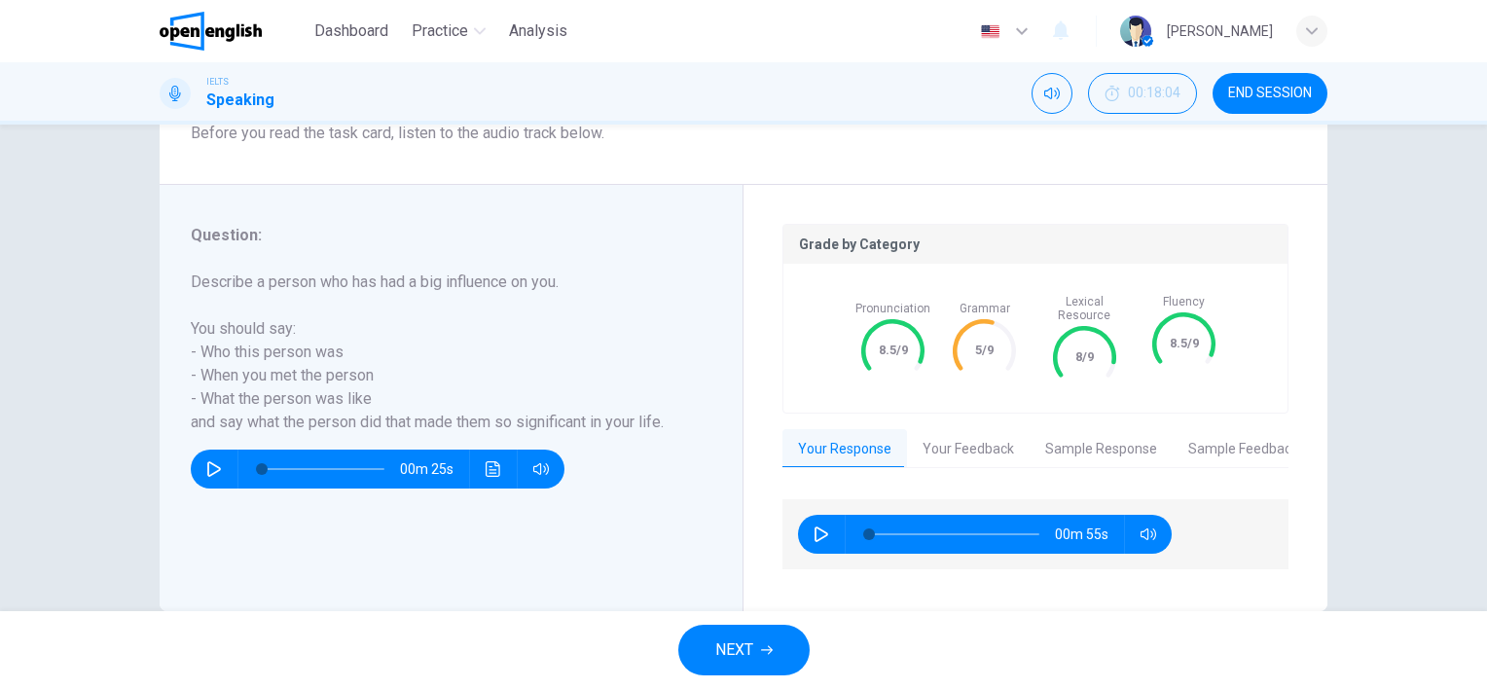
scroll to position [292, 0]
click at [752, 665] on button "NEXT" at bounding box center [743, 650] width 131 height 51
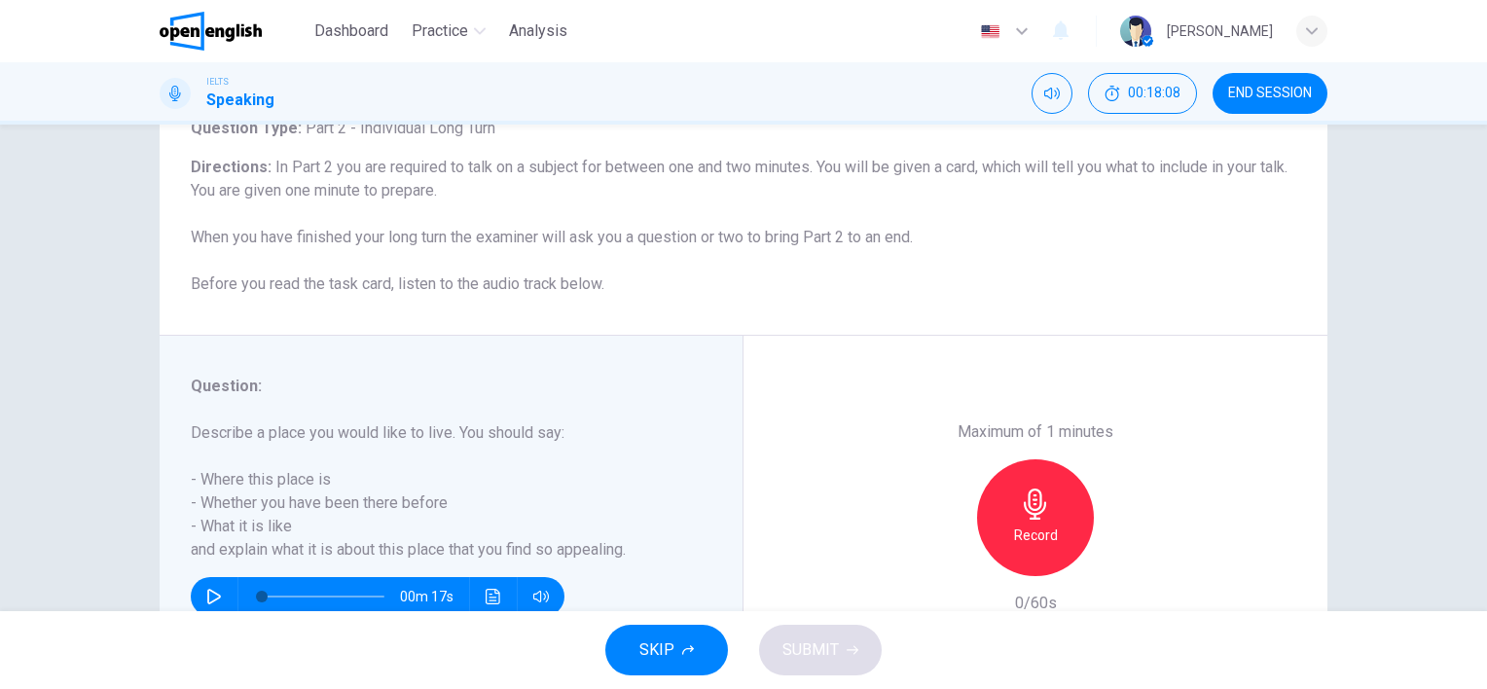
scroll to position [195, 0]
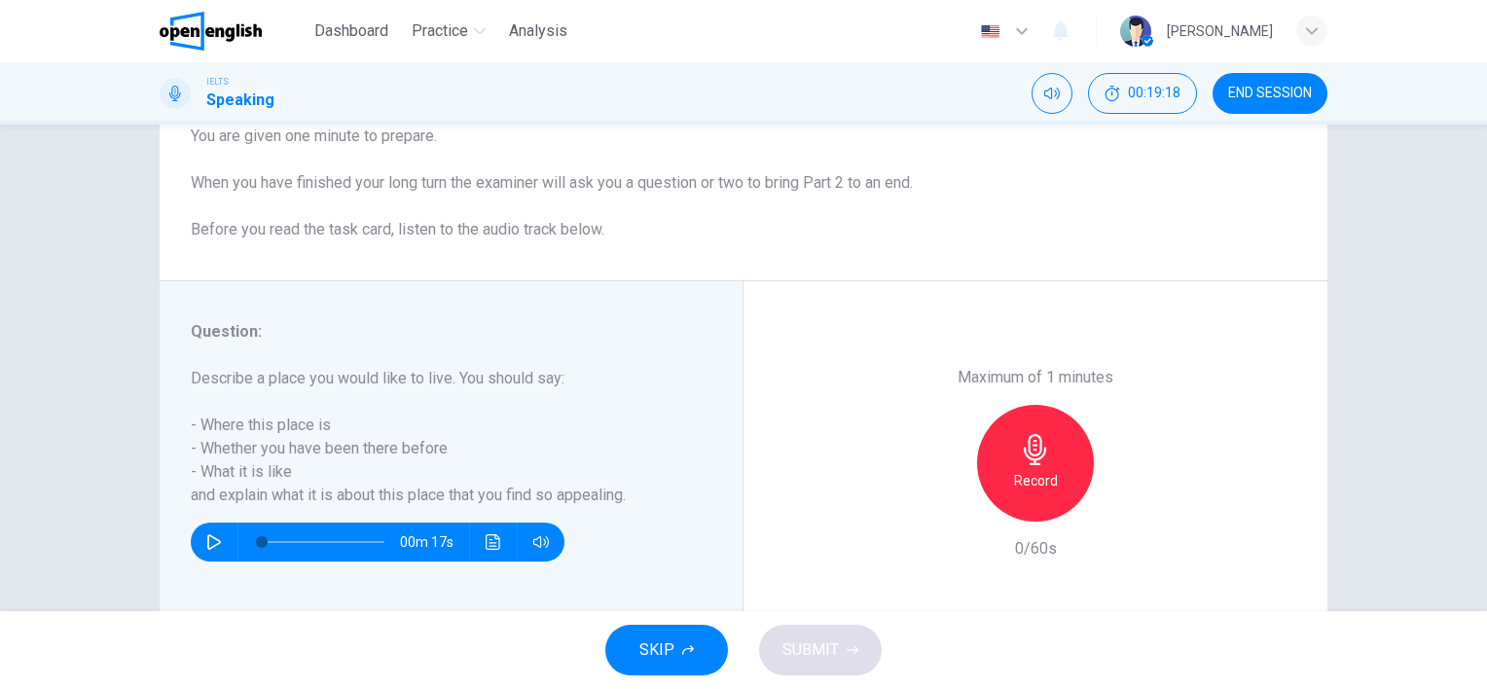
click at [1036, 449] on icon "button" at bounding box center [1035, 449] width 31 height 31
click at [1035, 472] on h6 "Record" at bounding box center [1036, 480] width 44 height 23
click at [1097, 451] on div "Stop" at bounding box center [1035, 463] width 210 height 117
click at [1045, 470] on div "Stop" at bounding box center [1035, 463] width 117 height 117
click at [1024, 461] on icon "button" at bounding box center [1035, 449] width 31 height 31
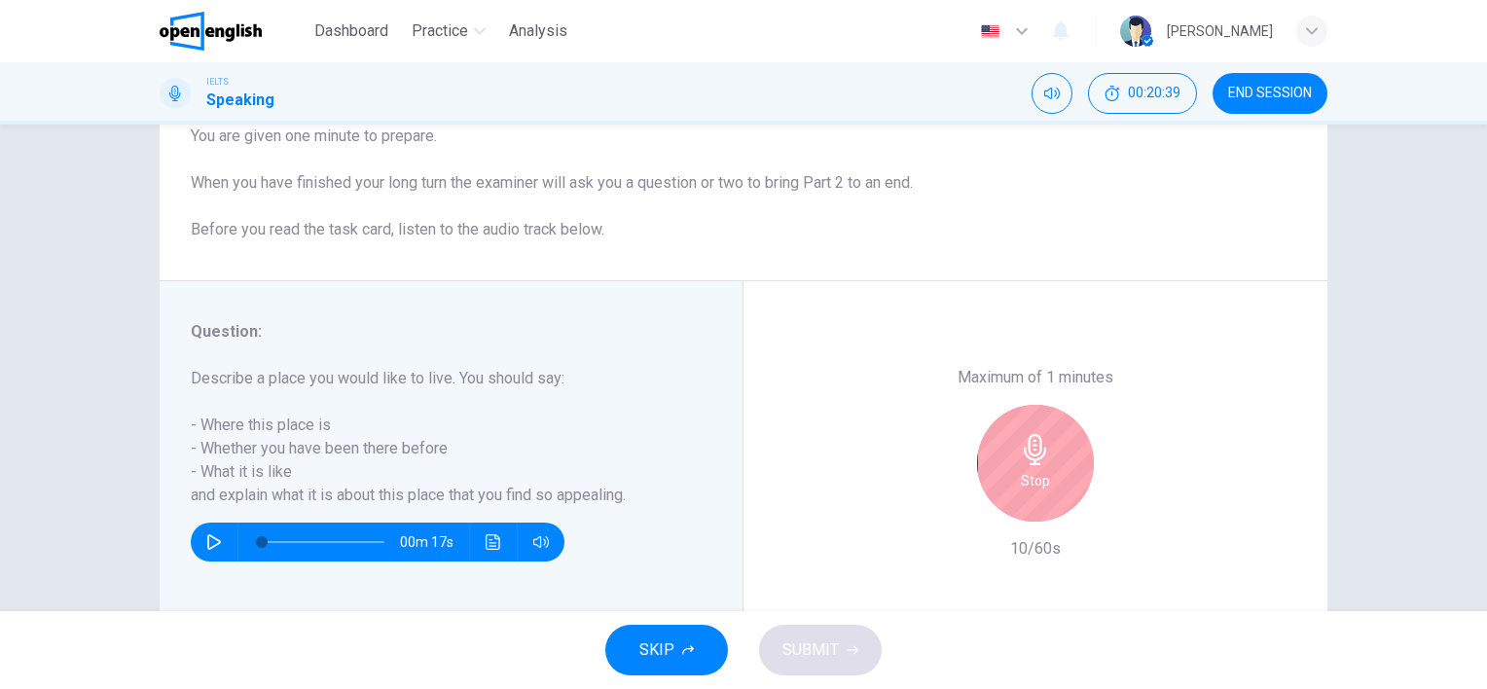
click at [1049, 497] on div "Stop" at bounding box center [1035, 463] width 117 height 117
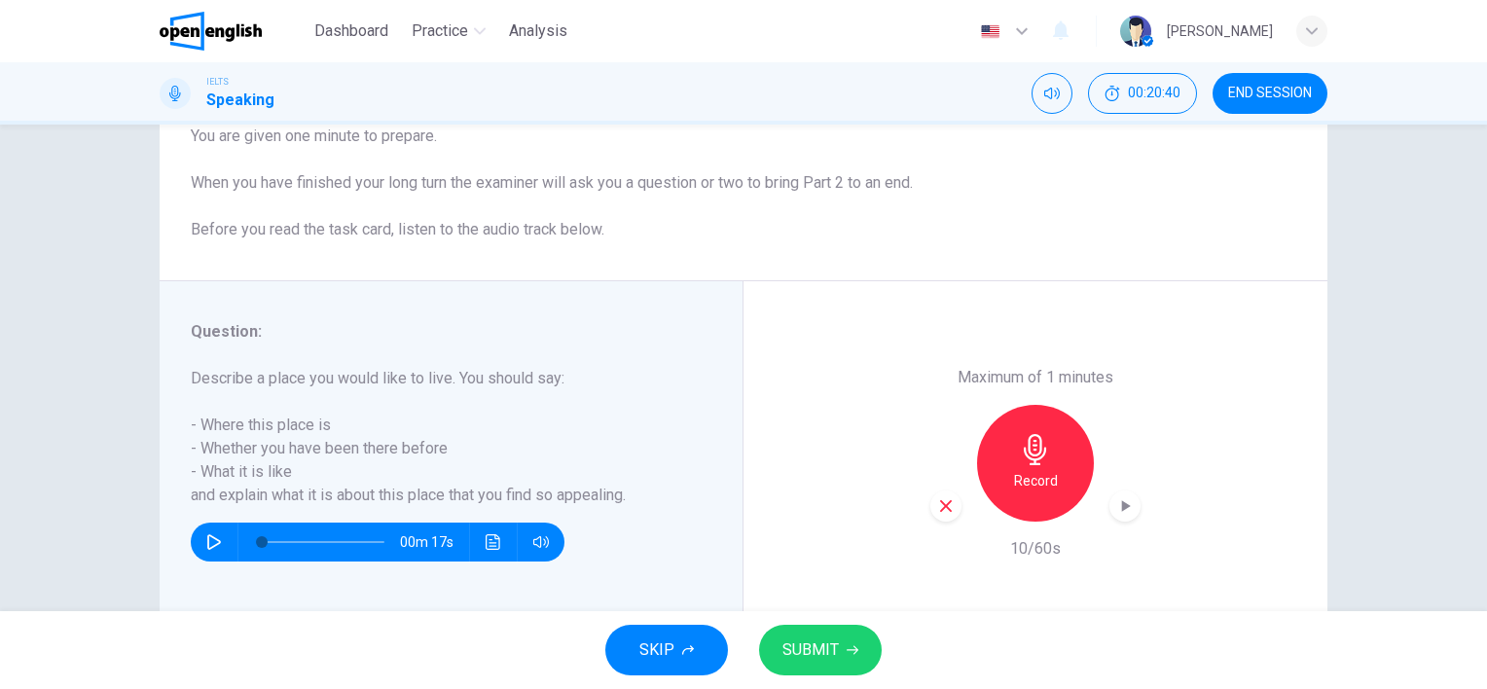
click at [1025, 480] on h6 "Record" at bounding box center [1036, 480] width 44 height 23
click at [804, 646] on span "SUBMIT" at bounding box center [810, 649] width 56 height 27
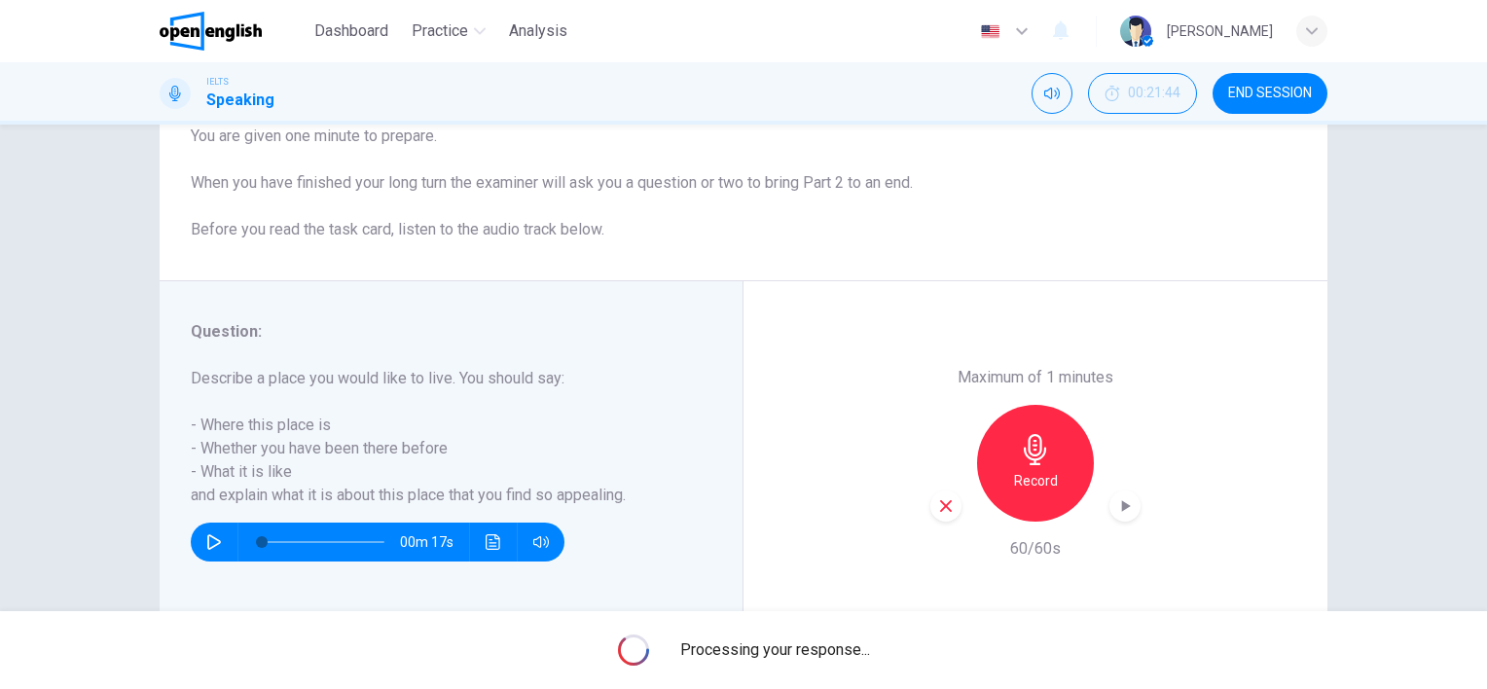
click at [1323, 498] on div "Question 7 Question Type : Part 2 - Individual Long Turn Directions : In Part 2…" at bounding box center [743, 307] width 1230 height 676
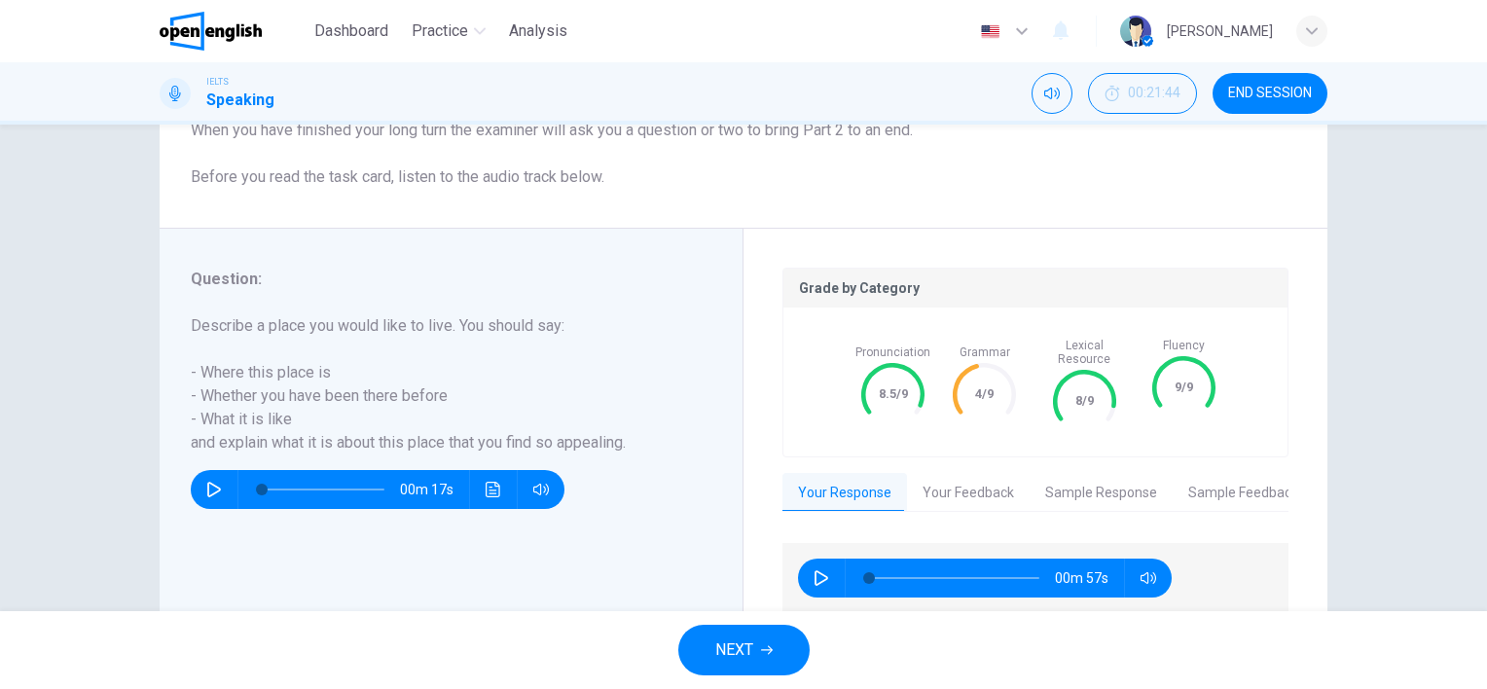
scroll to position [292, 0]
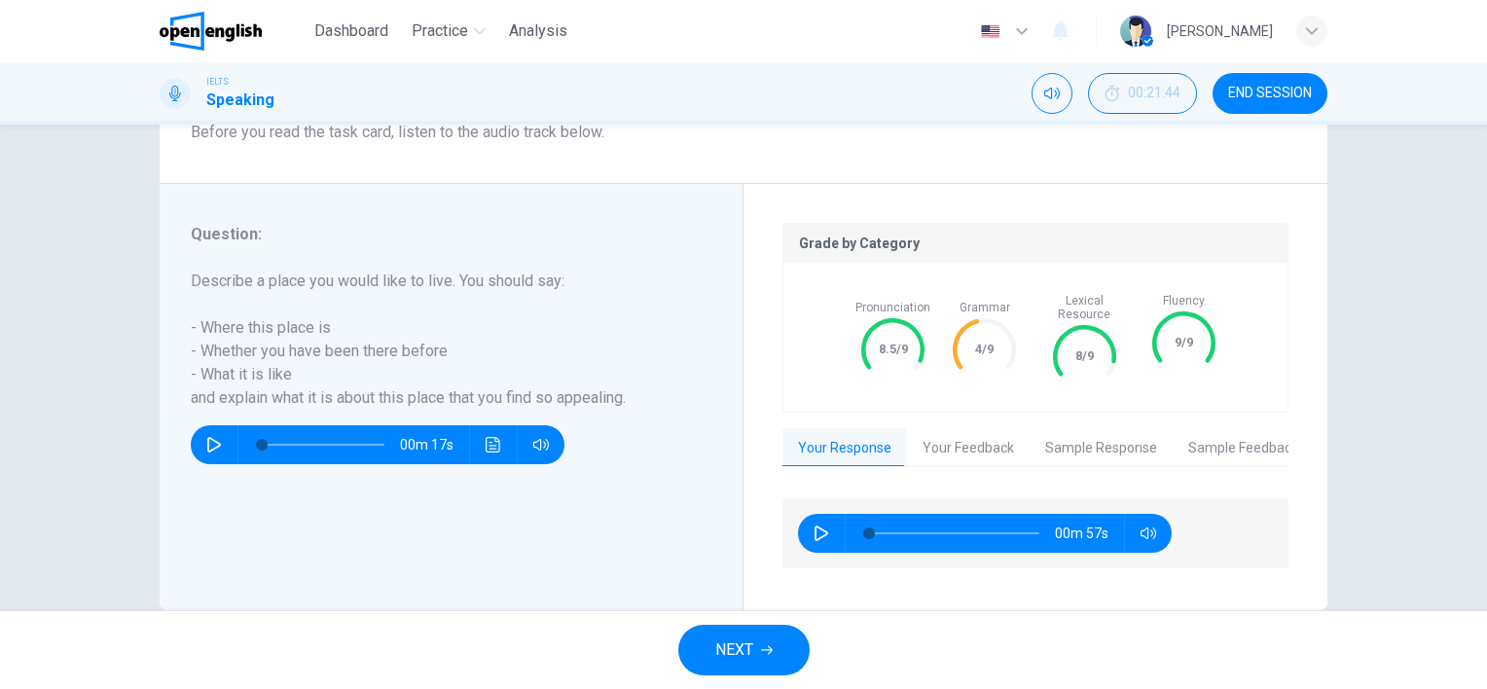
click at [737, 652] on span "NEXT" at bounding box center [734, 649] width 38 height 27
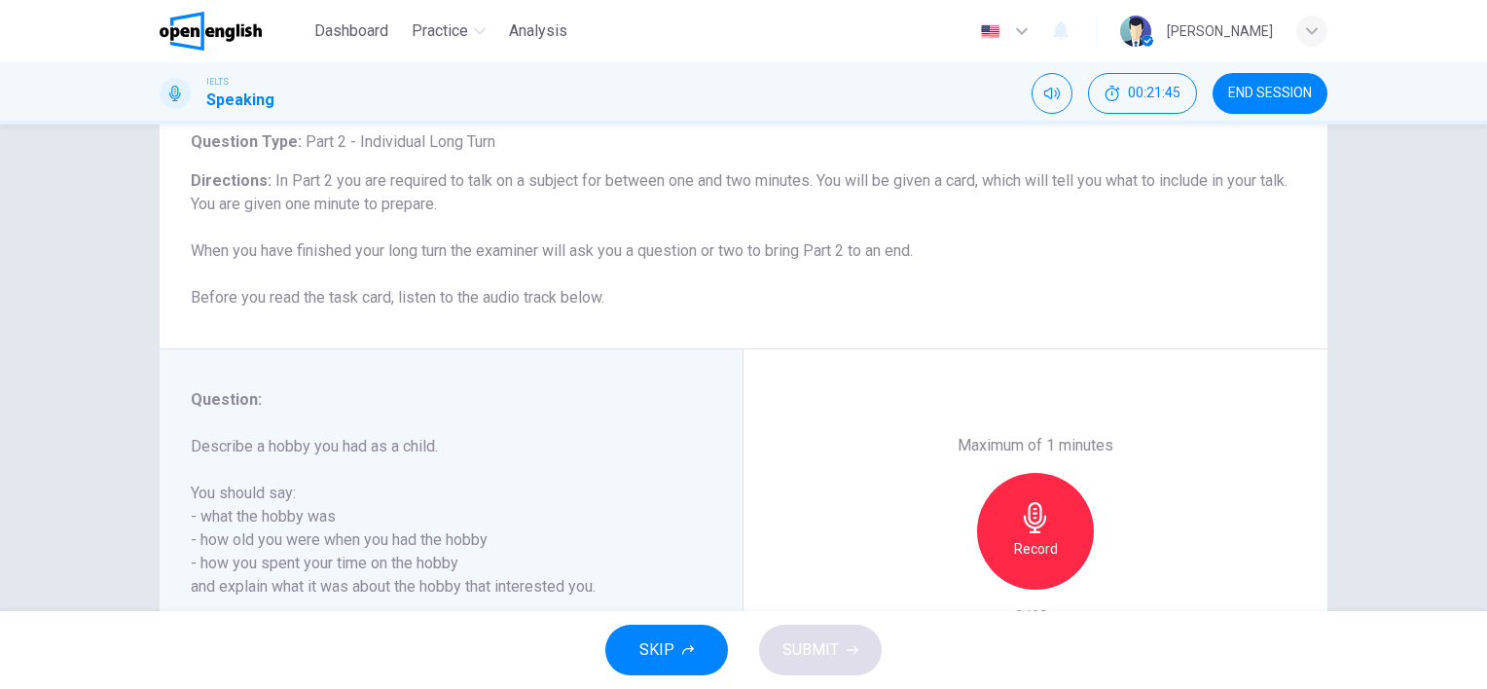
scroll to position [195, 0]
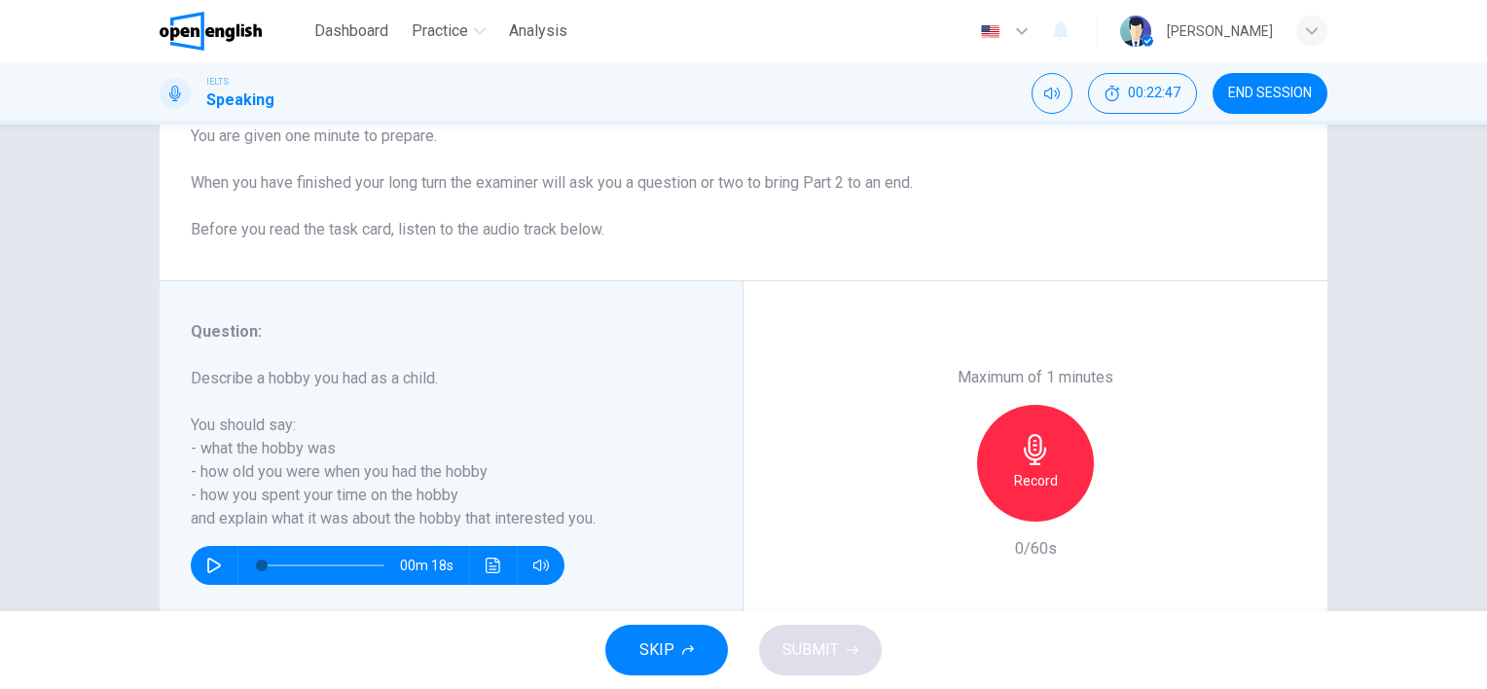
click at [1033, 451] on icon "button" at bounding box center [1035, 449] width 31 height 31
click at [836, 642] on span "SUBMIT" at bounding box center [810, 649] width 56 height 27
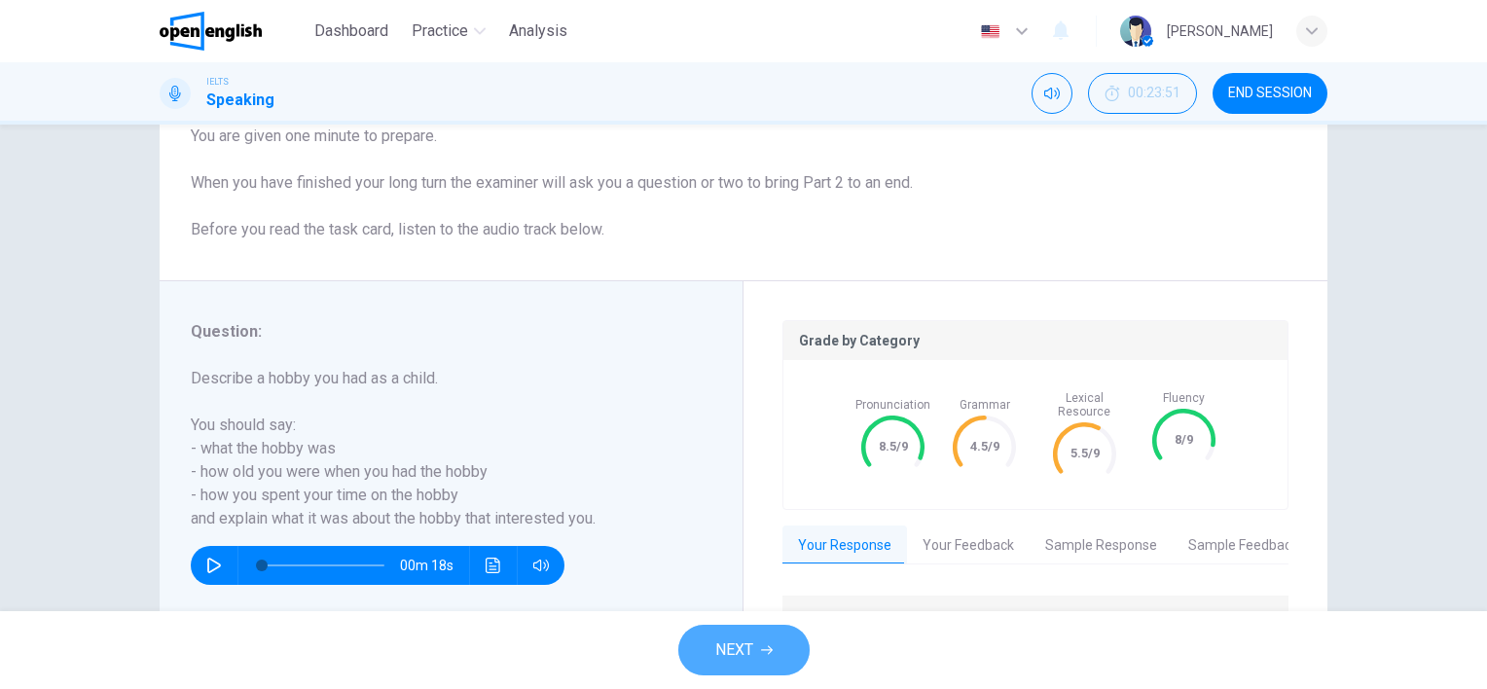
click at [722, 638] on span "NEXT" at bounding box center [734, 649] width 38 height 27
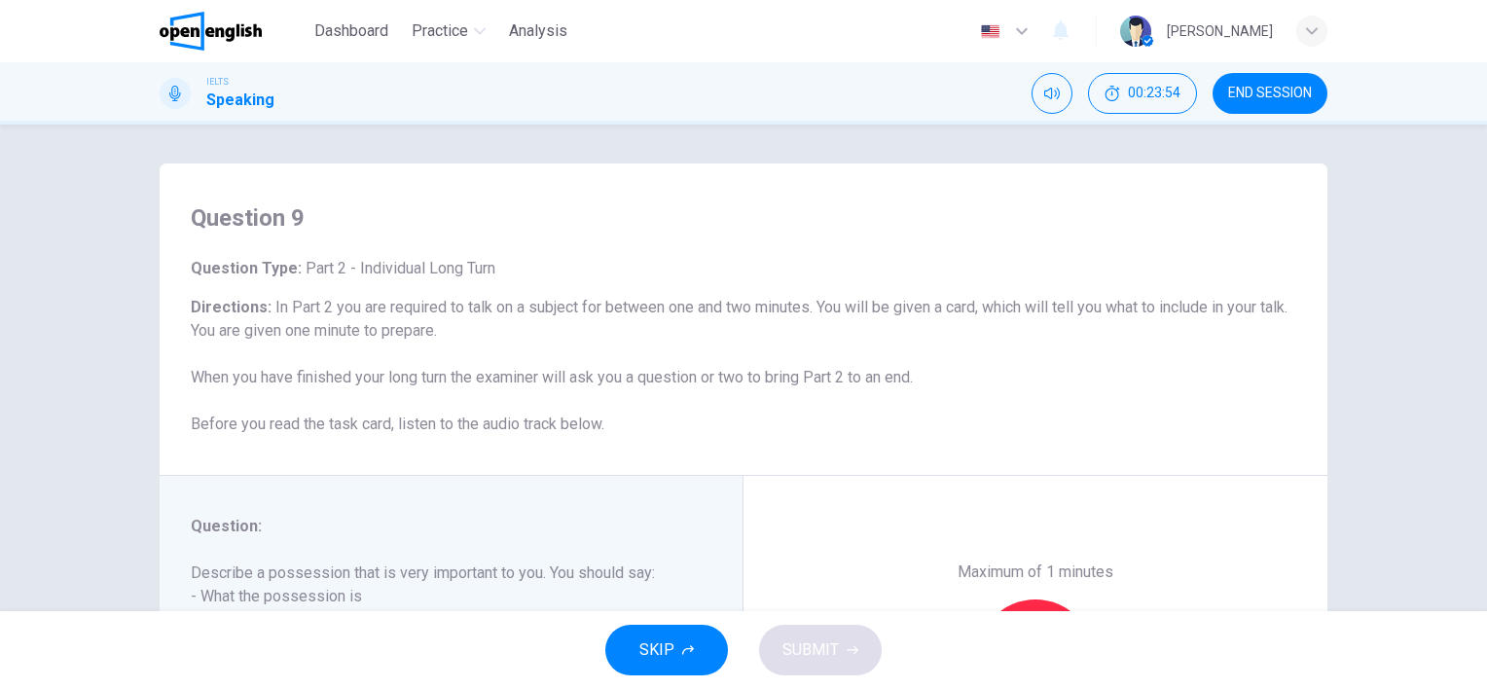
scroll to position [268, 0]
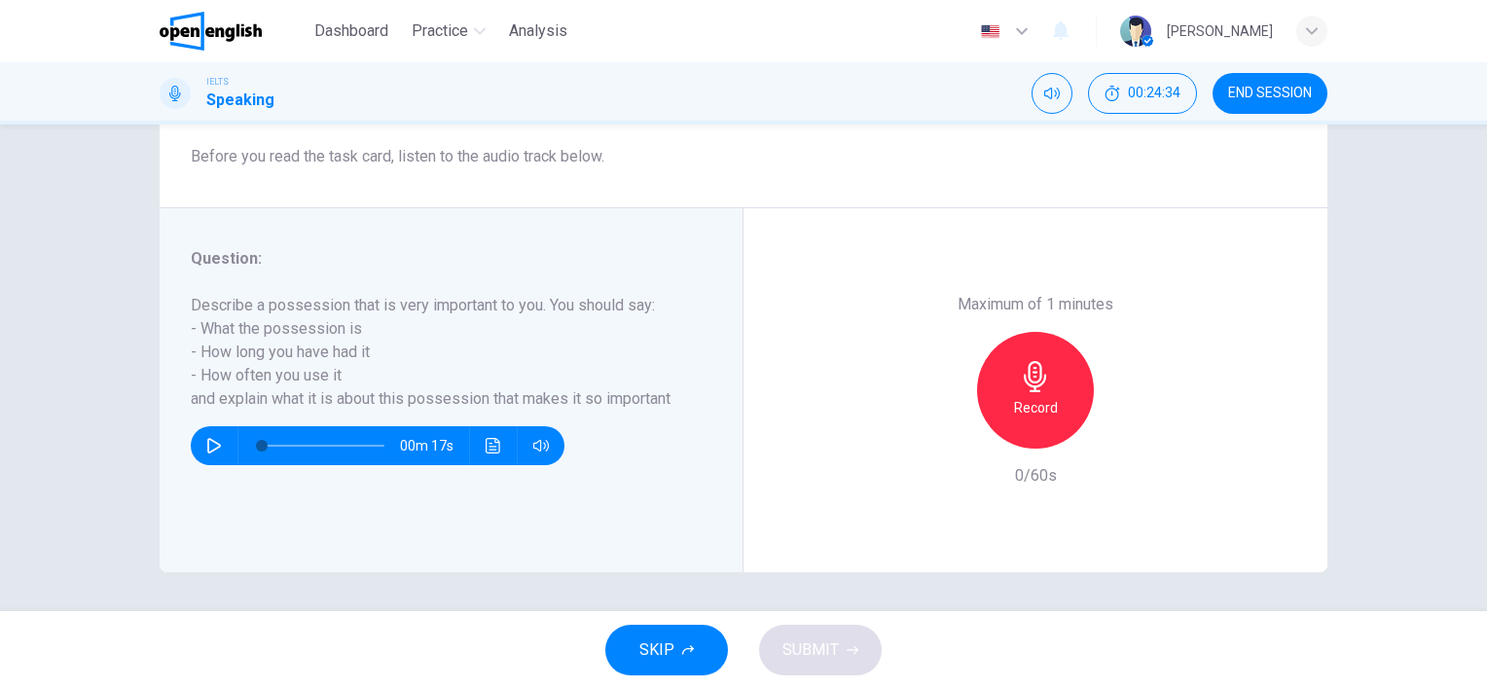
click at [0, 366] on html "This site uses cookies, as explained in our Privacy Policy . If you agree to th…" at bounding box center [743, 344] width 1487 height 689
drag, startPoint x: 1027, startPoint y: 388, endPoint x: 1012, endPoint y: 428, distance: 42.8
click at [1027, 388] on icon "button" at bounding box center [1035, 376] width 31 height 31
click at [794, 661] on span "SUBMIT" at bounding box center [810, 649] width 56 height 27
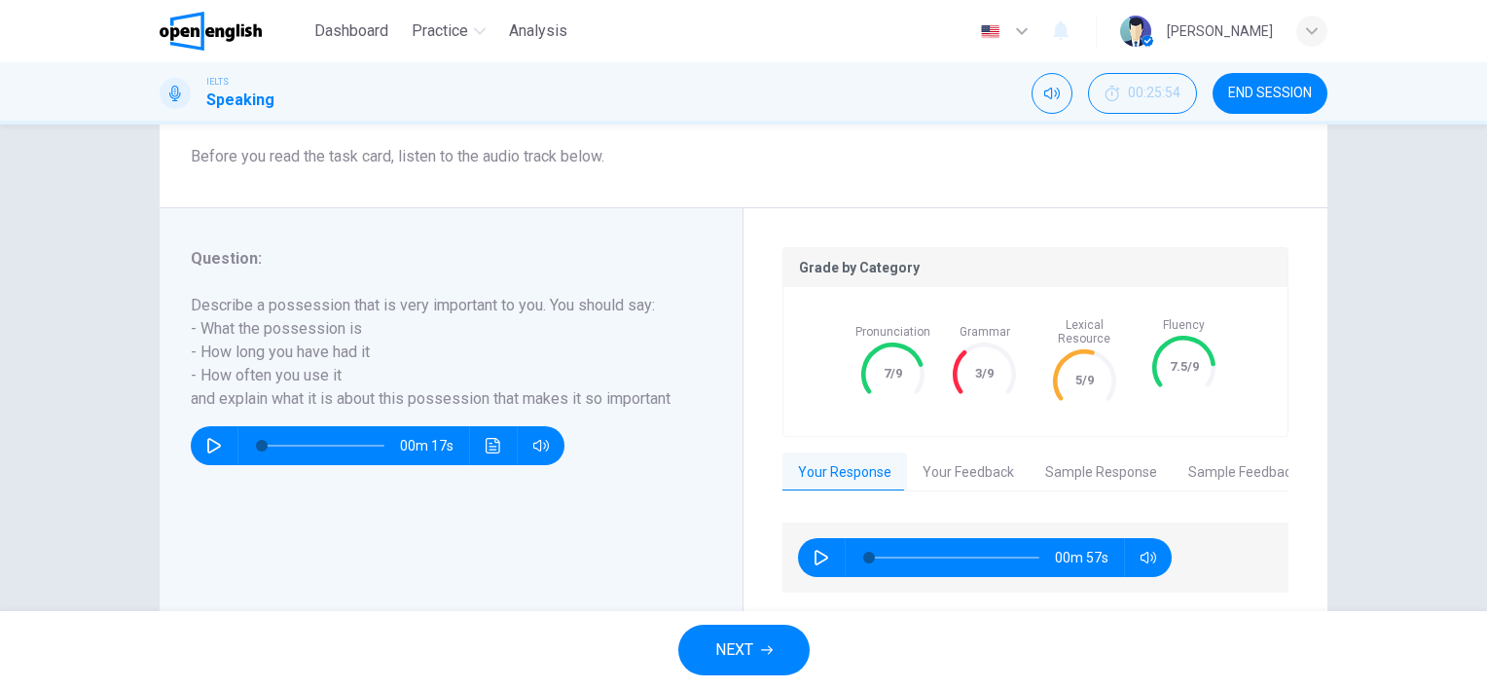
click at [735, 651] on span "NEXT" at bounding box center [734, 649] width 38 height 27
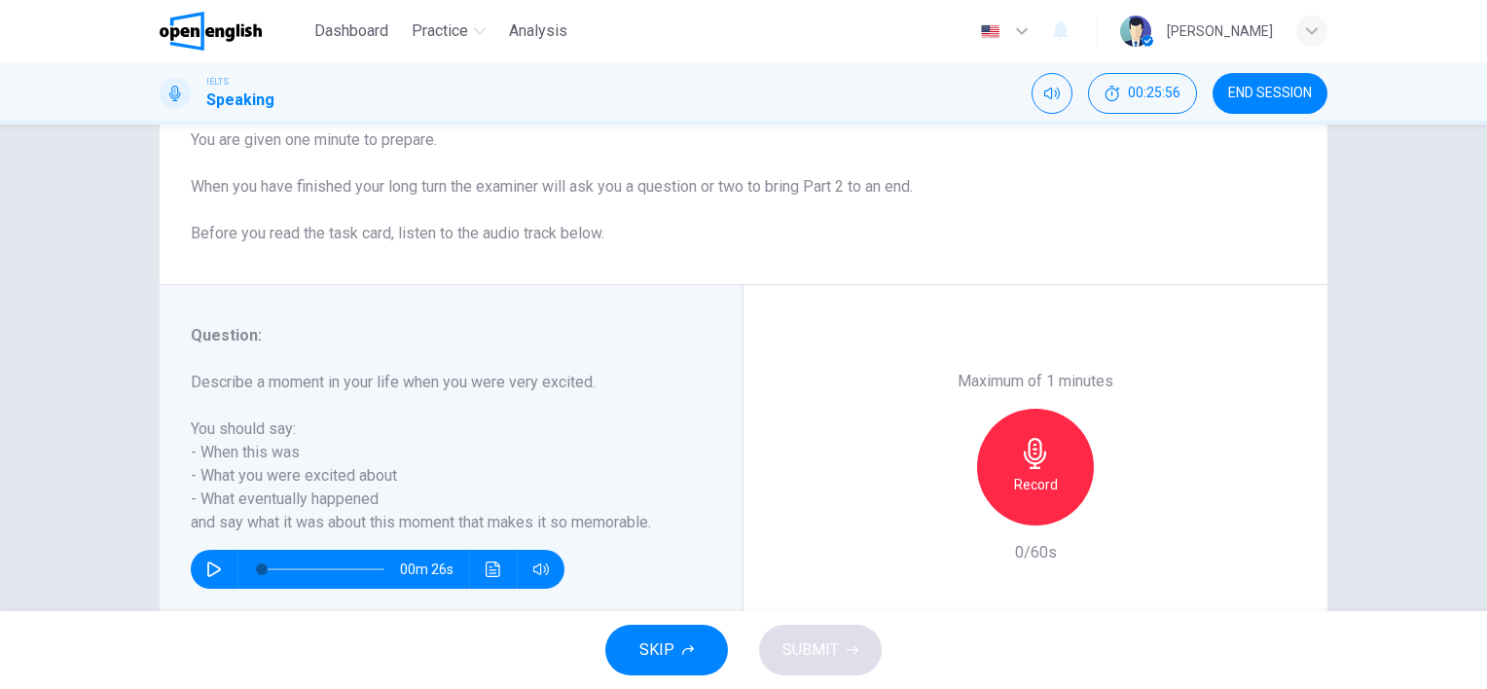
scroll to position [195, 0]
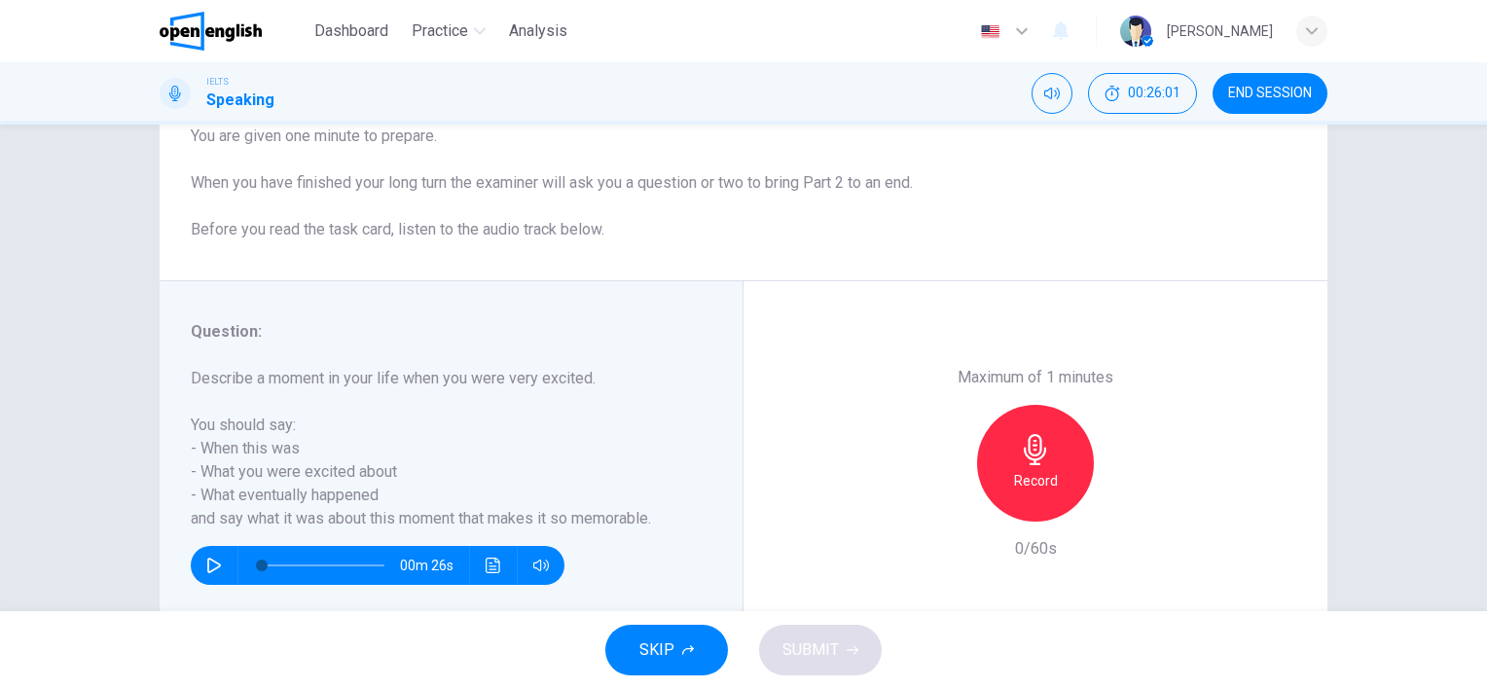
click at [1022, 451] on icon "button" at bounding box center [1035, 449] width 31 height 31
click at [825, 638] on span "SUBMIT" at bounding box center [810, 649] width 56 height 27
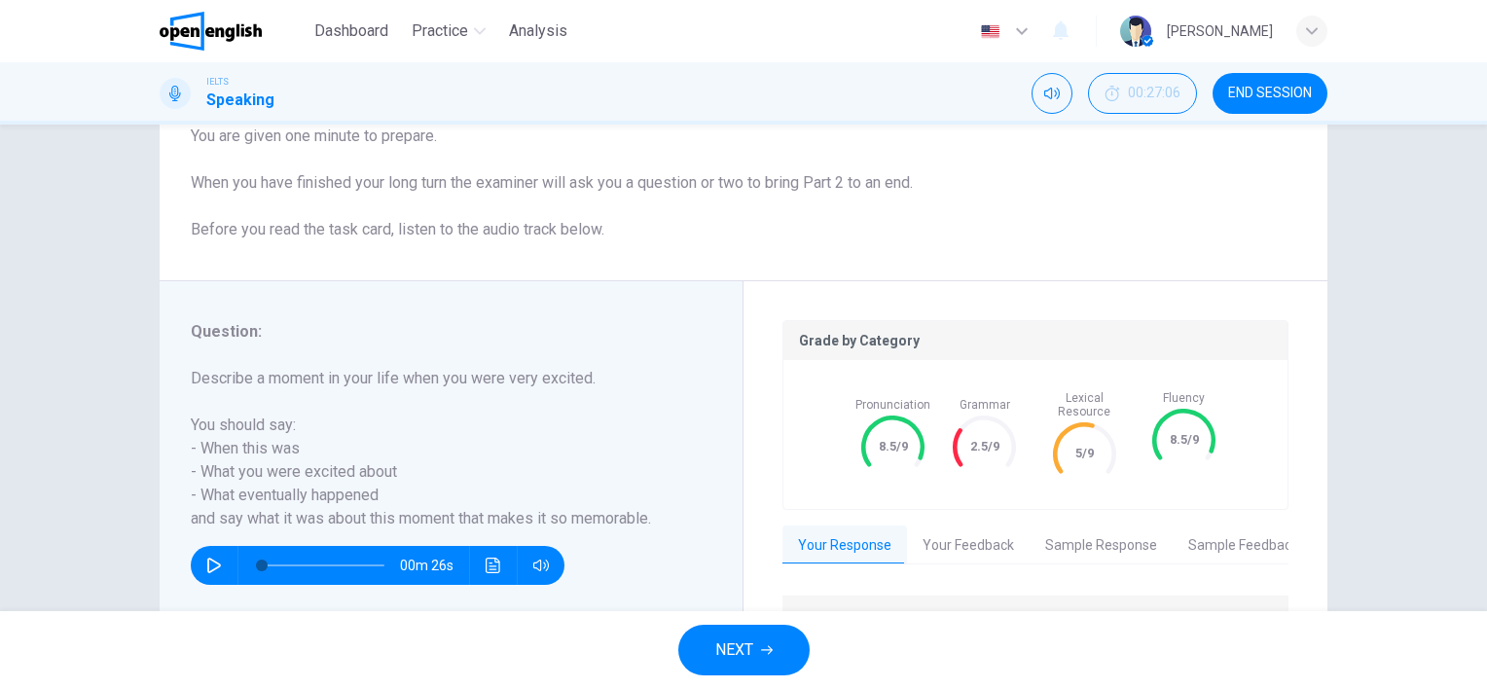
scroll to position [292, 0]
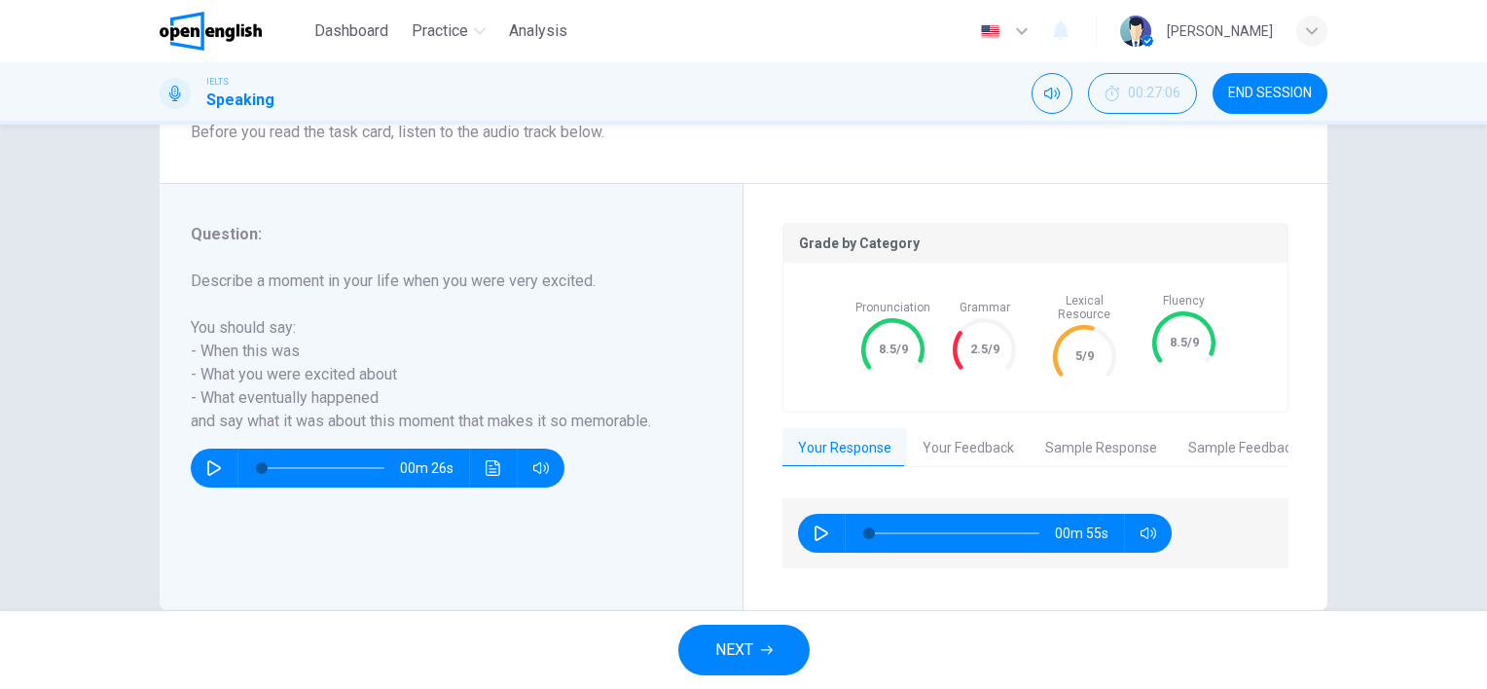
click at [733, 651] on span "NEXT" at bounding box center [734, 649] width 38 height 27
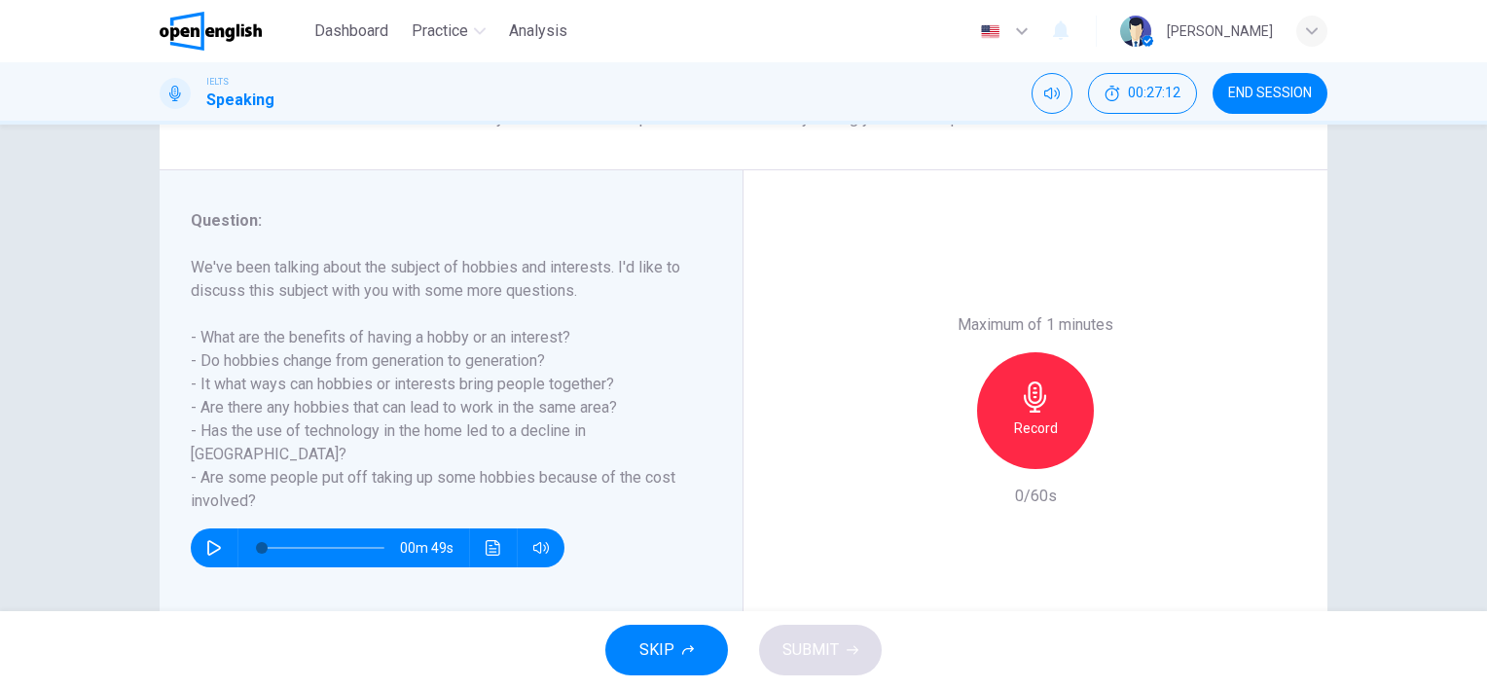
scroll to position [195, 0]
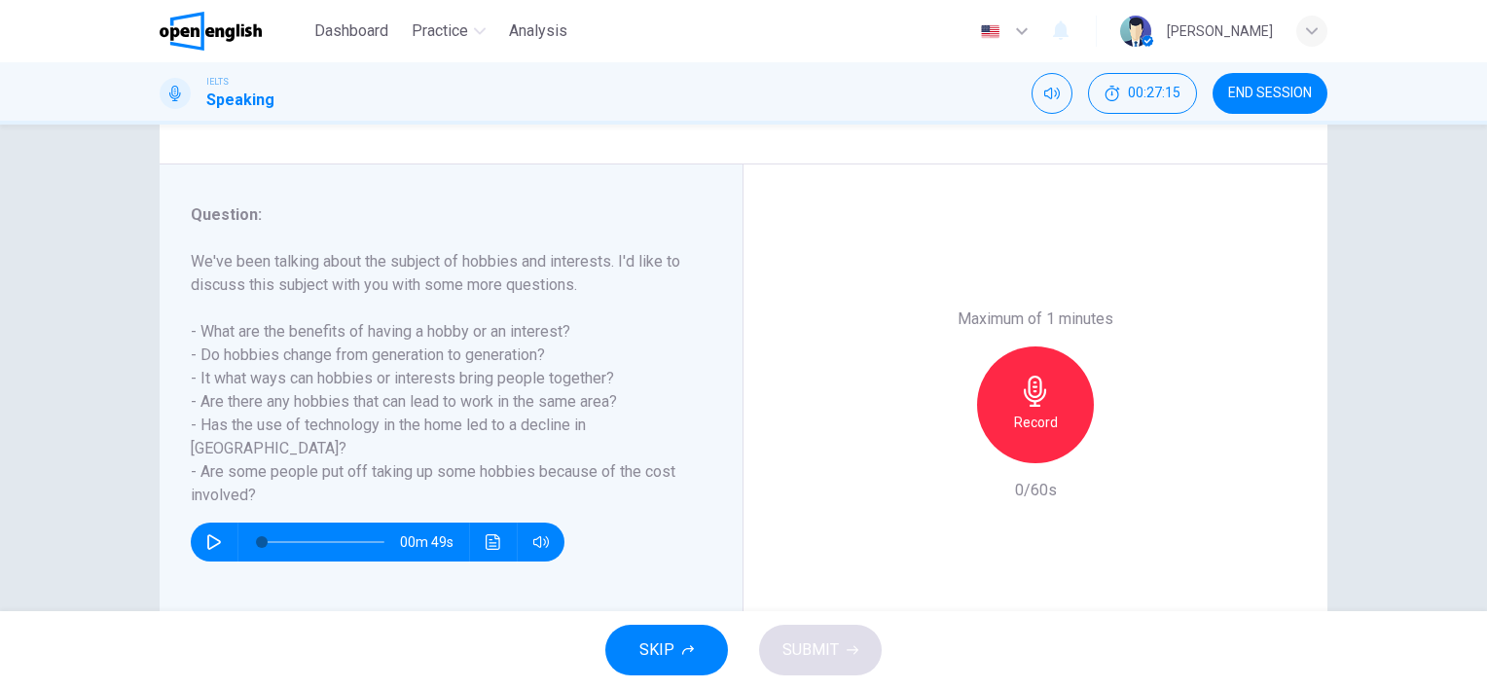
click at [1023, 409] on div "Record" at bounding box center [1035, 404] width 117 height 117
click at [1022, 391] on icon "button" at bounding box center [1035, 391] width 31 height 31
click at [1016, 412] on h6 "Record" at bounding box center [1036, 422] width 44 height 23
click at [1024, 430] on h6 "Stop" at bounding box center [1035, 422] width 29 height 23
click at [1016, 438] on div "Record" at bounding box center [1035, 404] width 117 height 117
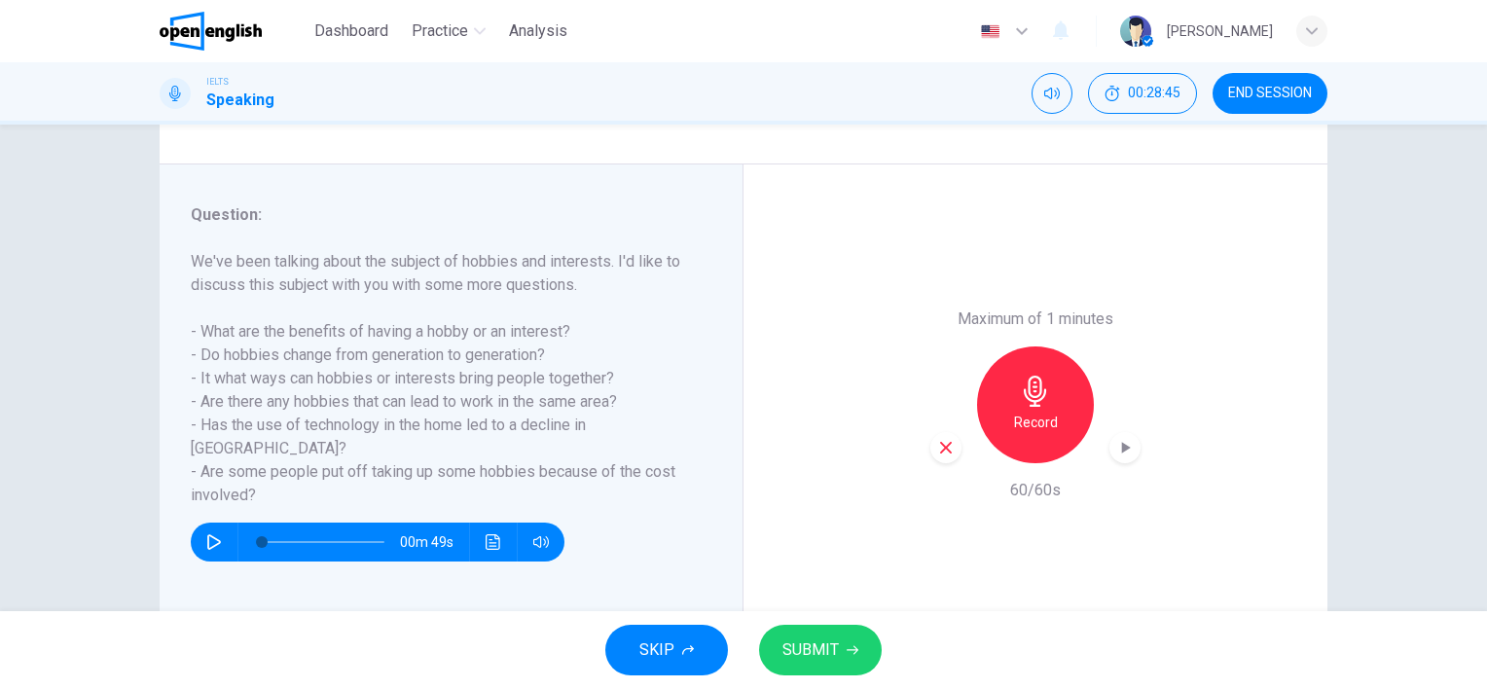
click at [800, 628] on button "SUBMIT" at bounding box center [820, 650] width 123 height 51
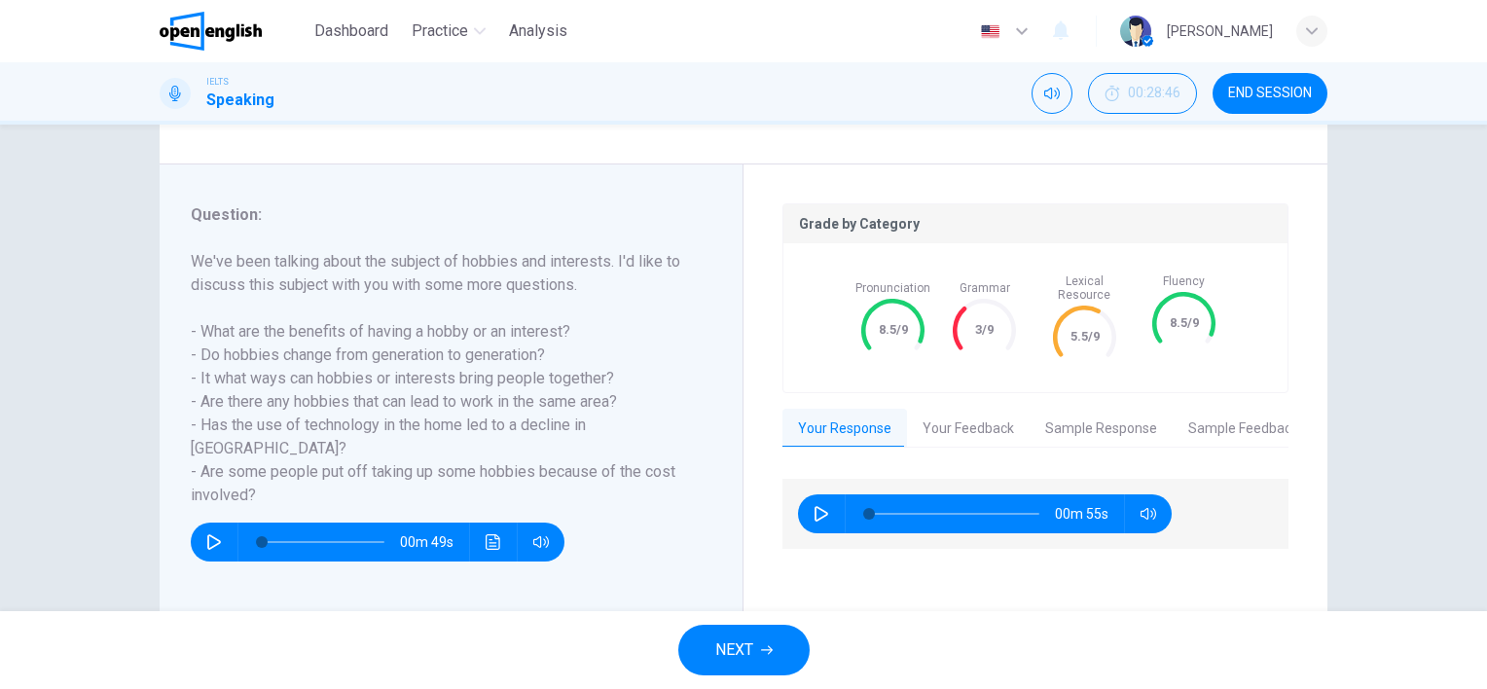
click at [950, 412] on button "Your Feedback" at bounding box center [968, 429] width 123 height 41
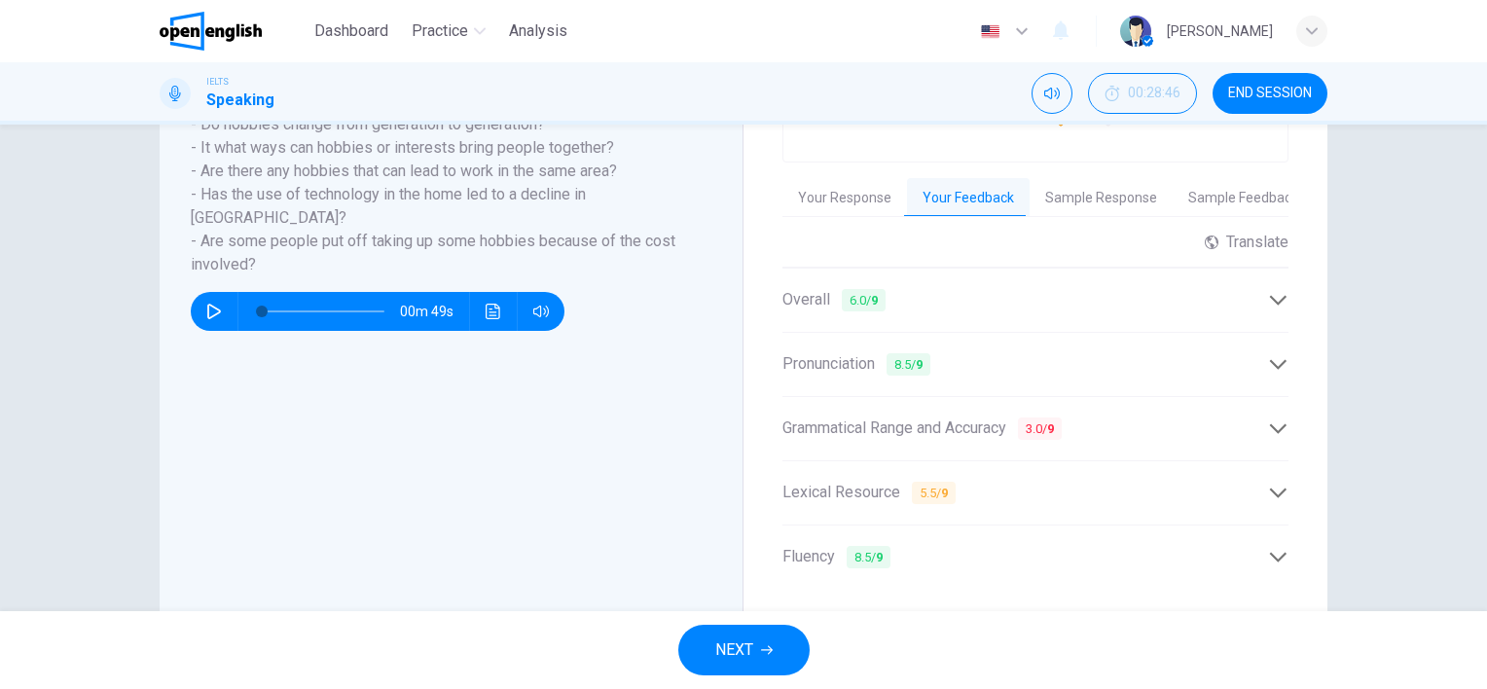
scroll to position [471, 0]
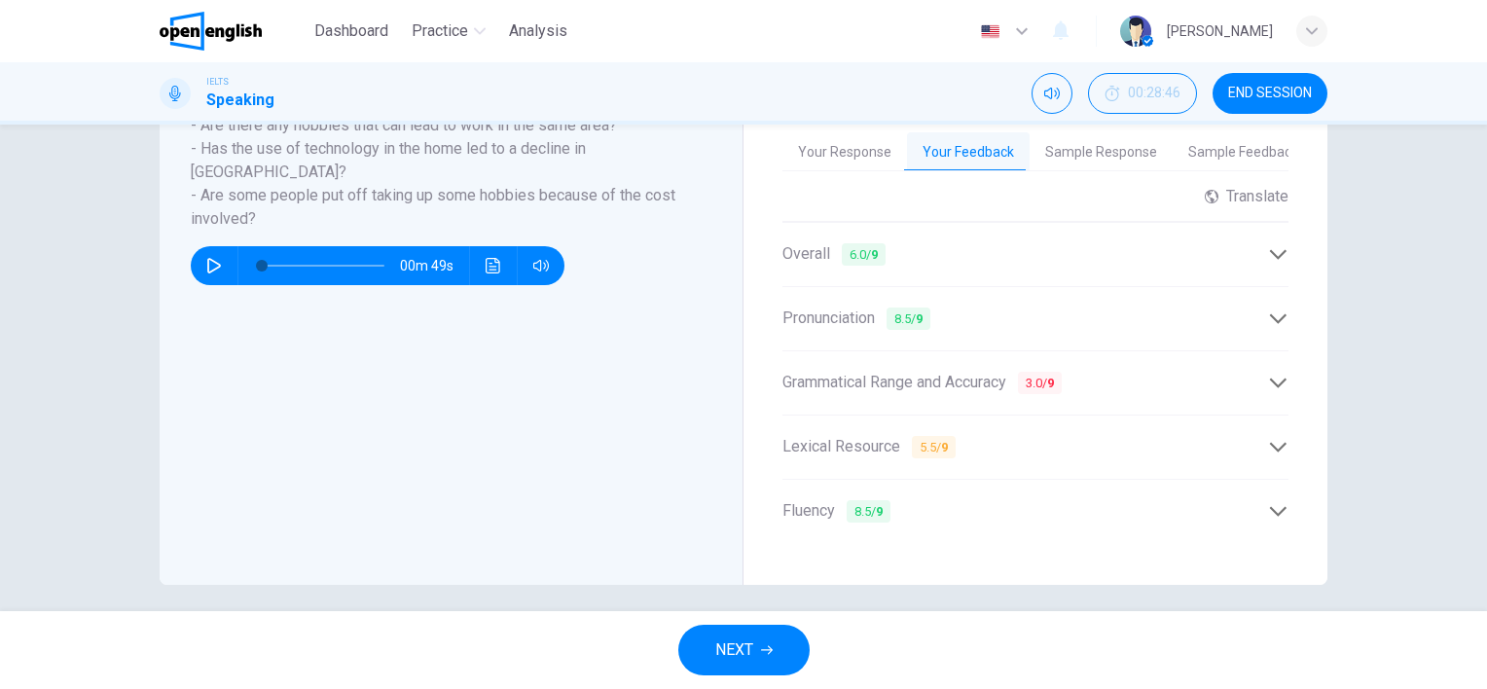
click at [1269, 373] on icon at bounding box center [1278, 383] width 20 height 20
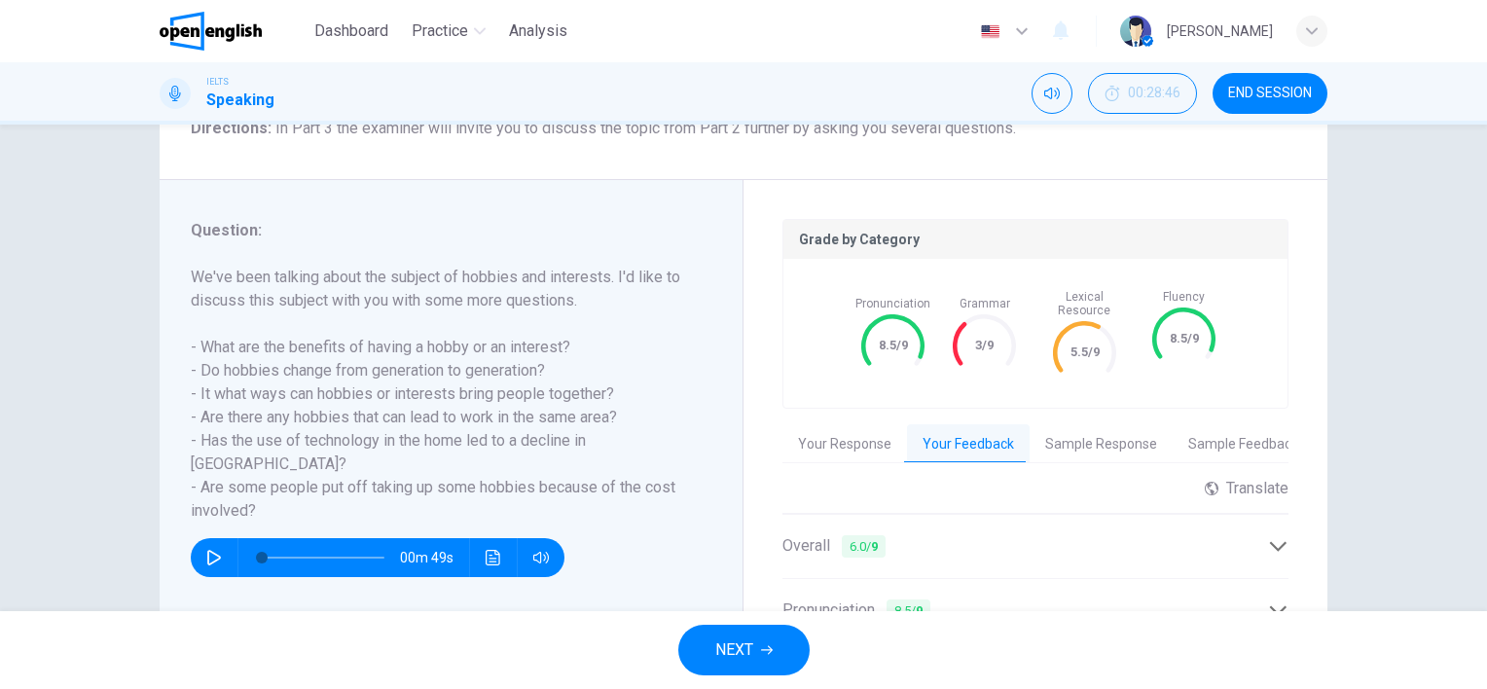
scroll to position [179, 0]
click at [1094, 430] on button "Sample Response" at bounding box center [1100, 444] width 143 height 41
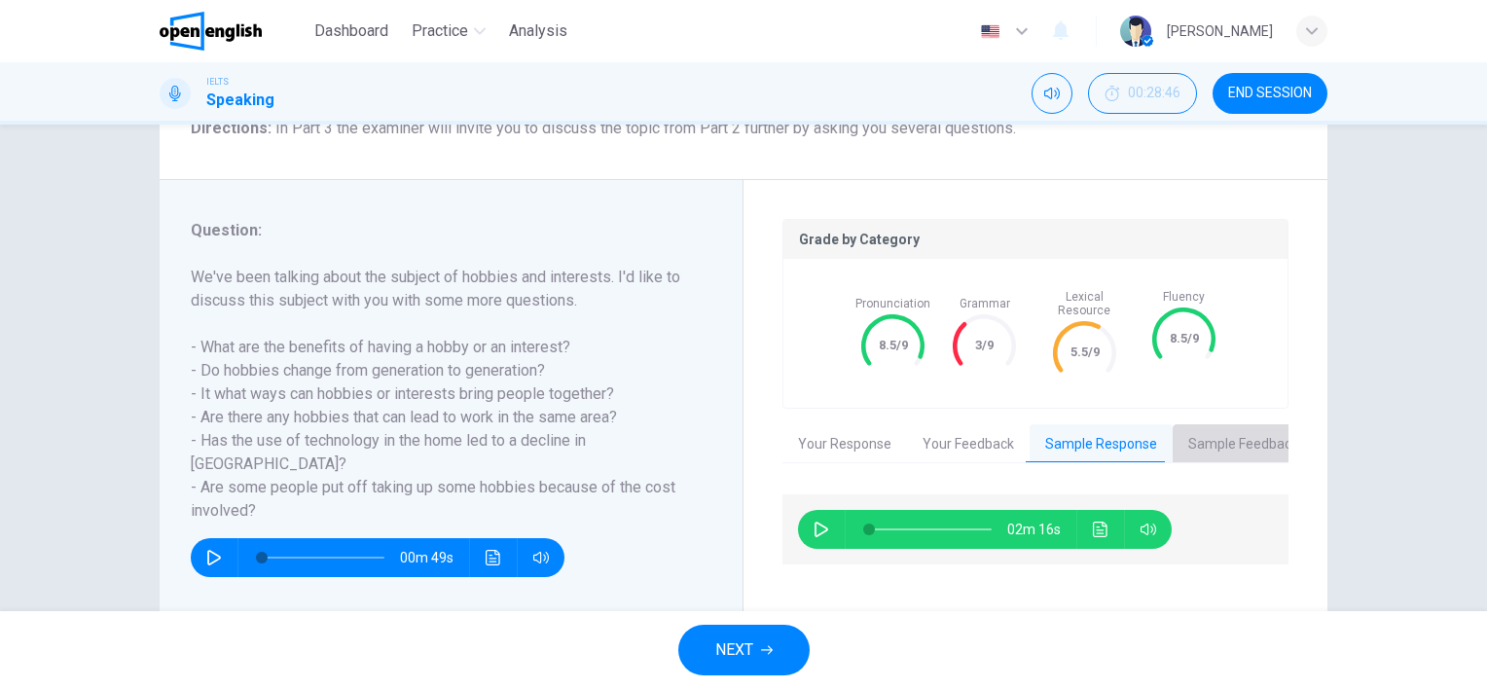
click at [1199, 436] on button "Sample Feedback" at bounding box center [1242, 444] width 141 height 41
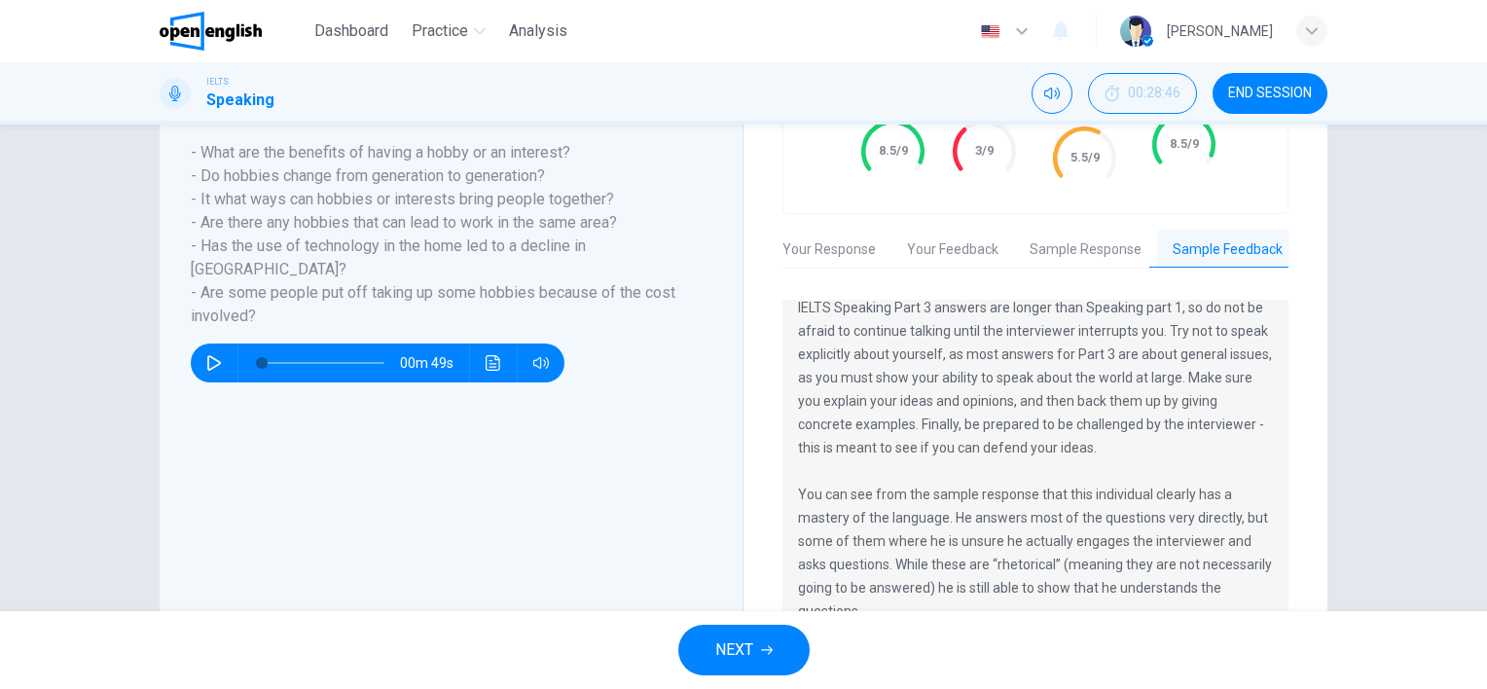
scroll to position [70, 0]
drag, startPoint x: 1270, startPoint y: 455, endPoint x: 1272, endPoint y: 412, distance: 42.9
click at [1271, 412] on div "This candidate scored an 8.5 on his IELTS Speaking interview. IELTS Speaking Pa…" at bounding box center [1035, 467] width 506 height 335
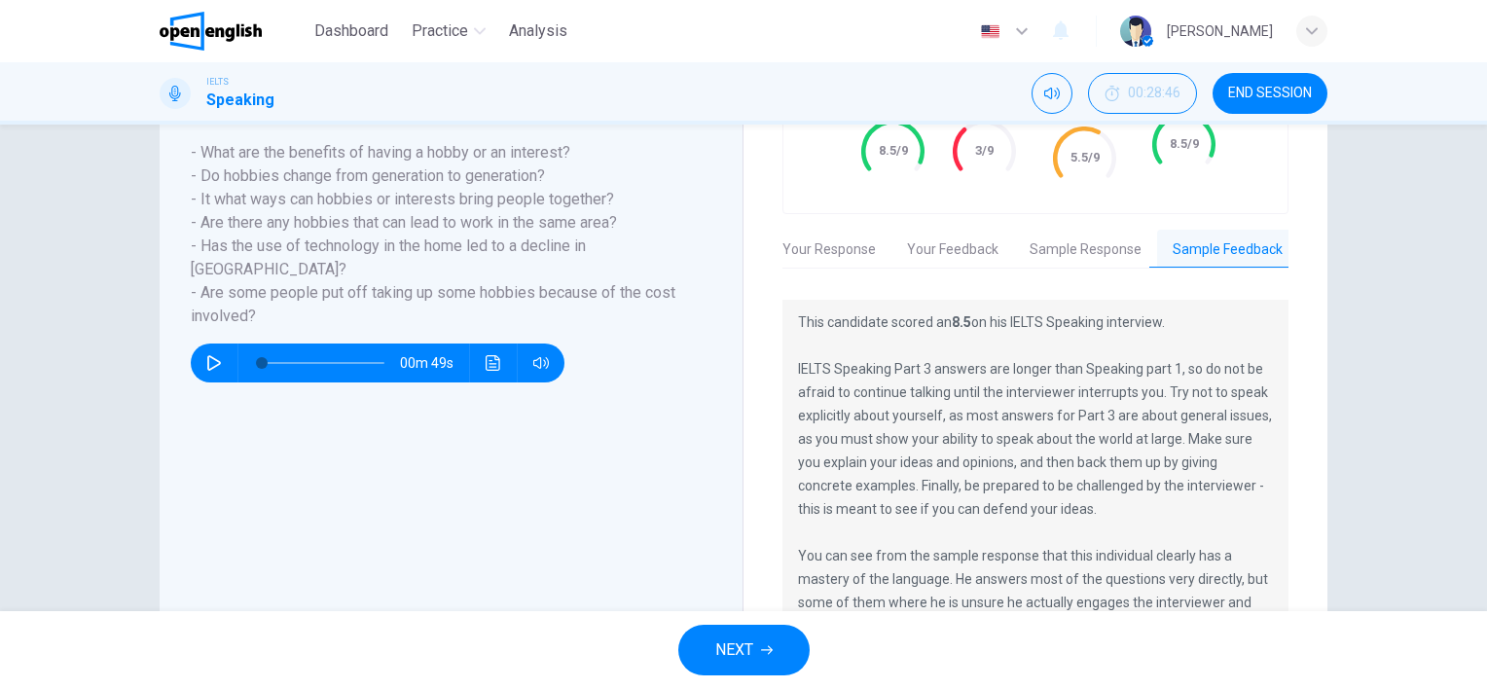
scroll to position [0, 0]
click at [812, 230] on button "Your Response" at bounding box center [829, 250] width 125 height 41
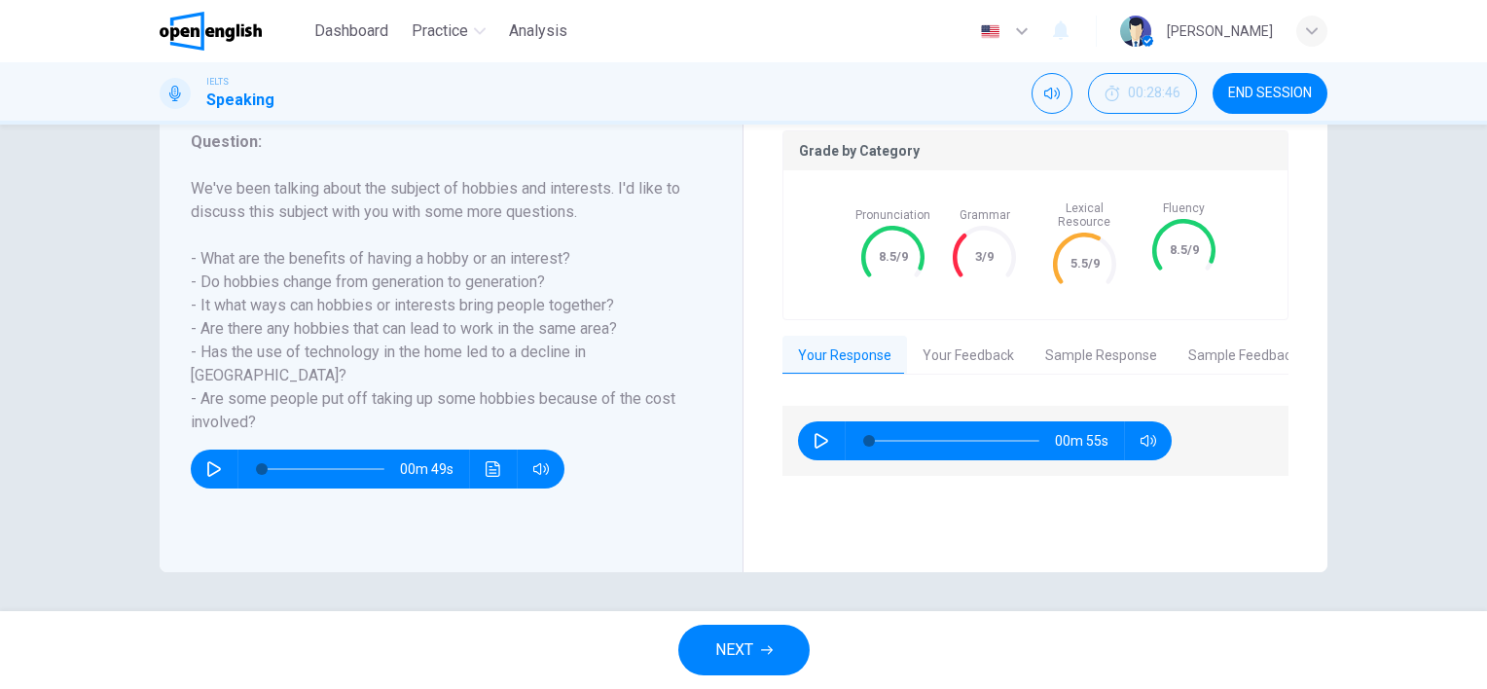
click at [809, 434] on button "button" at bounding box center [821, 440] width 31 height 39
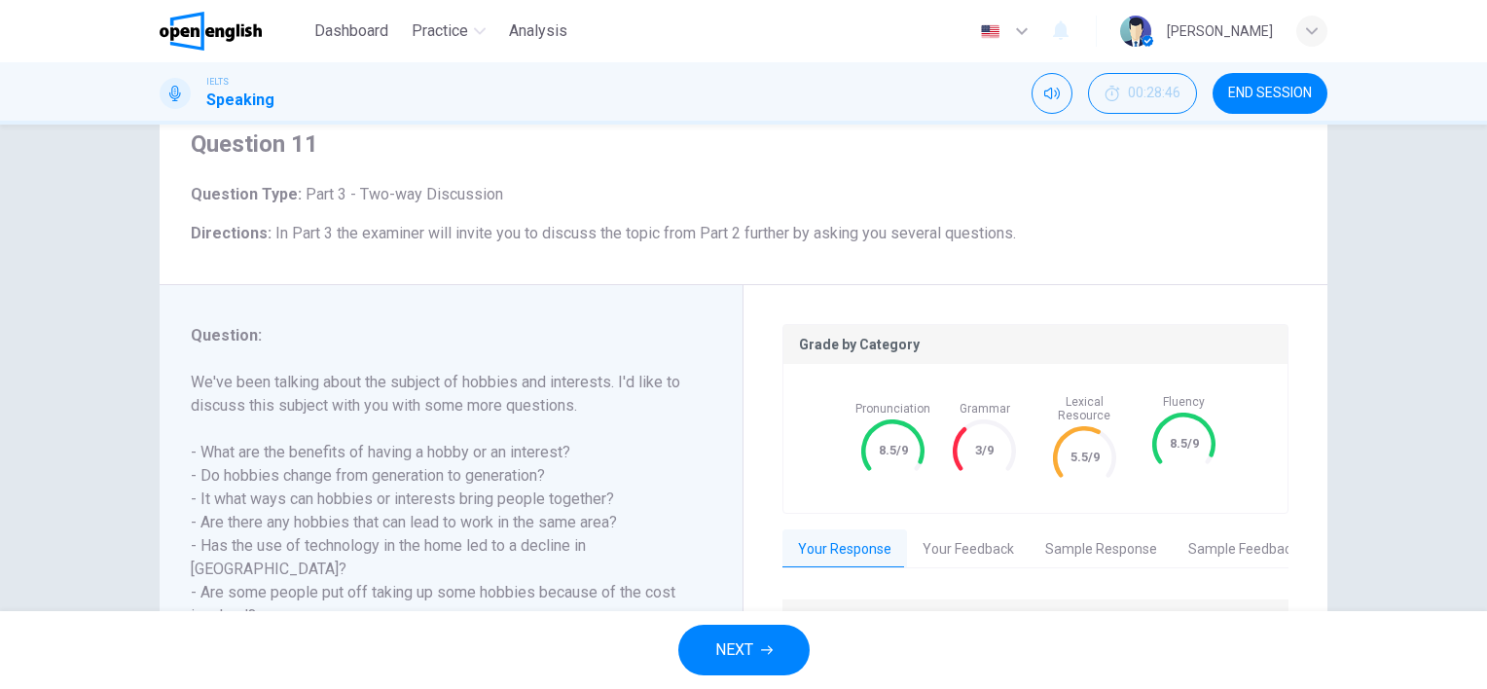
scroll to position [73, 0]
type input "**"
click at [727, 661] on span "NEXT" at bounding box center [734, 649] width 38 height 27
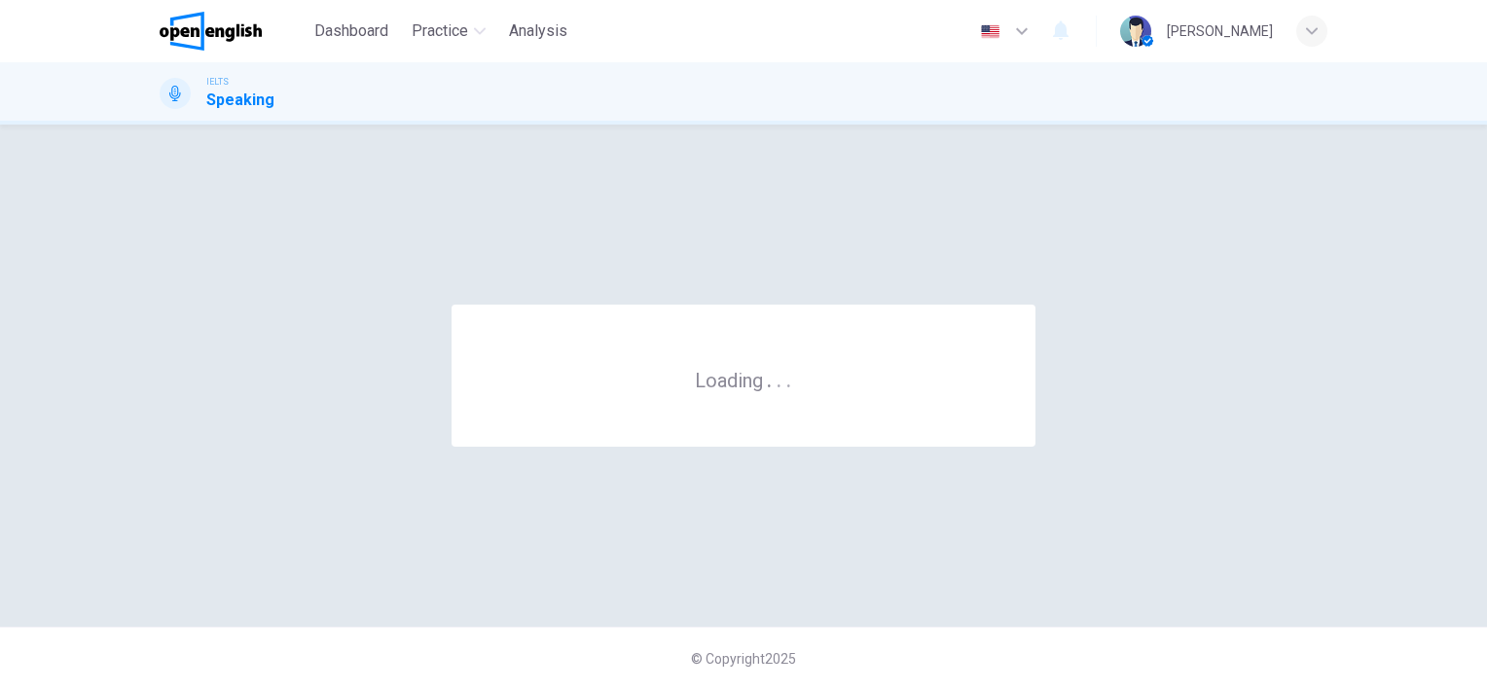
scroll to position [0, 0]
